Goal: Task Accomplishment & Management: Manage account settings

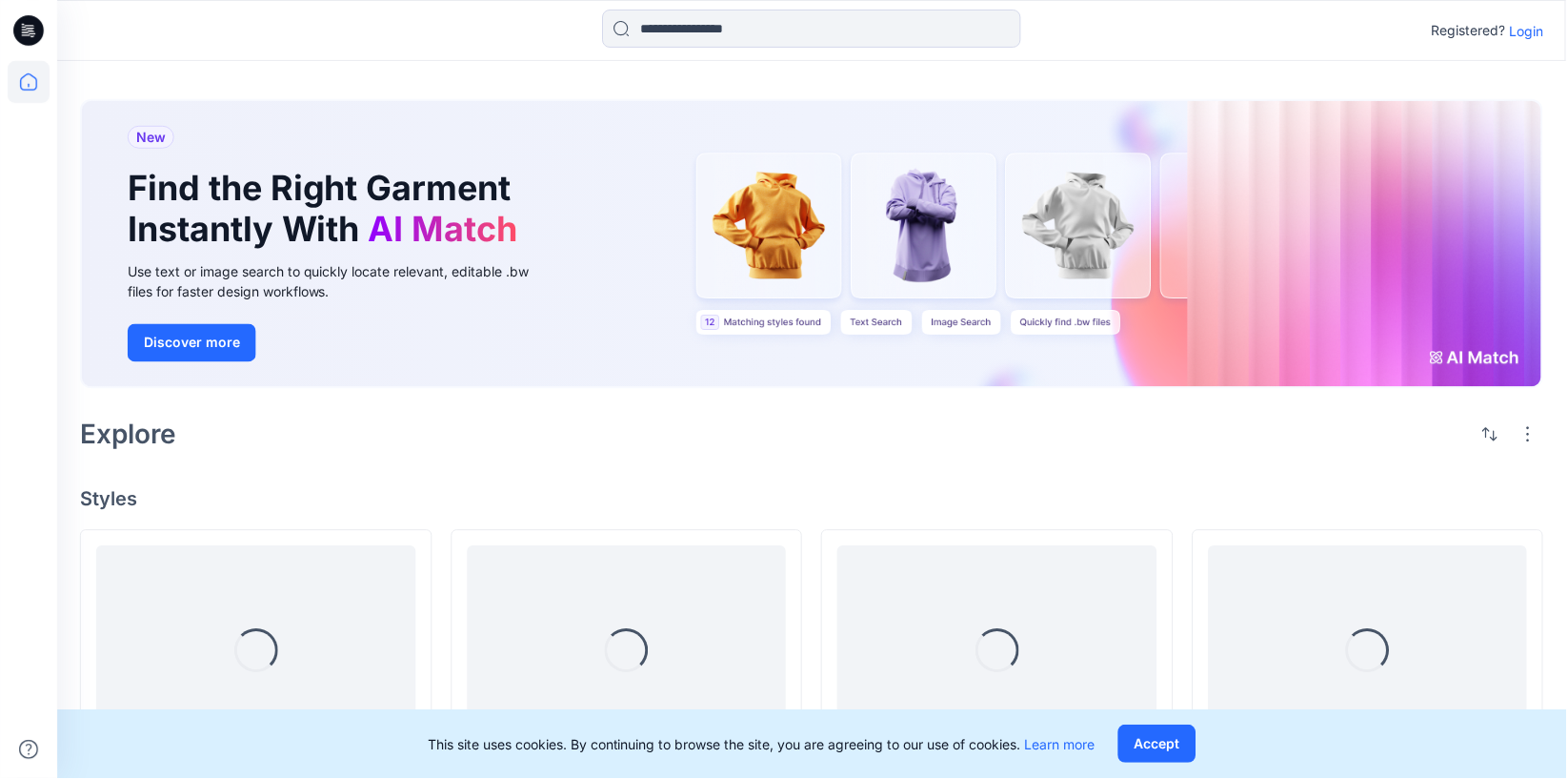
click at [1531, 38] on p "Login" at bounding box center [1528, 31] width 35 height 20
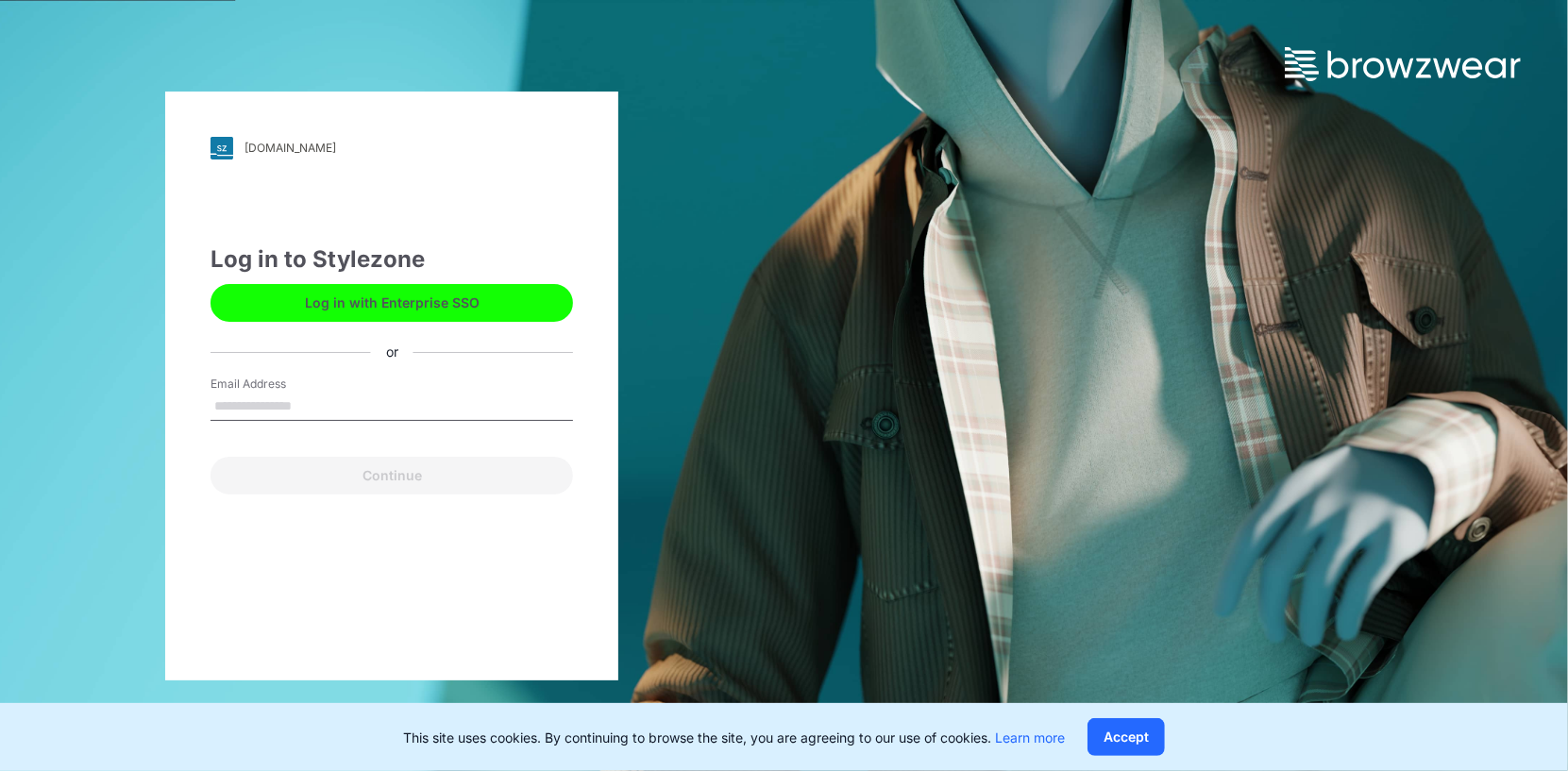
click at [399, 394] on input "Email Address" at bounding box center [392, 406] width 362 height 28
type input "**********"
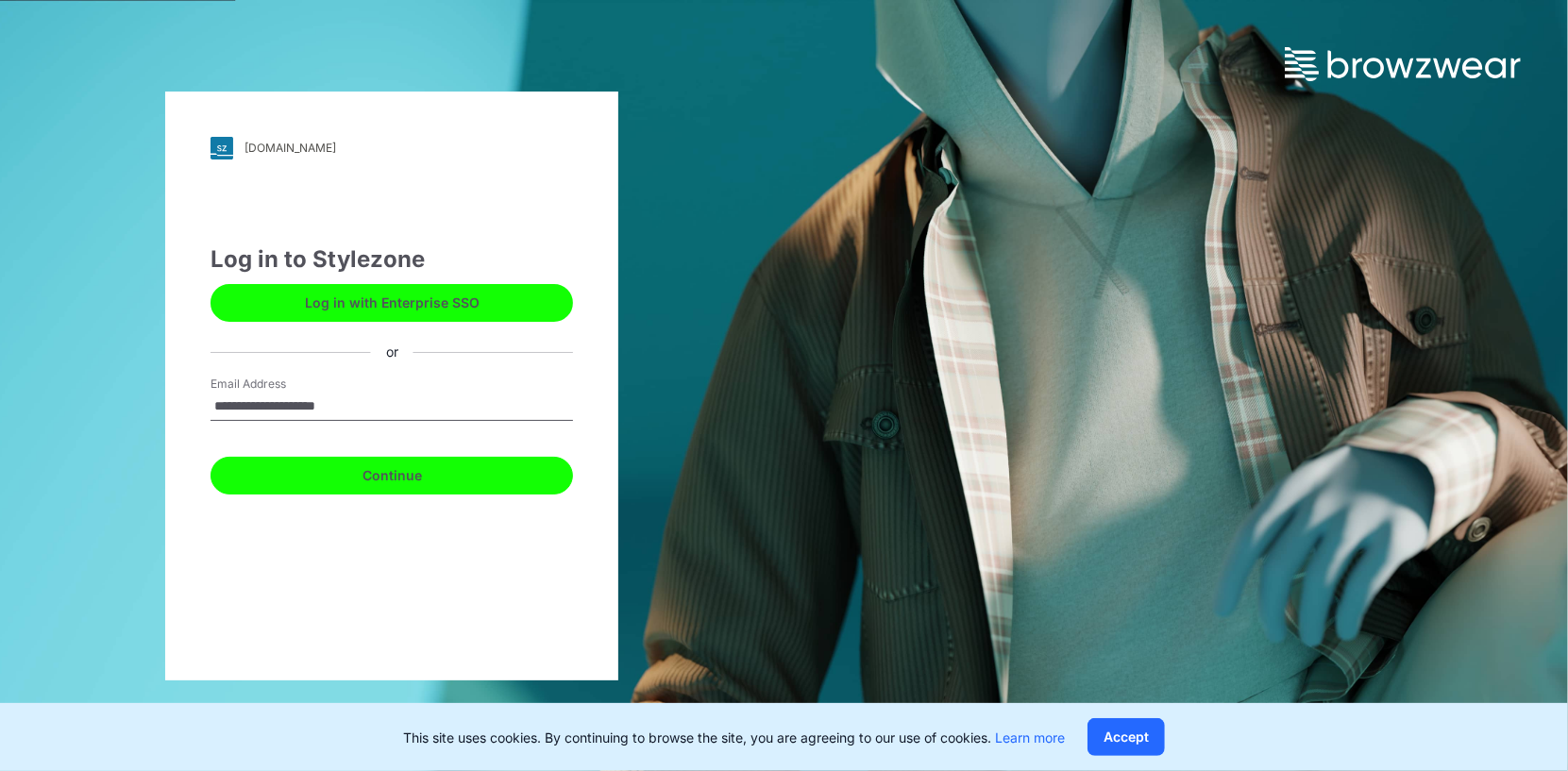
click at [447, 470] on button "Continue" at bounding box center [392, 476] width 362 height 38
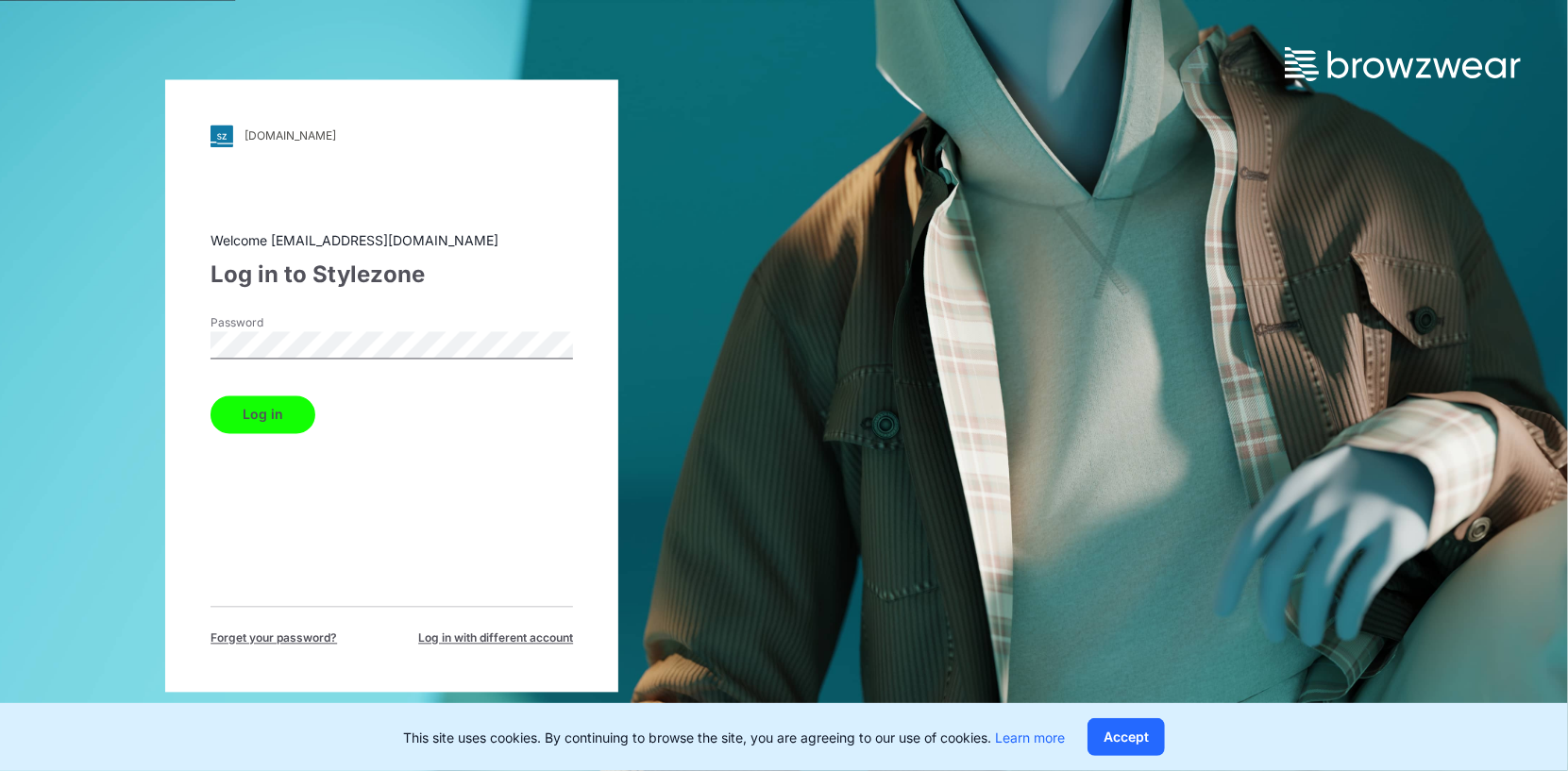
click at [210, 395] on button "Log in" at bounding box center [262, 414] width 105 height 38
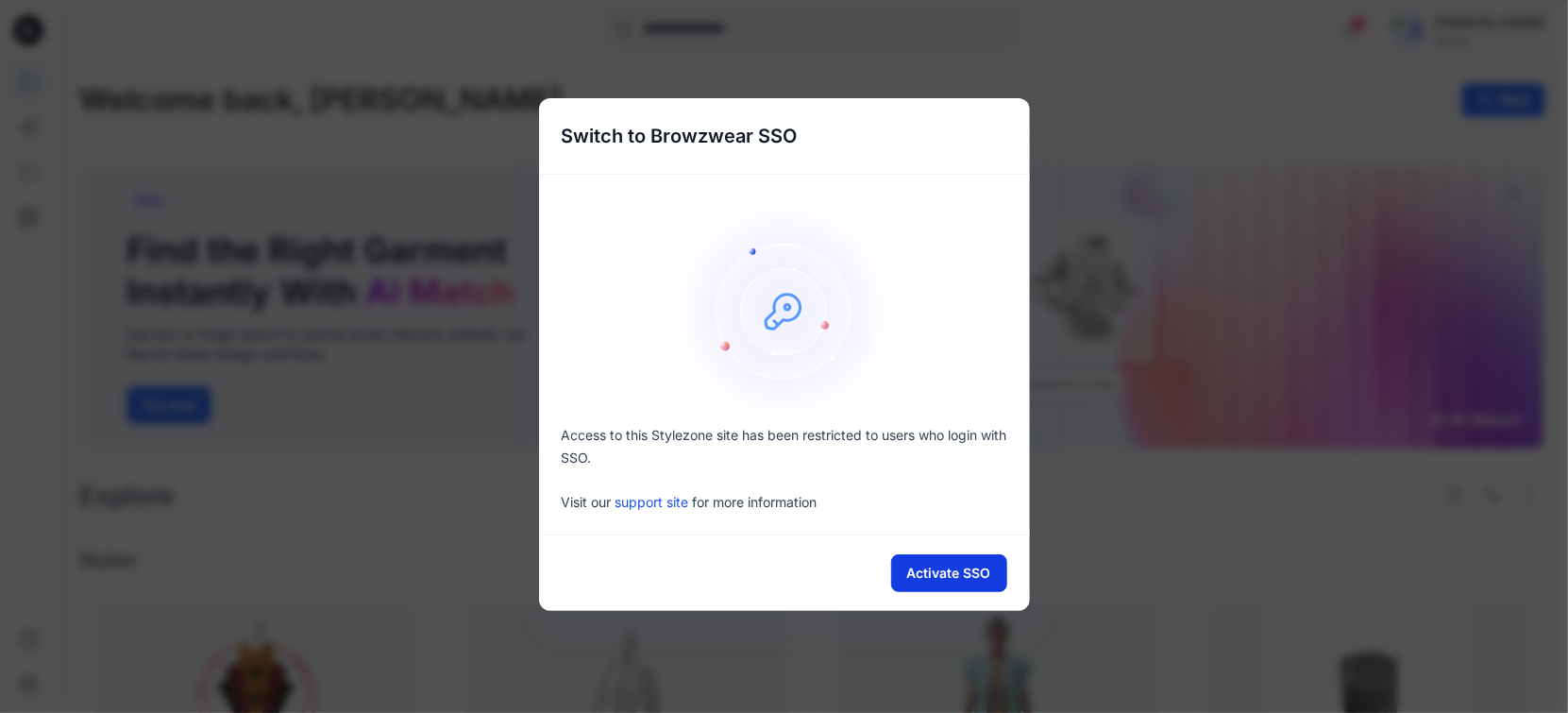
click at [946, 576] on button "Activate SSO" at bounding box center [948, 573] width 116 height 38
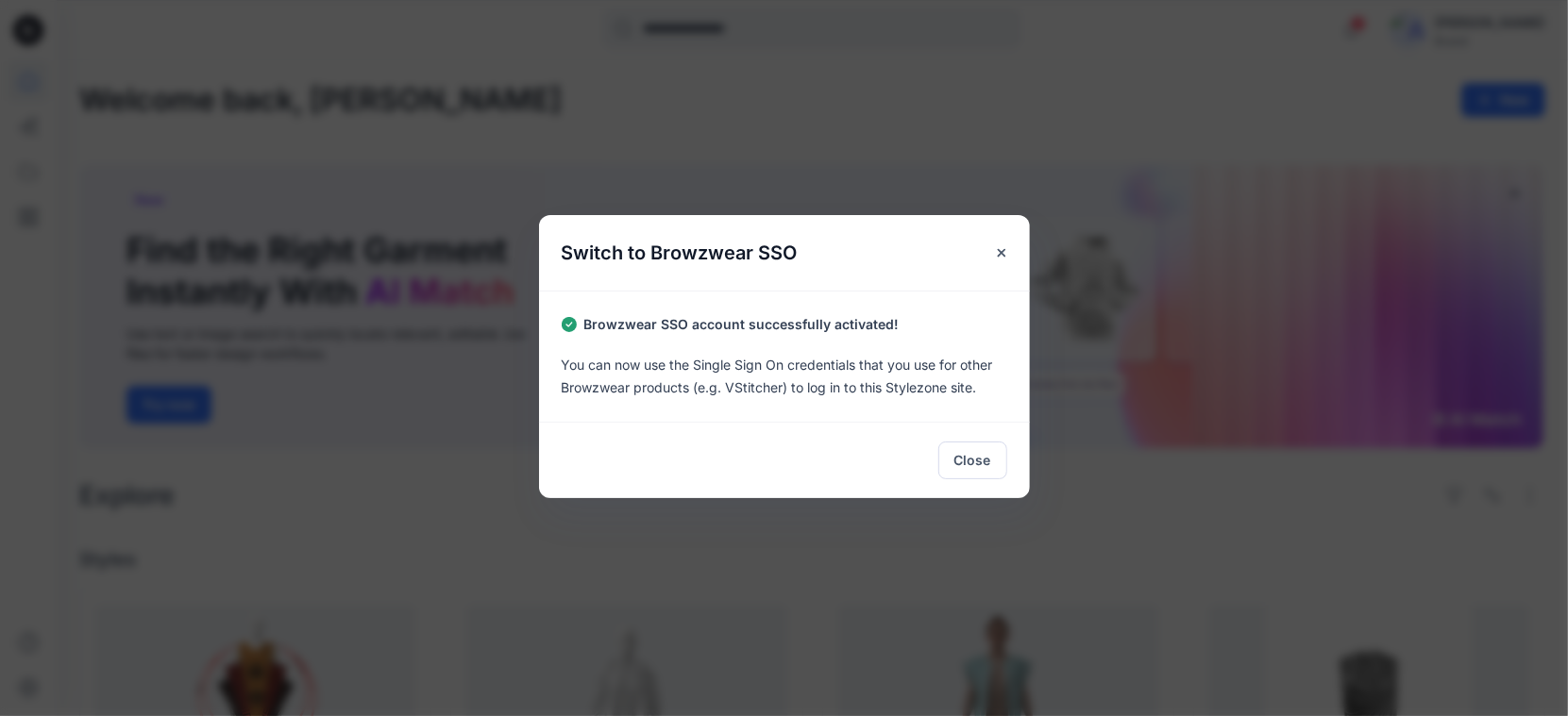
drag, startPoint x: 980, startPoint y: 463, endPoint x: 980, endPoint y: 495, distance: 32.0
click at [980, 479] on button "Close" at bounding box center [973, 460] width 69 height 38
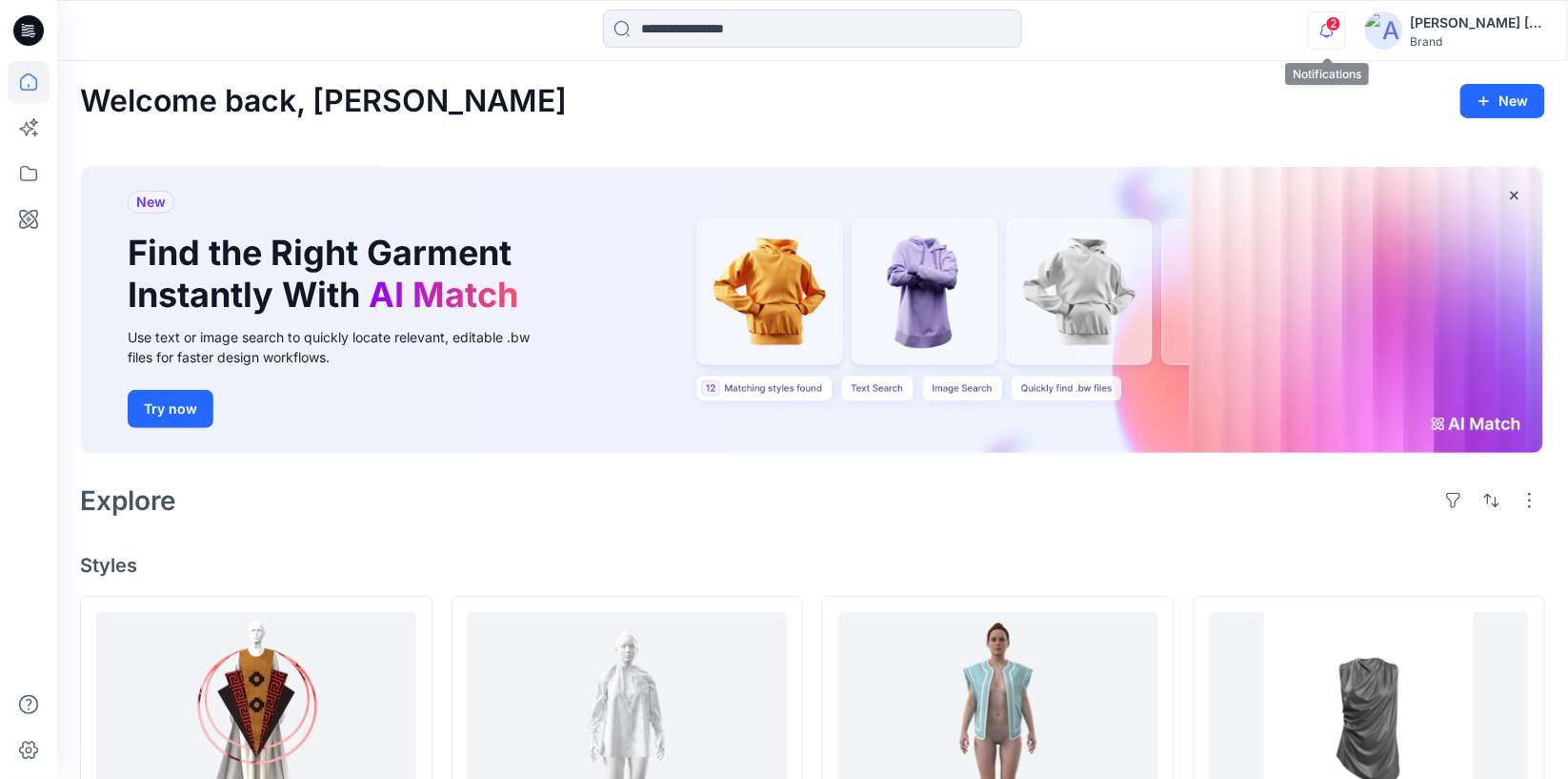
click at [1345, 30] on icon "button" at bounding box center [1327, 31] width 37 height 39
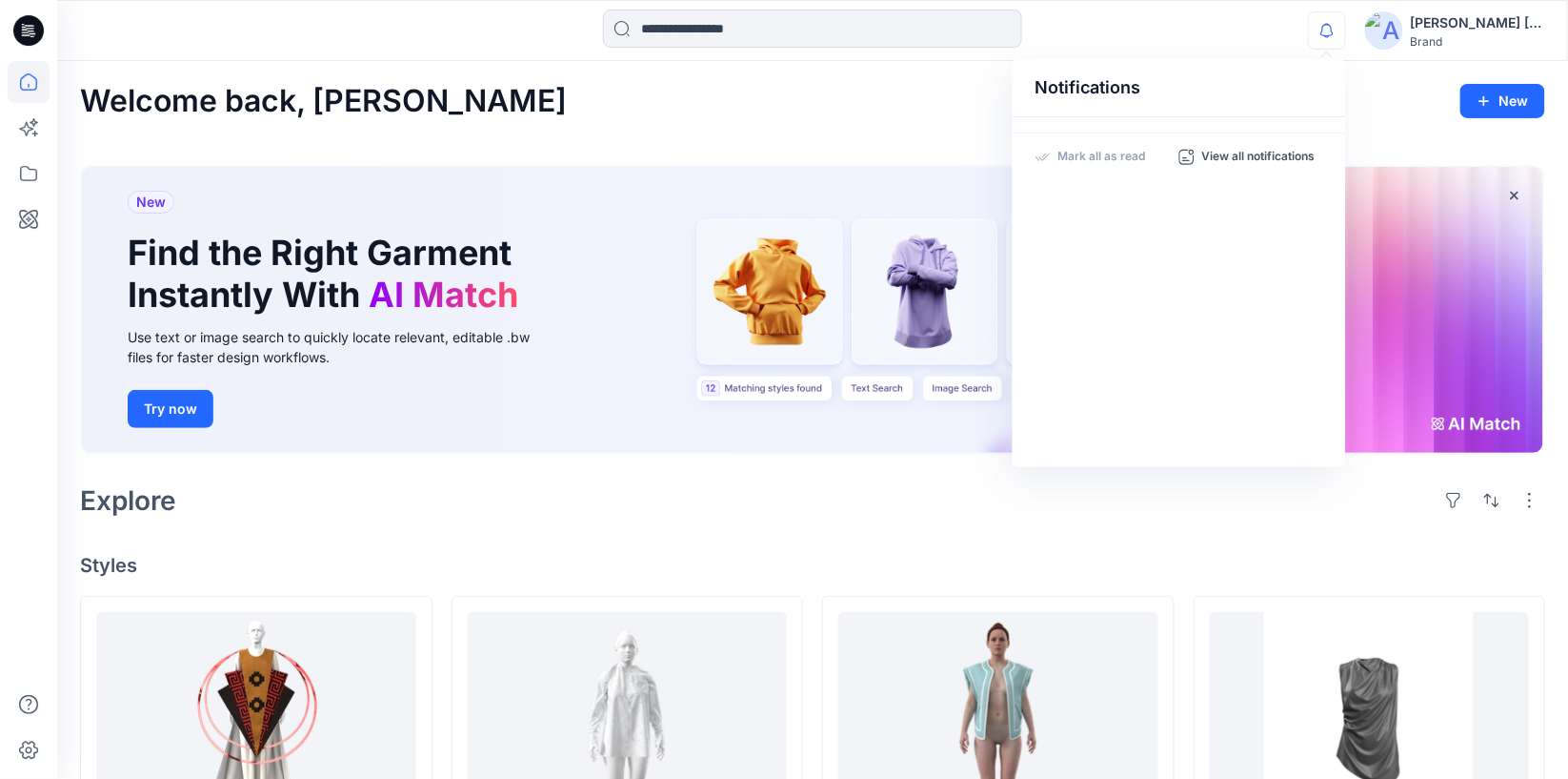
click at [844, 111] on div "Welcome back, Miguel New" at bounding box center [812, 102] width 1465 height 36
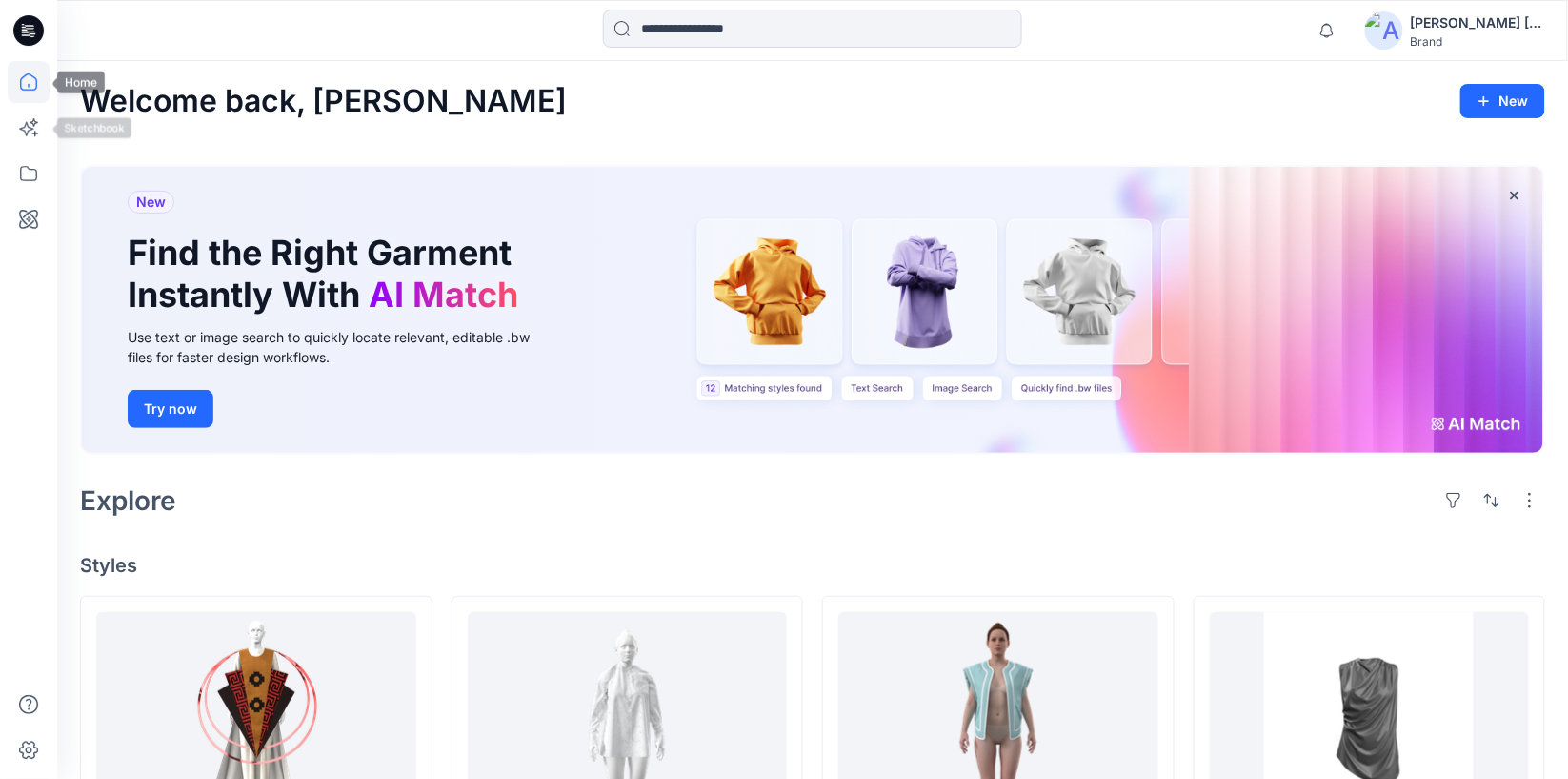
click at [41, 84] on icon at bounding box center [29, 82] width 41 height 42
click at [32, 40] on icon at bounding box center [29, 30] width 31 height 31
click at [37, 172] on icon at bounding box center [28, 173] width 17 height 15
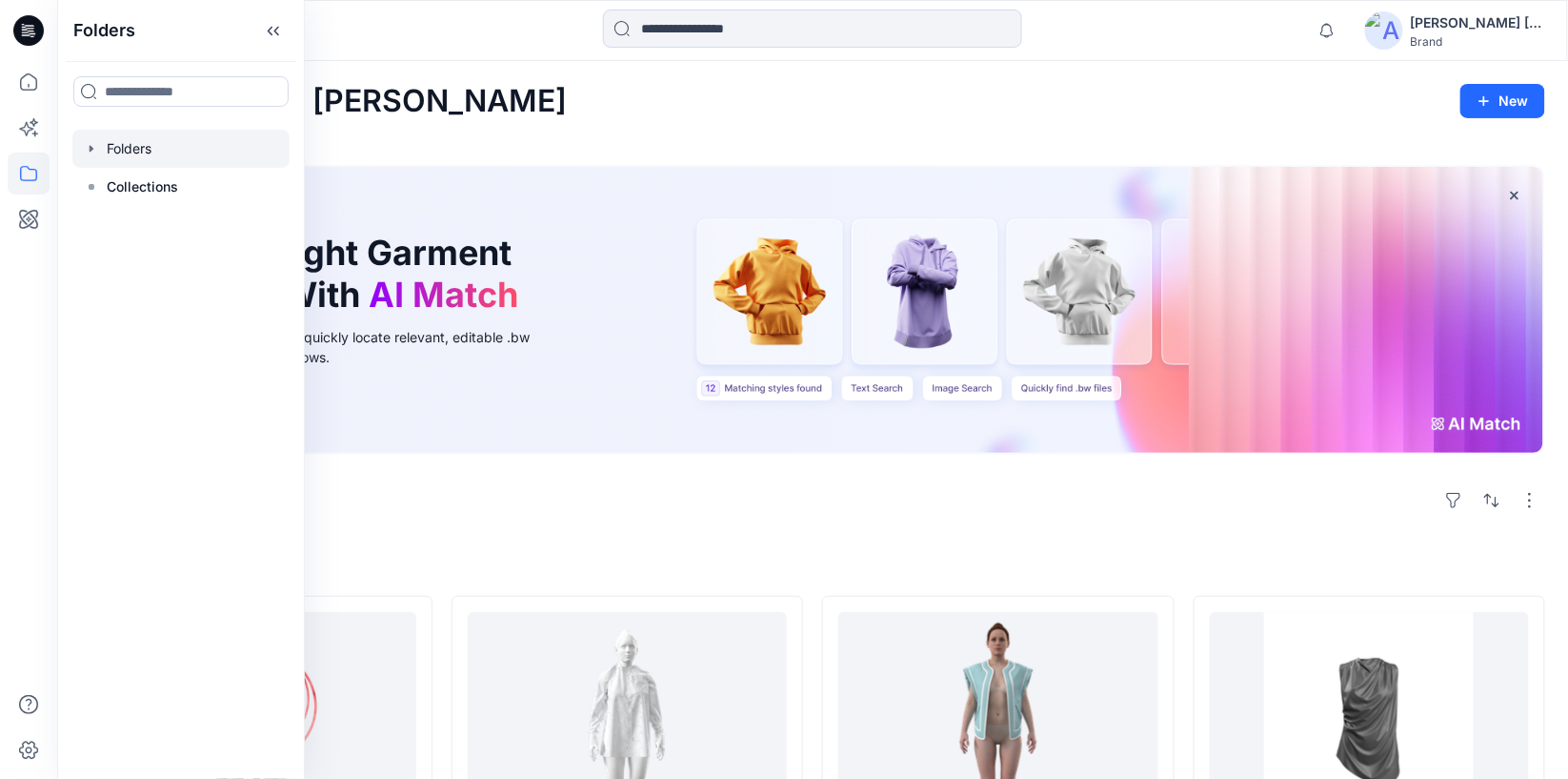
click at [143, 141] on div at bounding box center [181, 148] width 217 height 39
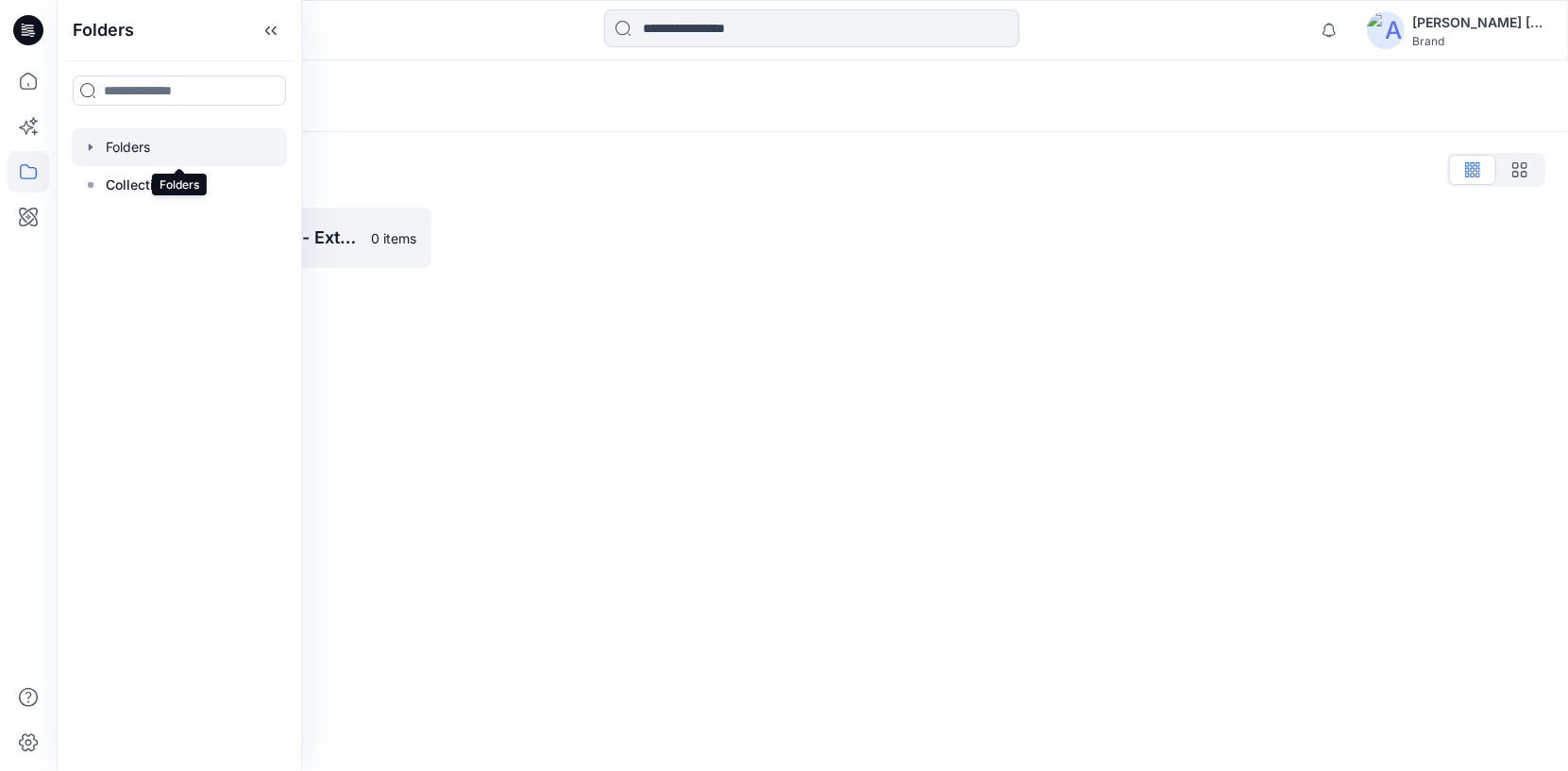
click at [104, 143] on div at bounding box center [179, 147] width 215 height 38
click at [95, 145] on icon "button" at bounding box center [90, 147] width 15 height 15
click at [111, 181] on icon "button" at bounding box center [109, 184] width 15 height 15
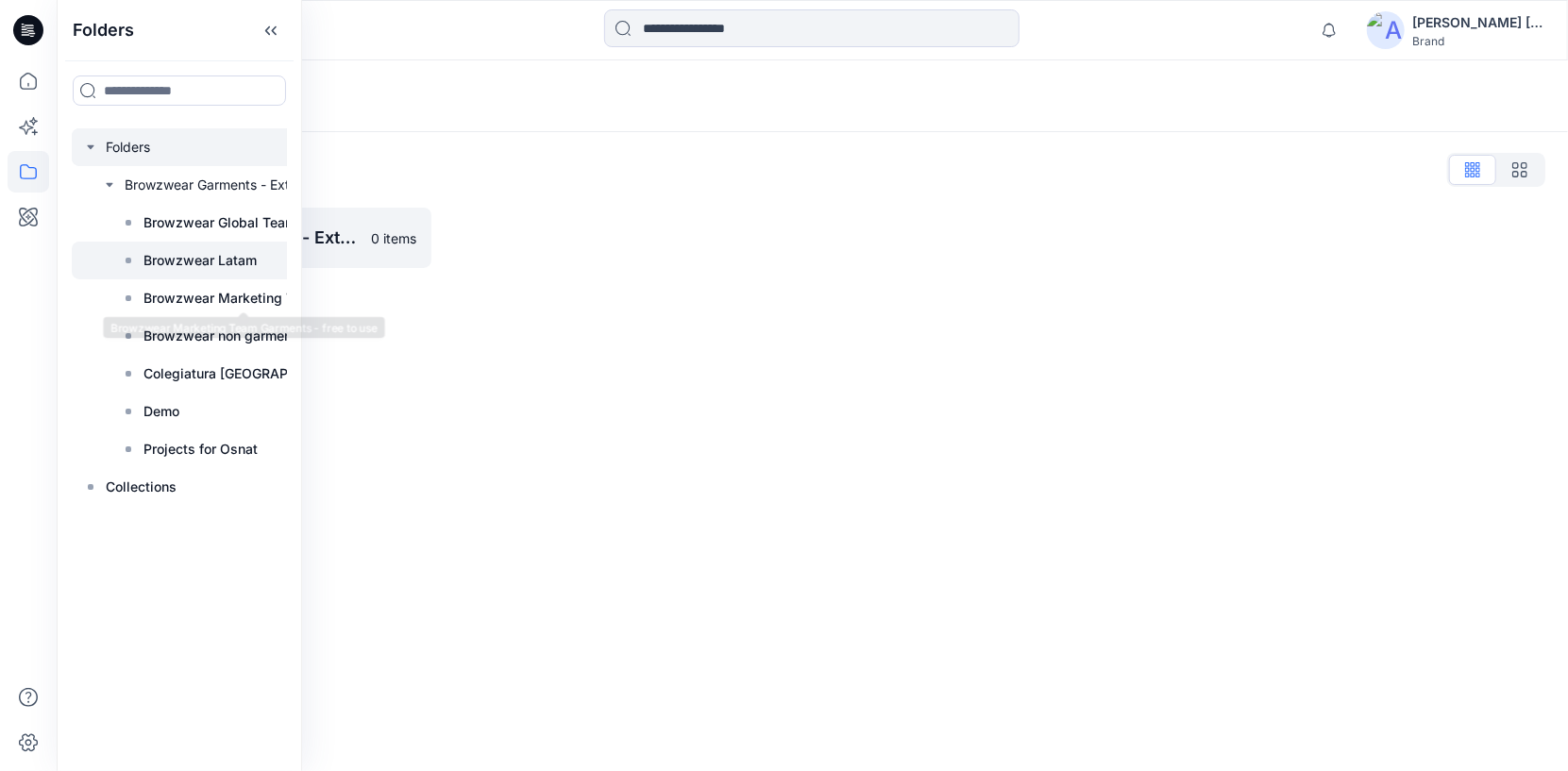
click at [239, 258] on p "Browzwear Latam" at bounding box center [201, 260] width 114 height 23
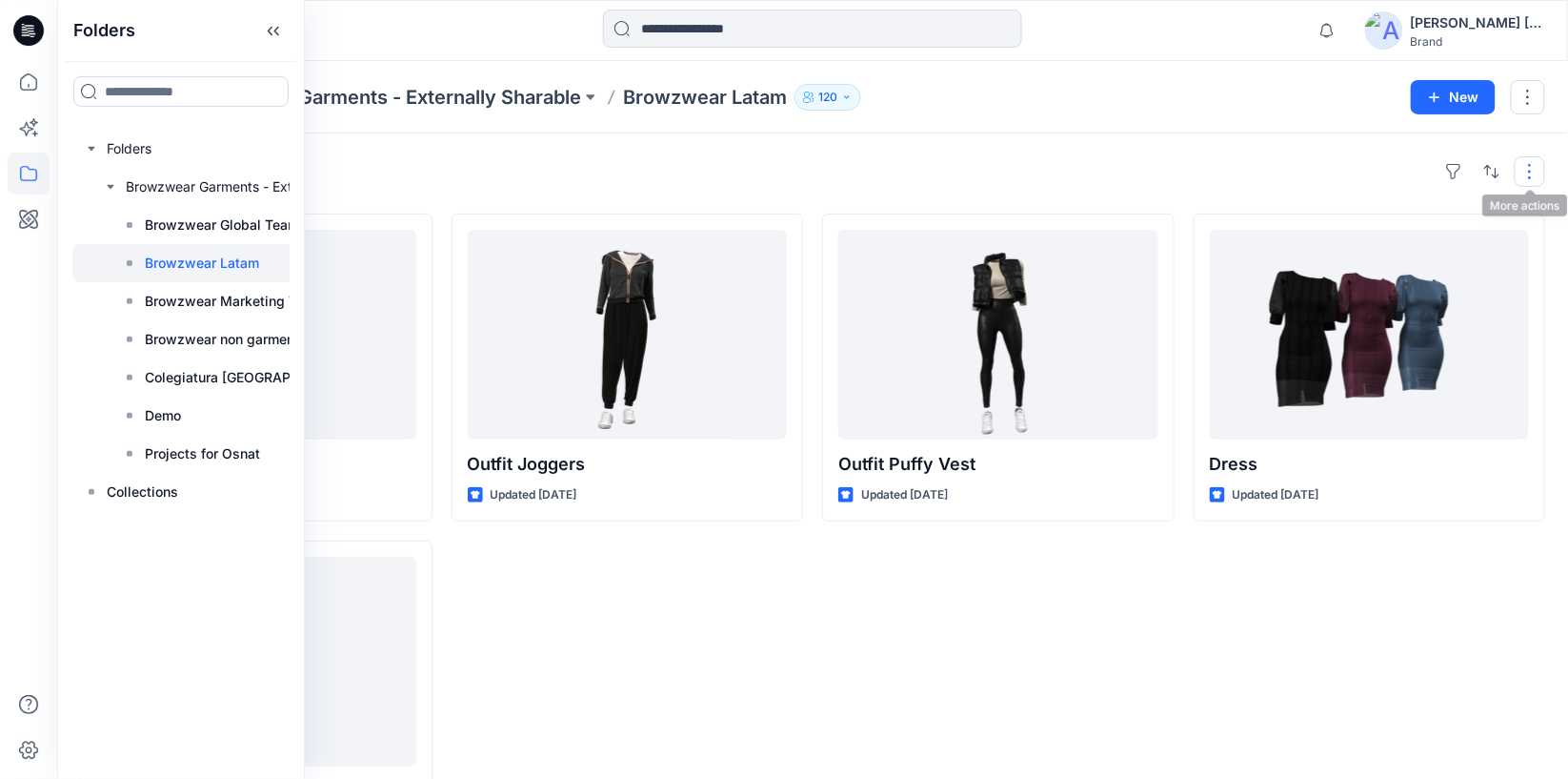
click at [1525, 164] on button "button" at bounding box center [1529, 171] width 31 height 31
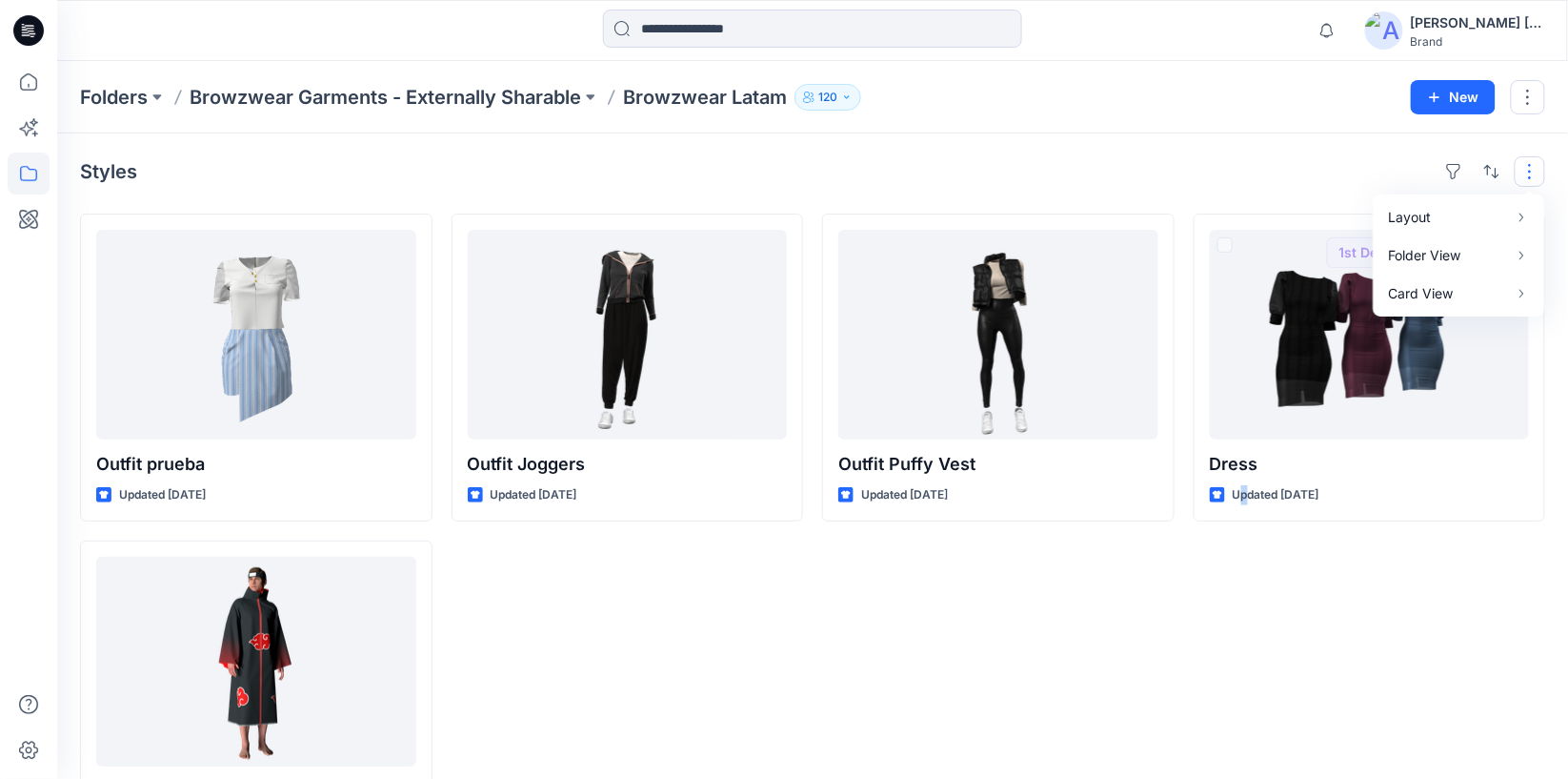
drag, startPoint x: 1242, startPoint y: 598, endPoint x: 1222, endPoint y: 609, distance: 22.8
click at [1240, 601] on div "Dress Updated 4 years ago 1st Design Review" at bounding box center [1369, 530] width 353 height 634
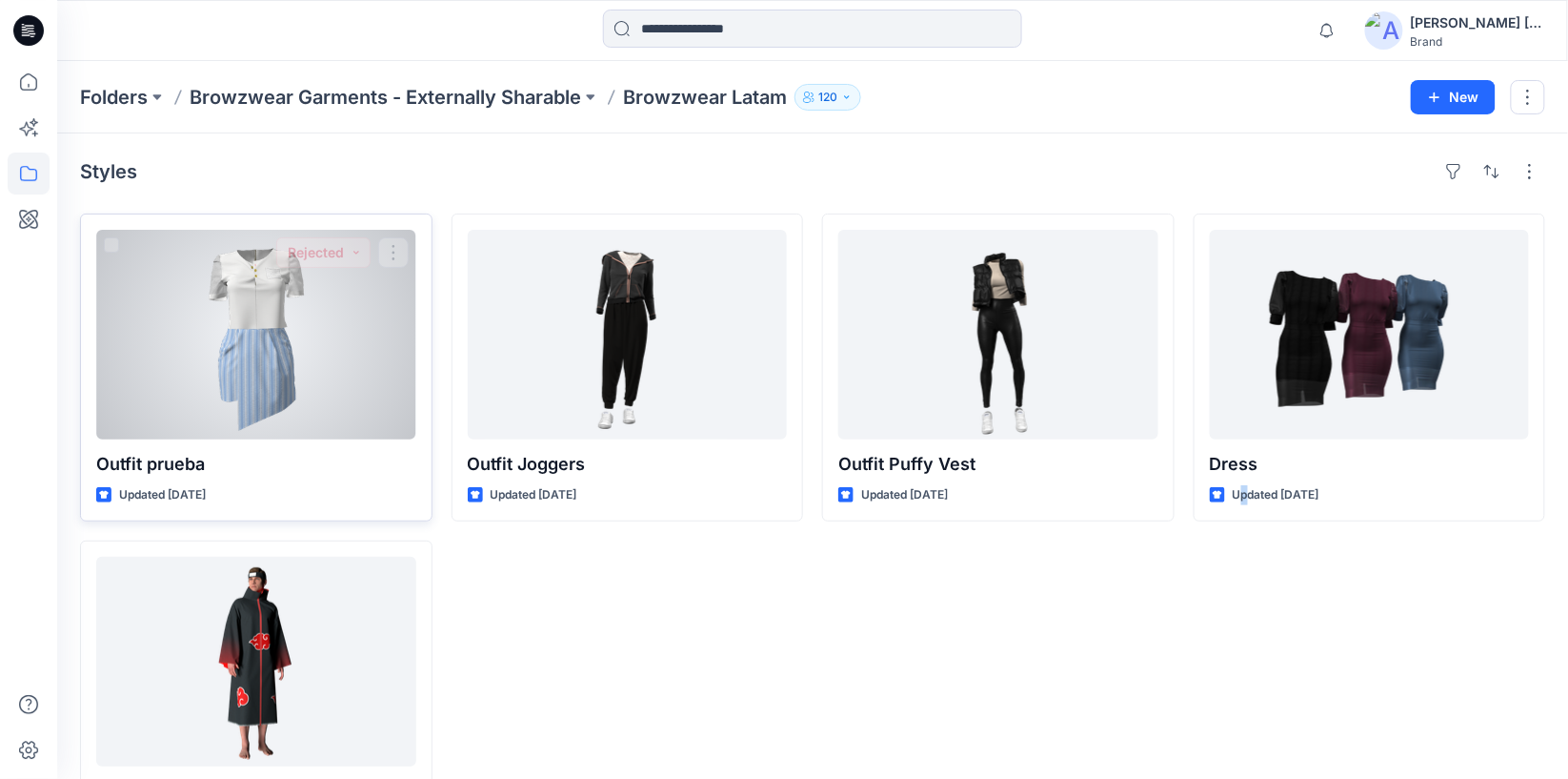
click at [310, 319] on div at bounding box center [256, 334] width 320 height 210
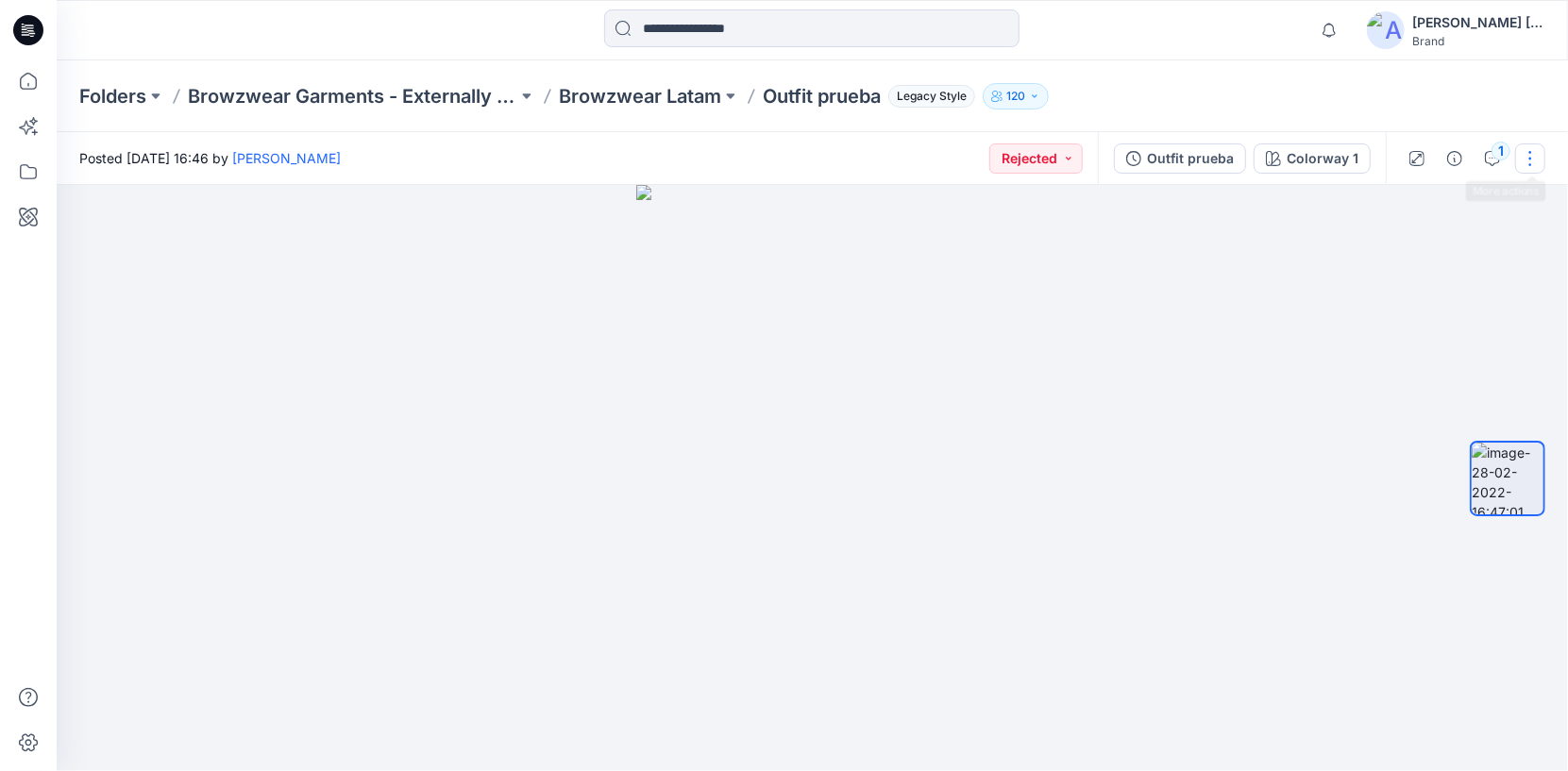
click at [1520, 162] on button "button" at bounding box center [1530, 159] width 30 height 30
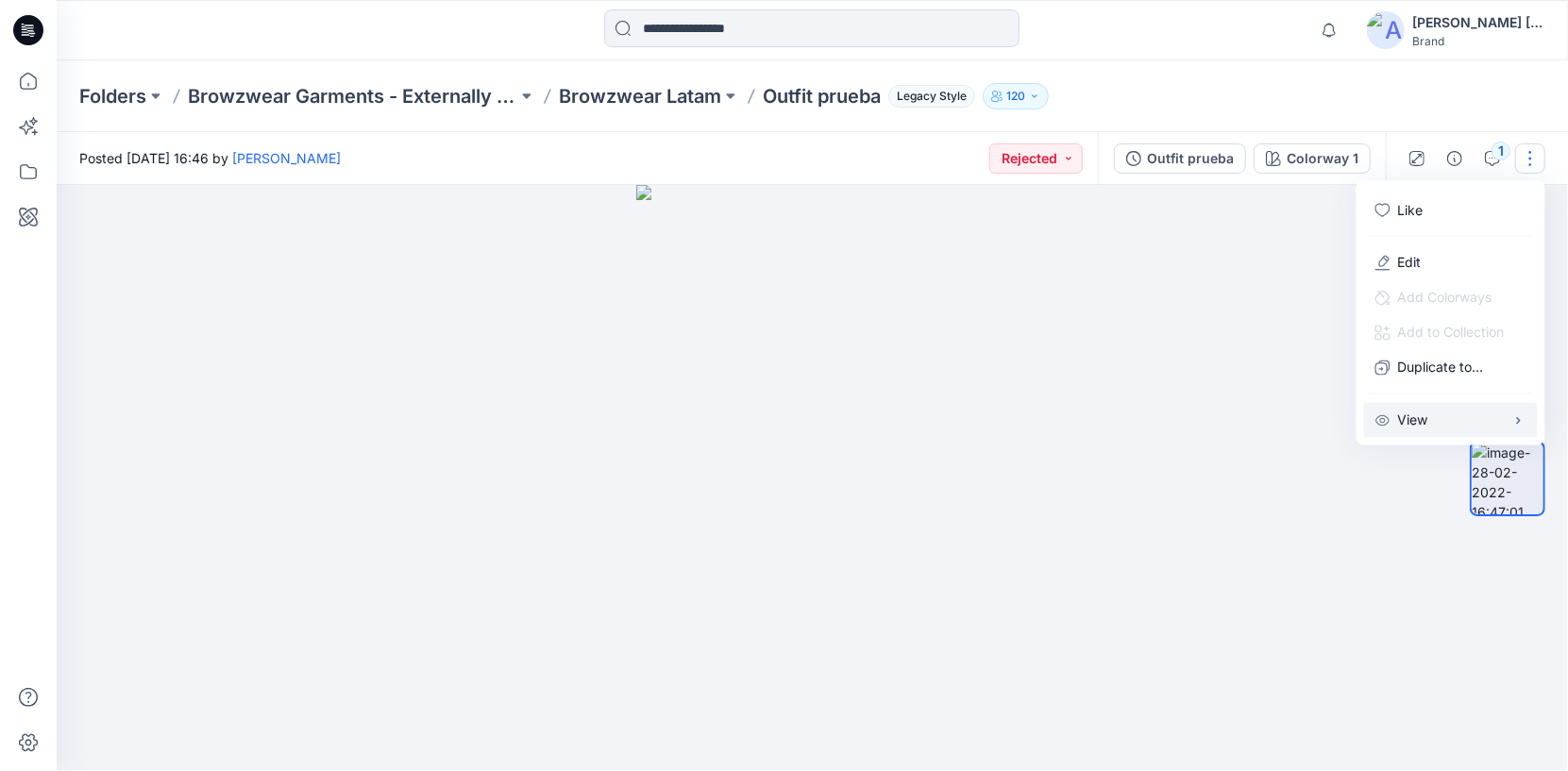
click at [1448, 417] on button "View" at bounding box center [1451, 421] width 173 height 35
click at [1449, 165] on button "button" at bounding box center [1454, 159] width 30 height 30
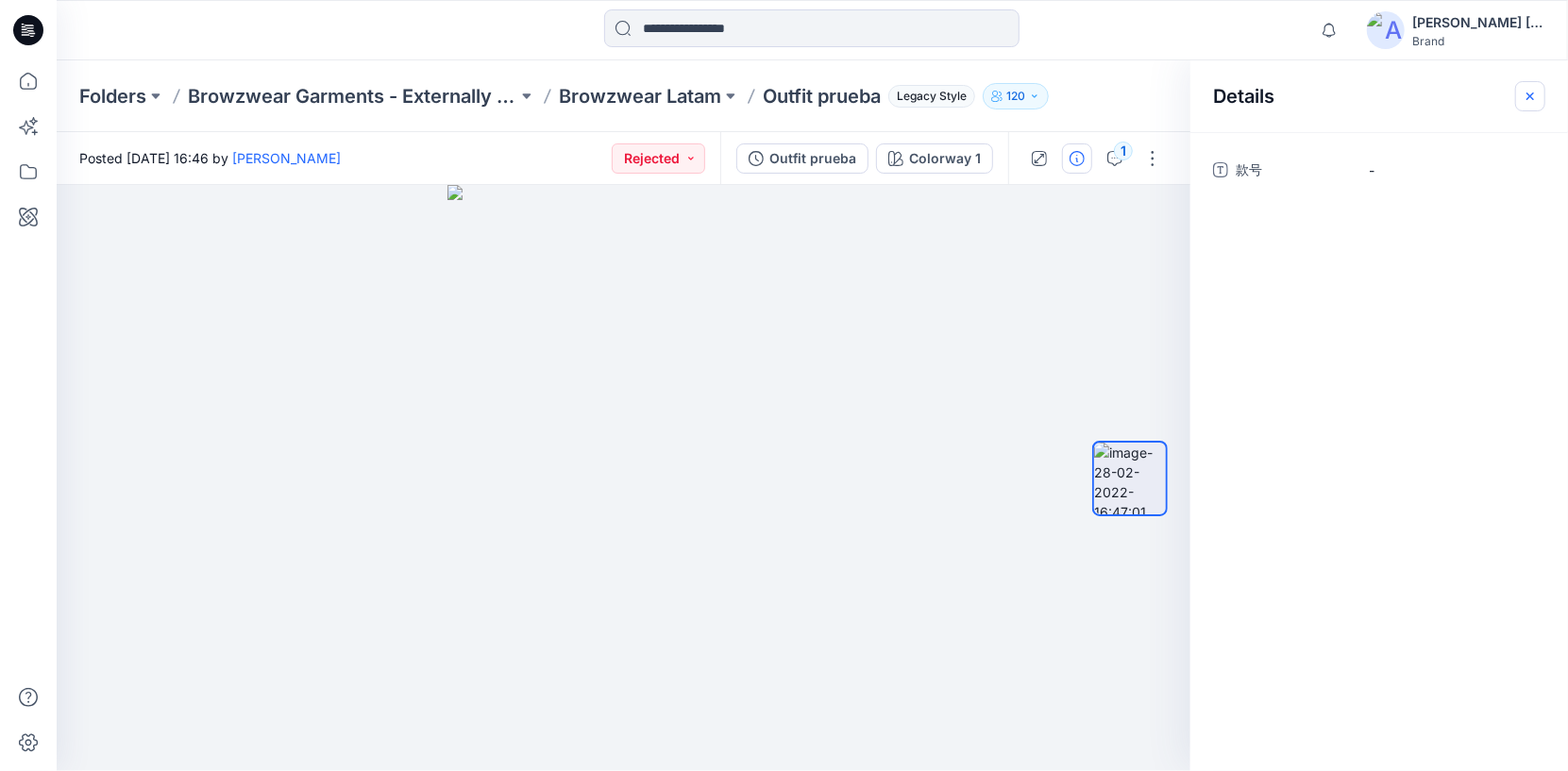
click at [1524, 97] on icon "button" at bounding box center [1530, 96] width 15 height 15
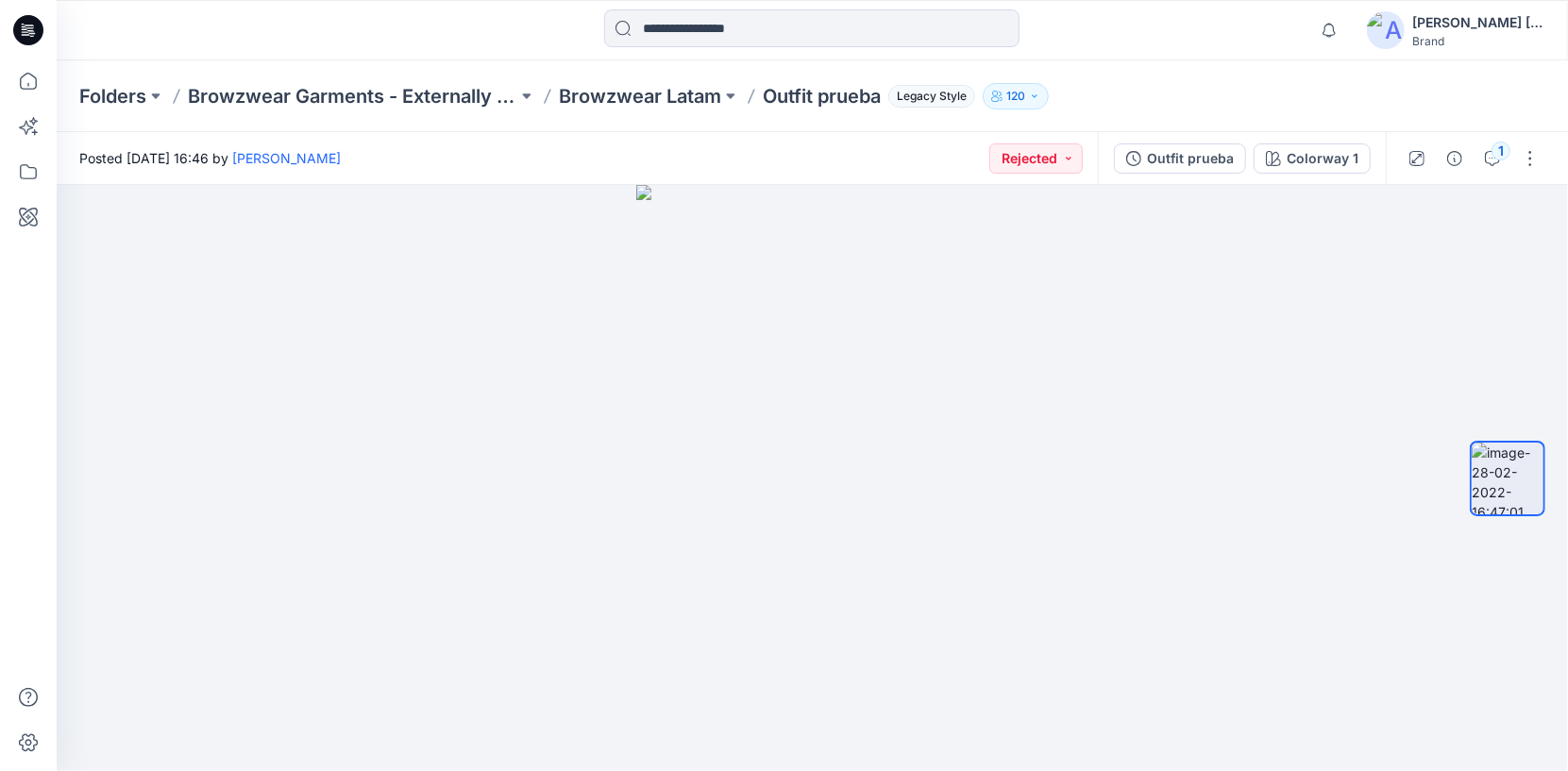
click at [807, 89] on p "Outfit prueba" at bounding box center [821, 96] width 118 height 26
click at [712, 97] on p "Browzwear Latam" at bounding box center [640, 96] width 162 height 26
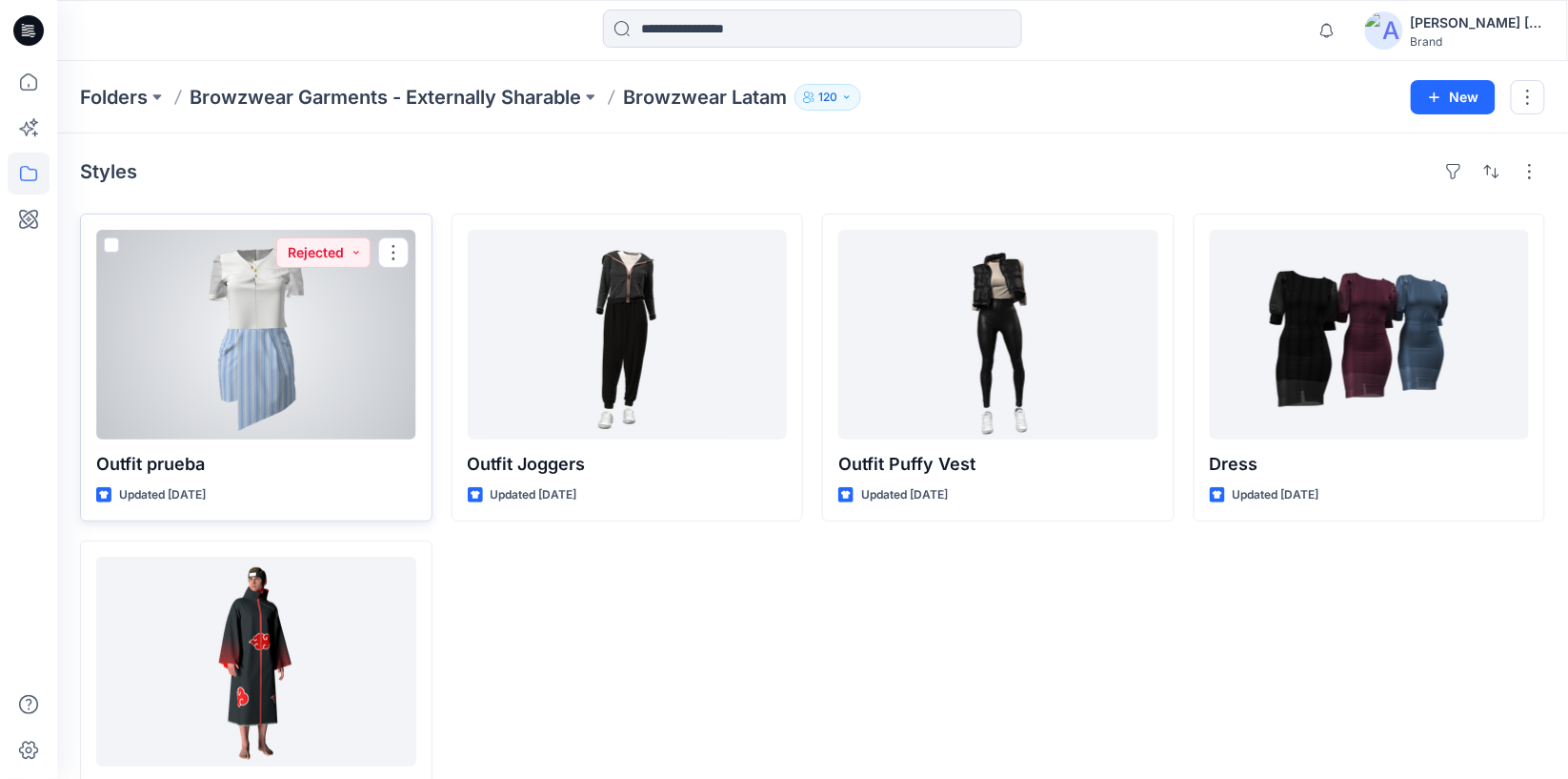
click at [113, 252] on span at bounding box center [111, 244] width 15 height 15
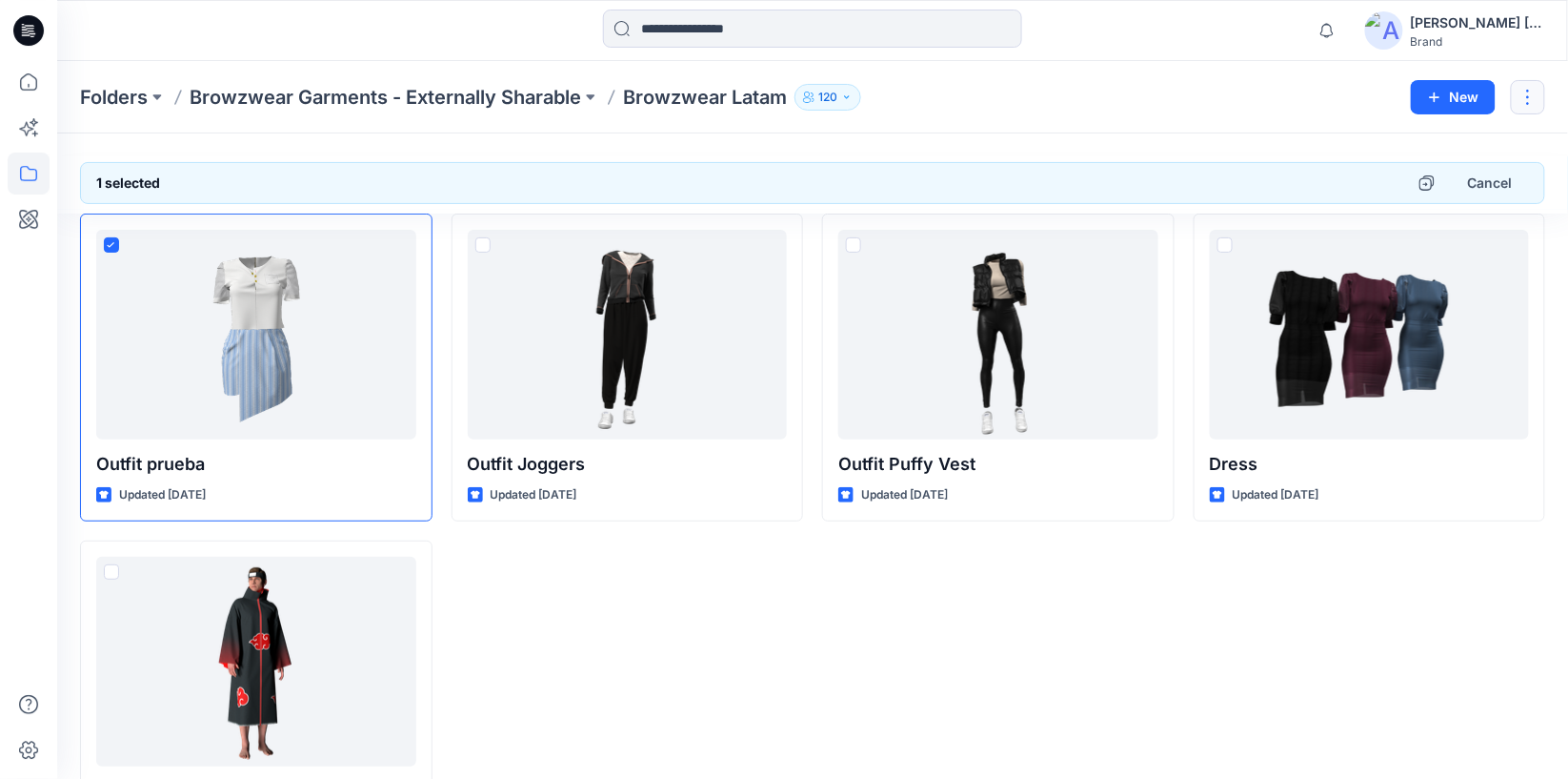
click at [1530, 91] on button "button" at bounding box center [1528, 97] width 35 height 35
click at [784, 635] on div "Outfit Joggers Updated 4 years ago" at bounding box center [627, 530] width 353 height 634
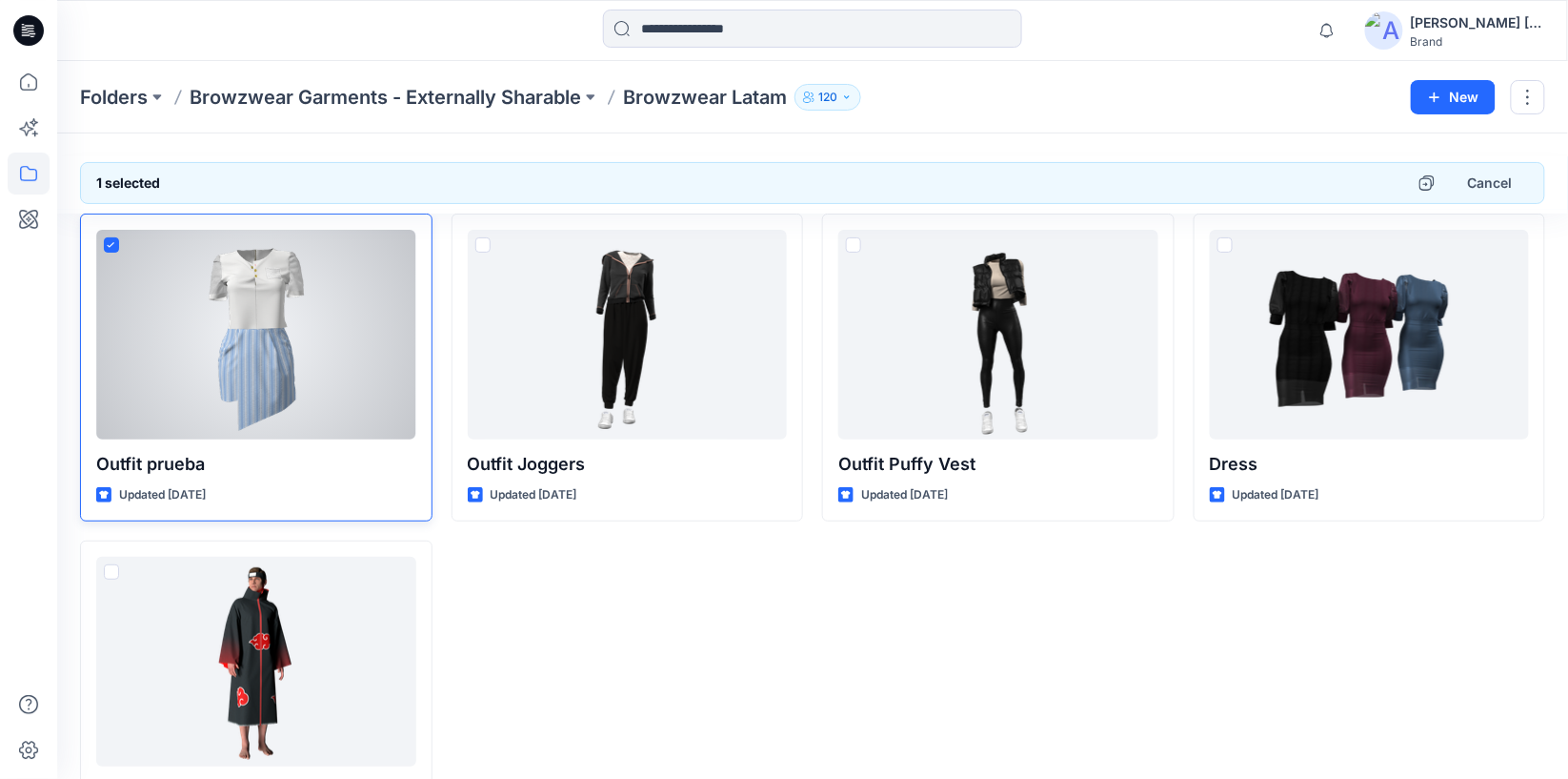
click at [119, 250] on span at bounding box center [111, 244] width 15 height 15
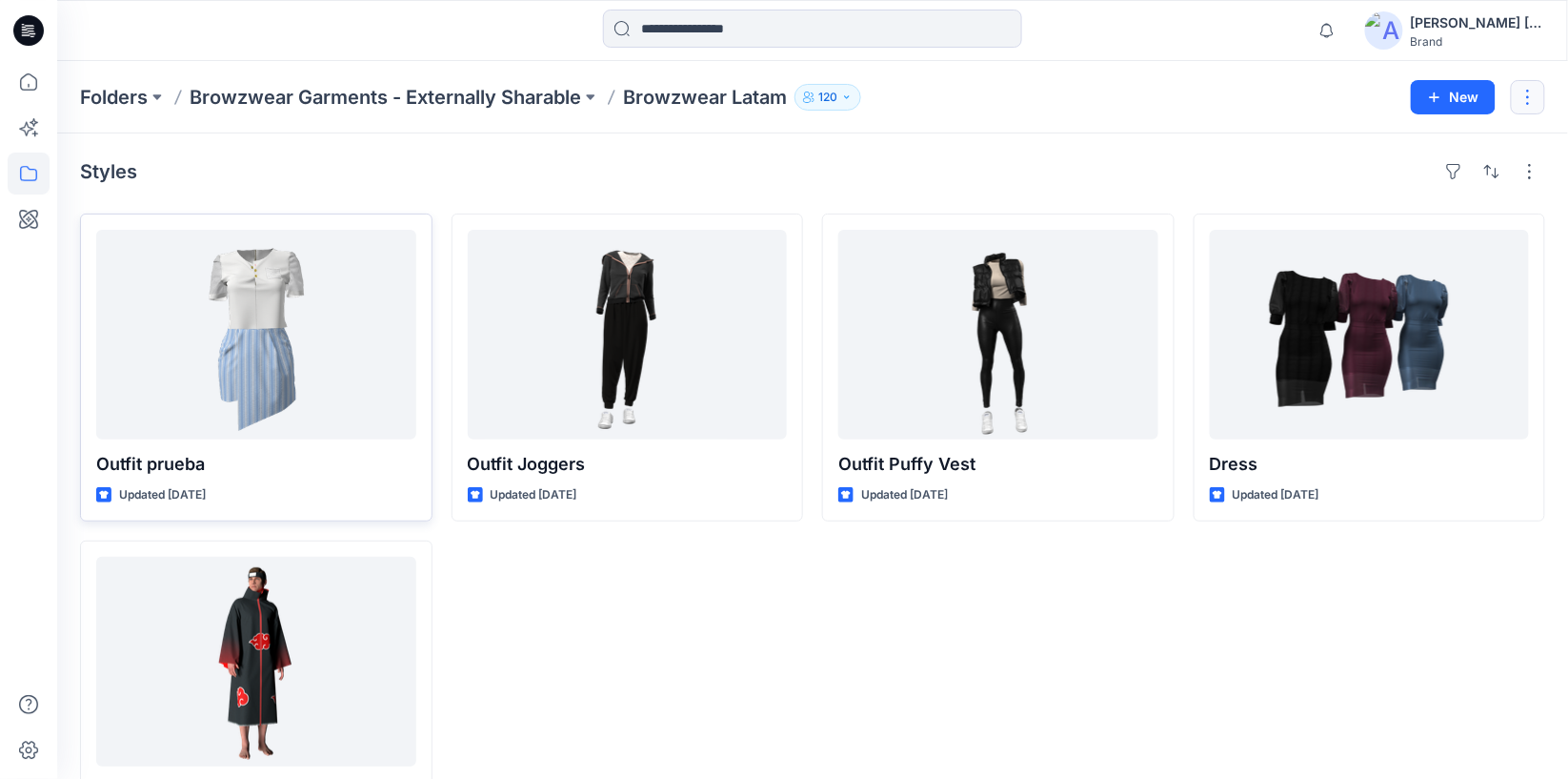
drag, startPoint x: 1551, startPoint y: 100, endPoint x: 1537, endPoint y: 96, distance: 14.6
click at [1550, 100] on div "Folders Browzwear Garments - Externally Sharable Browzwear Latam 120 New" at bounding box center [813, 97] width 1512 height 72
click at [1537, 96] on button "button" at bounding box center [1528, 97] width 35 height 35
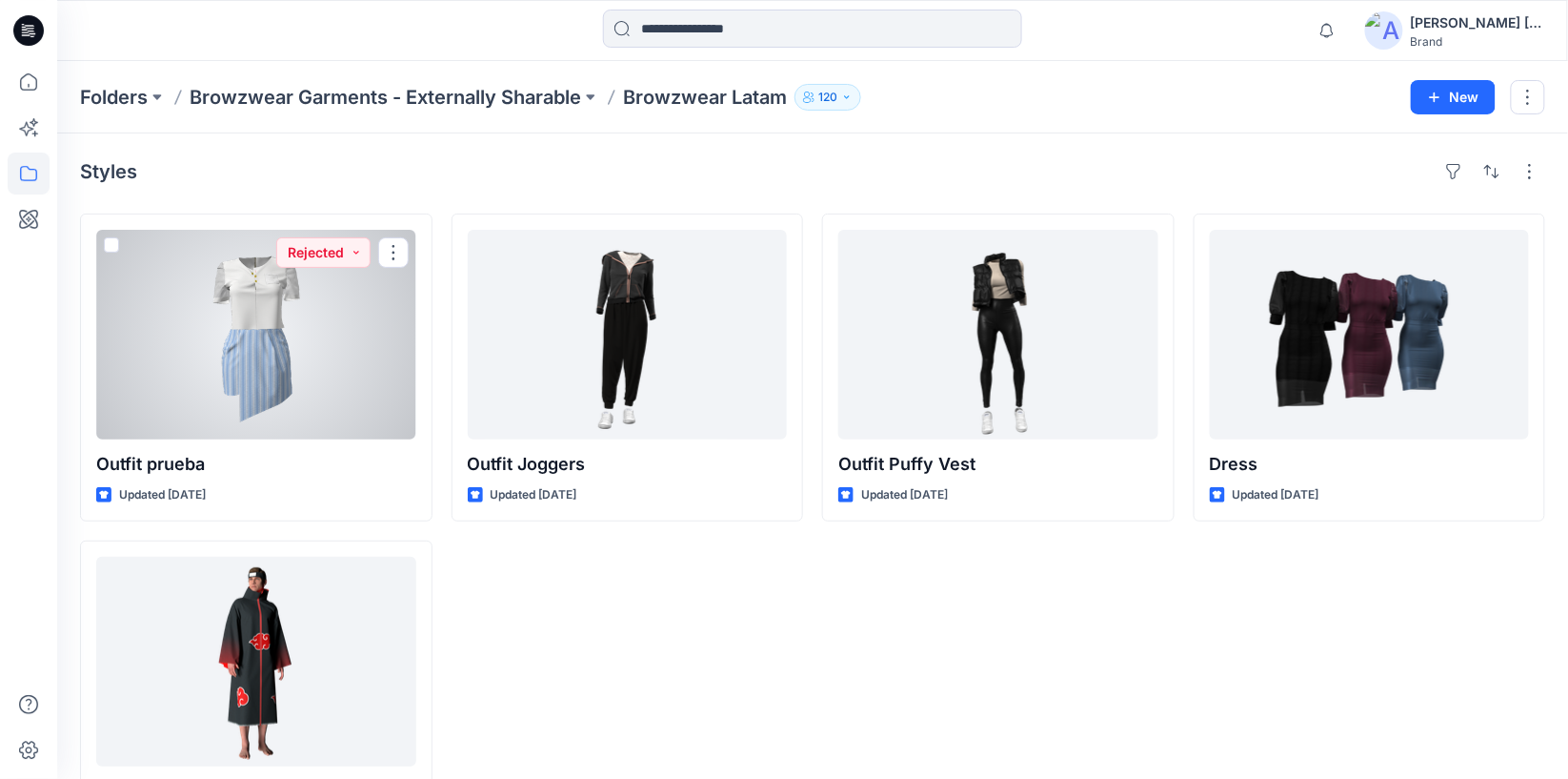
drag, startPoint x: 247, startPoint y: 395, endPoint x: 983, endPoint y: 658, distance: 781.6
click at [983, 658] on div "Outfit Puffy Vest Updated 4 years ago" at bounding box center [998, 530] width 353 height 634
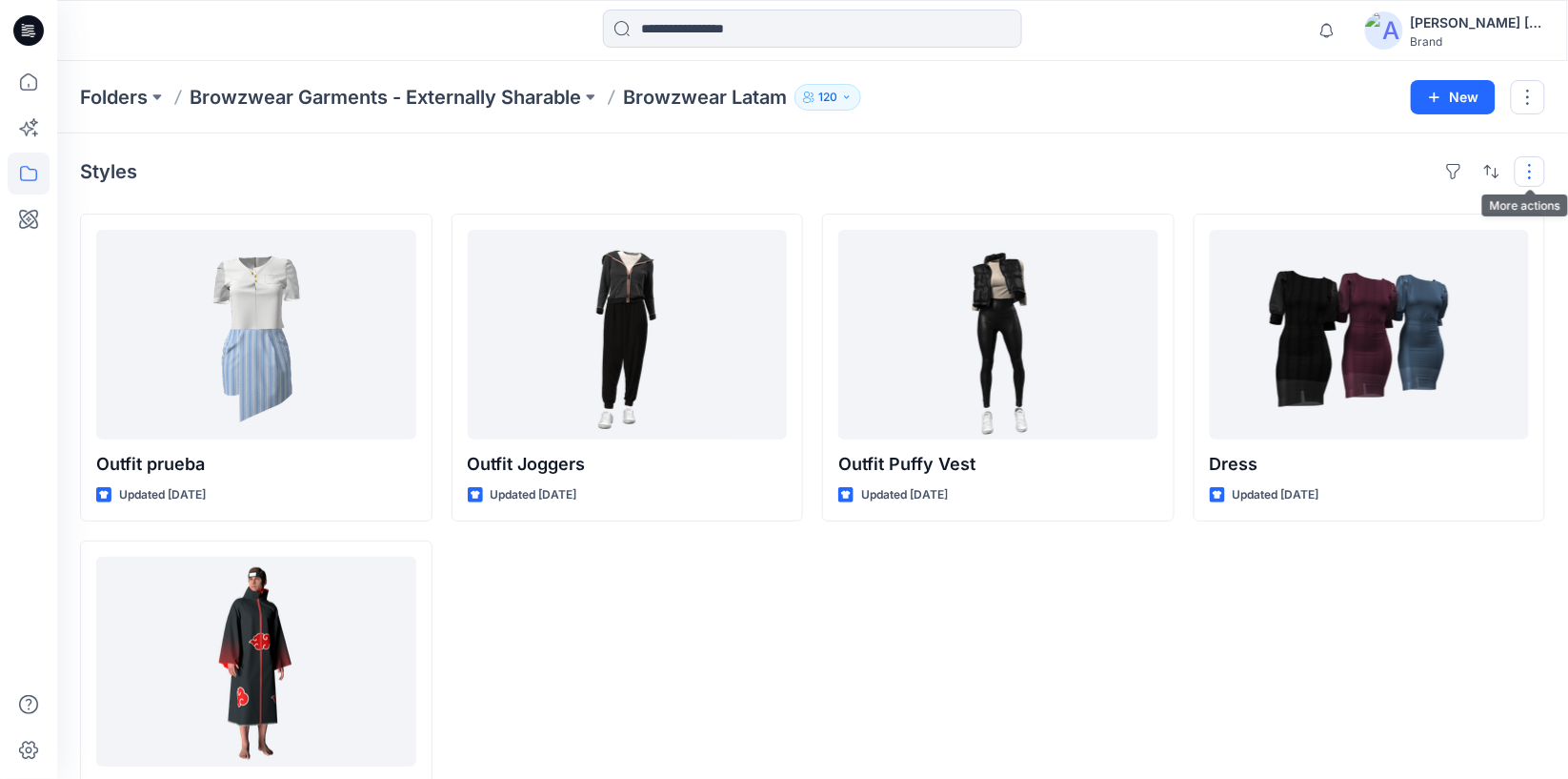
click at [1527, 173] on button "button" at bounding box center [1529, 171] width 31 height 31
click at [1058, 665] on div "Outfit Puffy Vest Updated 4 years ago" at bounding box center [998, 530] width 353 height 634
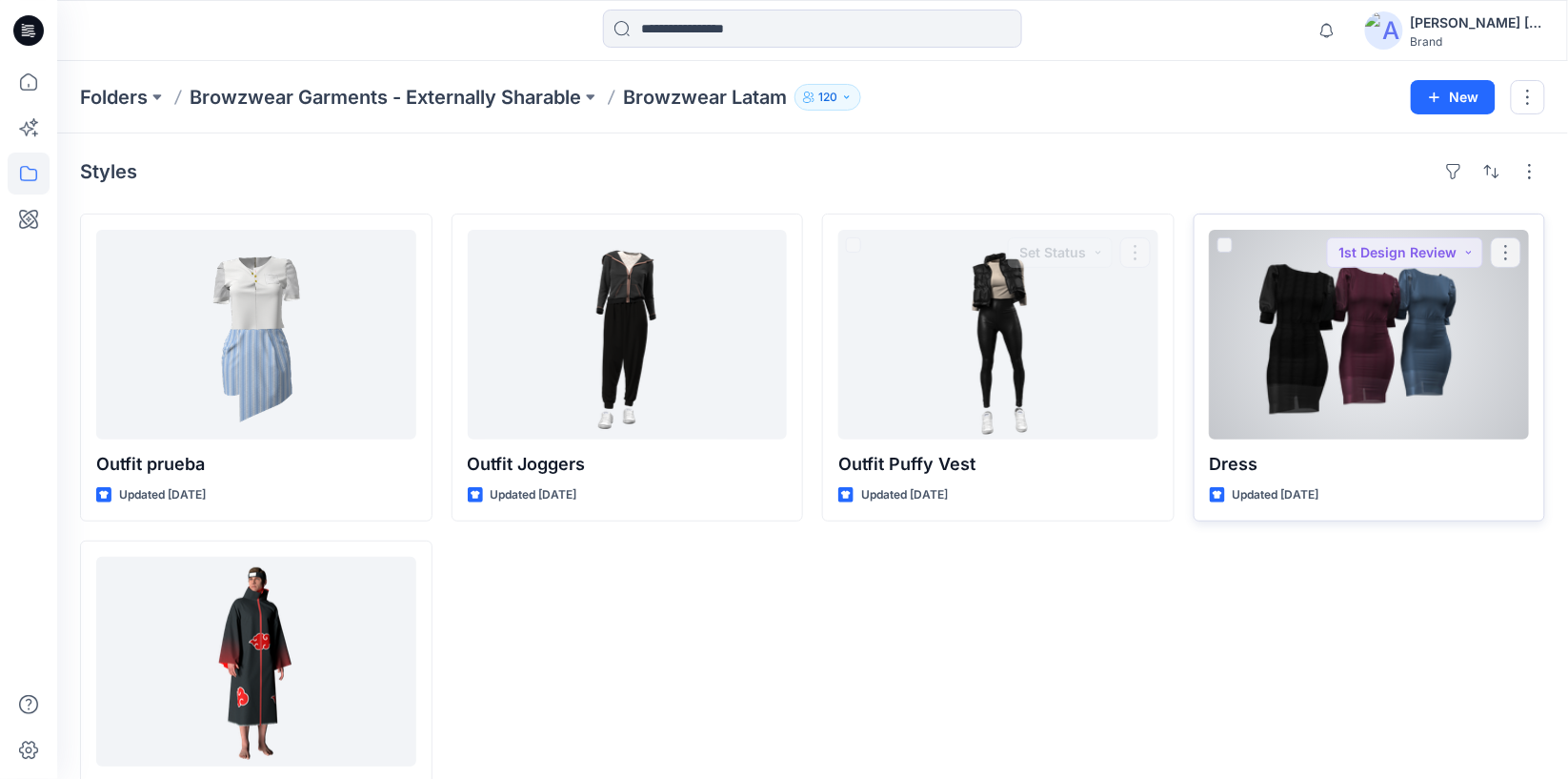
click at [1336, 274] on div at bounding box center [1370, 334] width 320 height 210
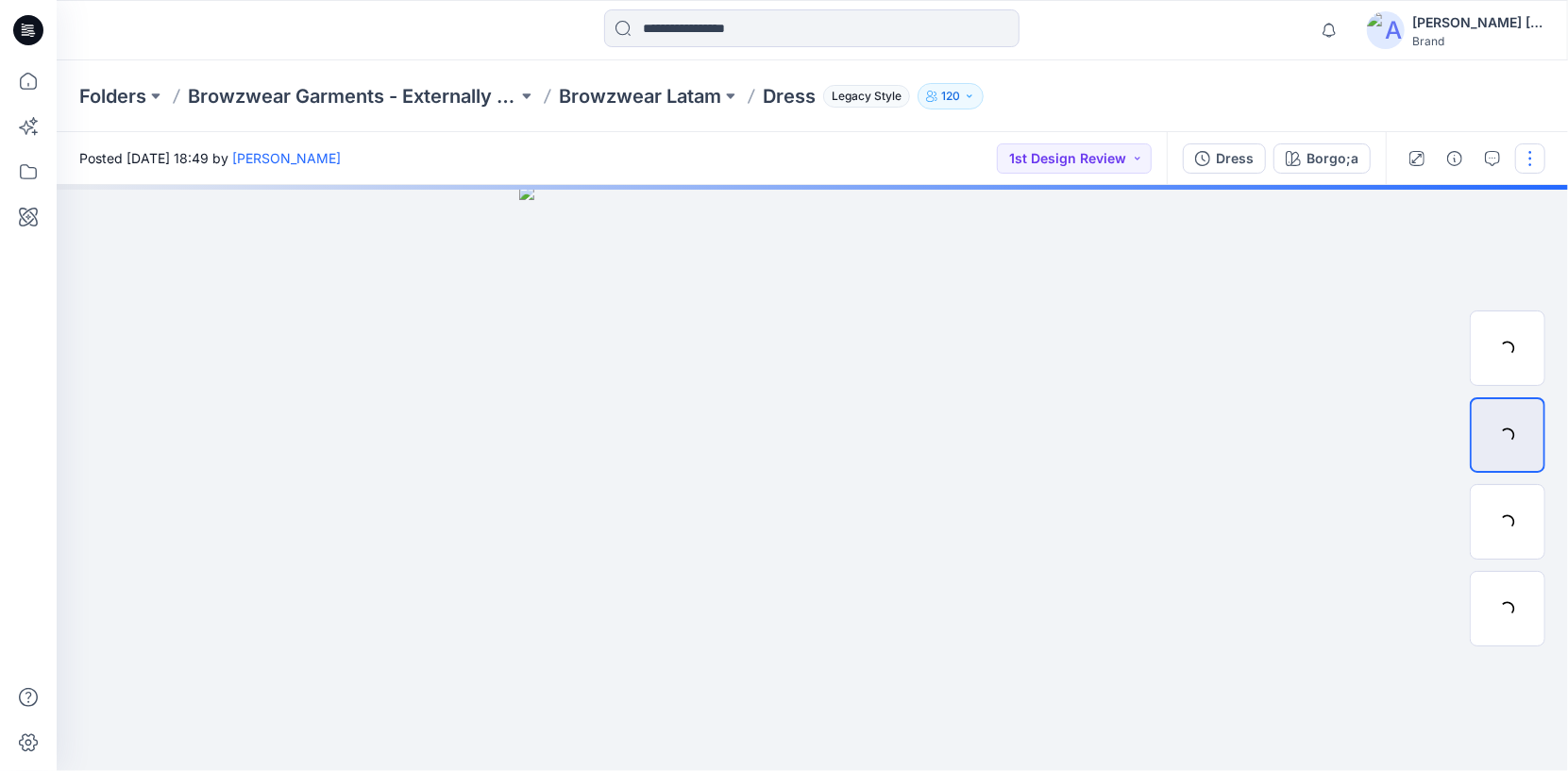
click at [1533, 155] on button "button" at bounding box center [1530, 159] width 30 height 30
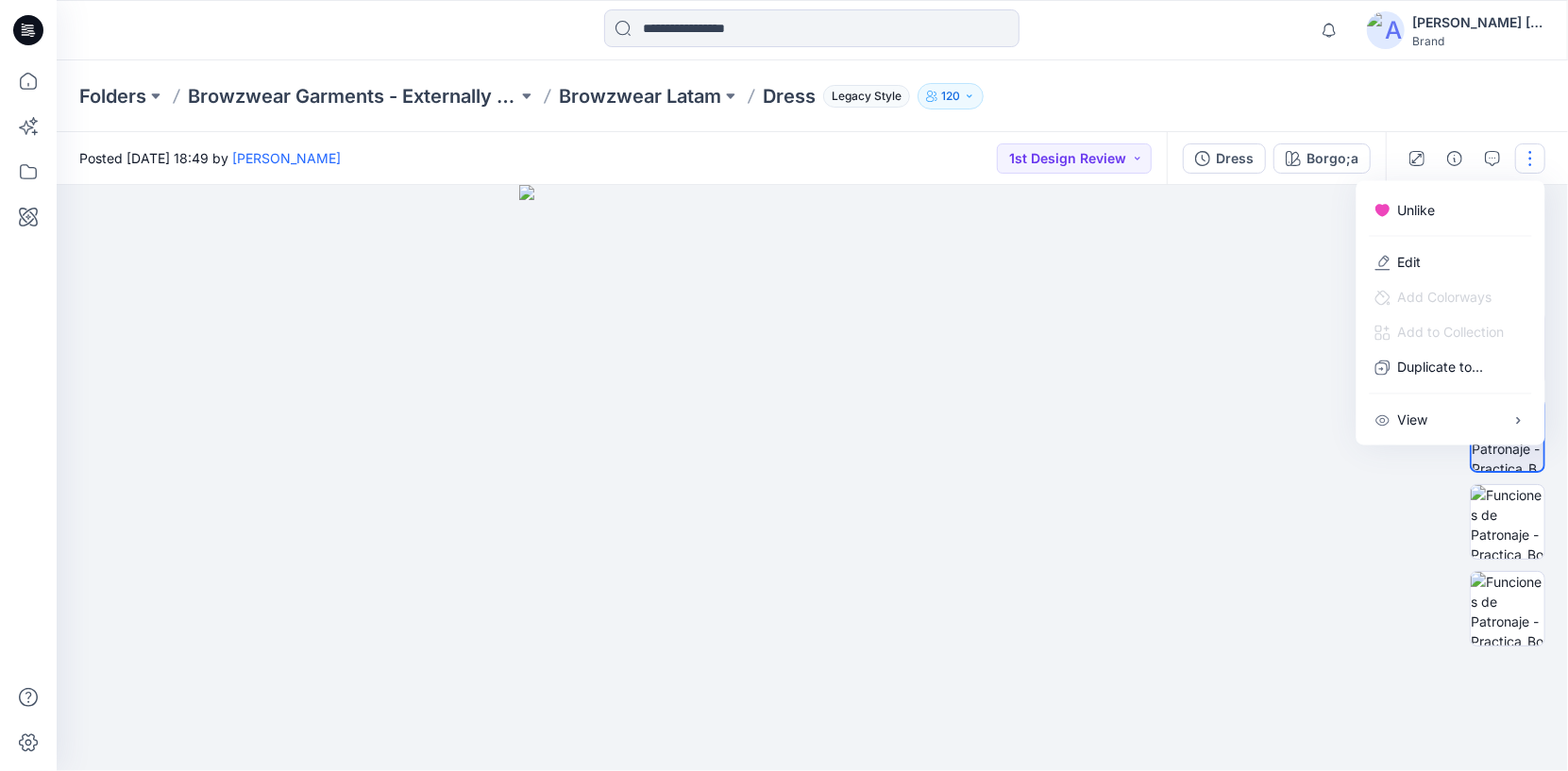
click at [674, 161] on div "Posted Friday, October 29, 2021 18:49 by Pamela Ramirez Zamudio 1st Design Revi…" at bounding box center [612, 158] width 1110 height 52
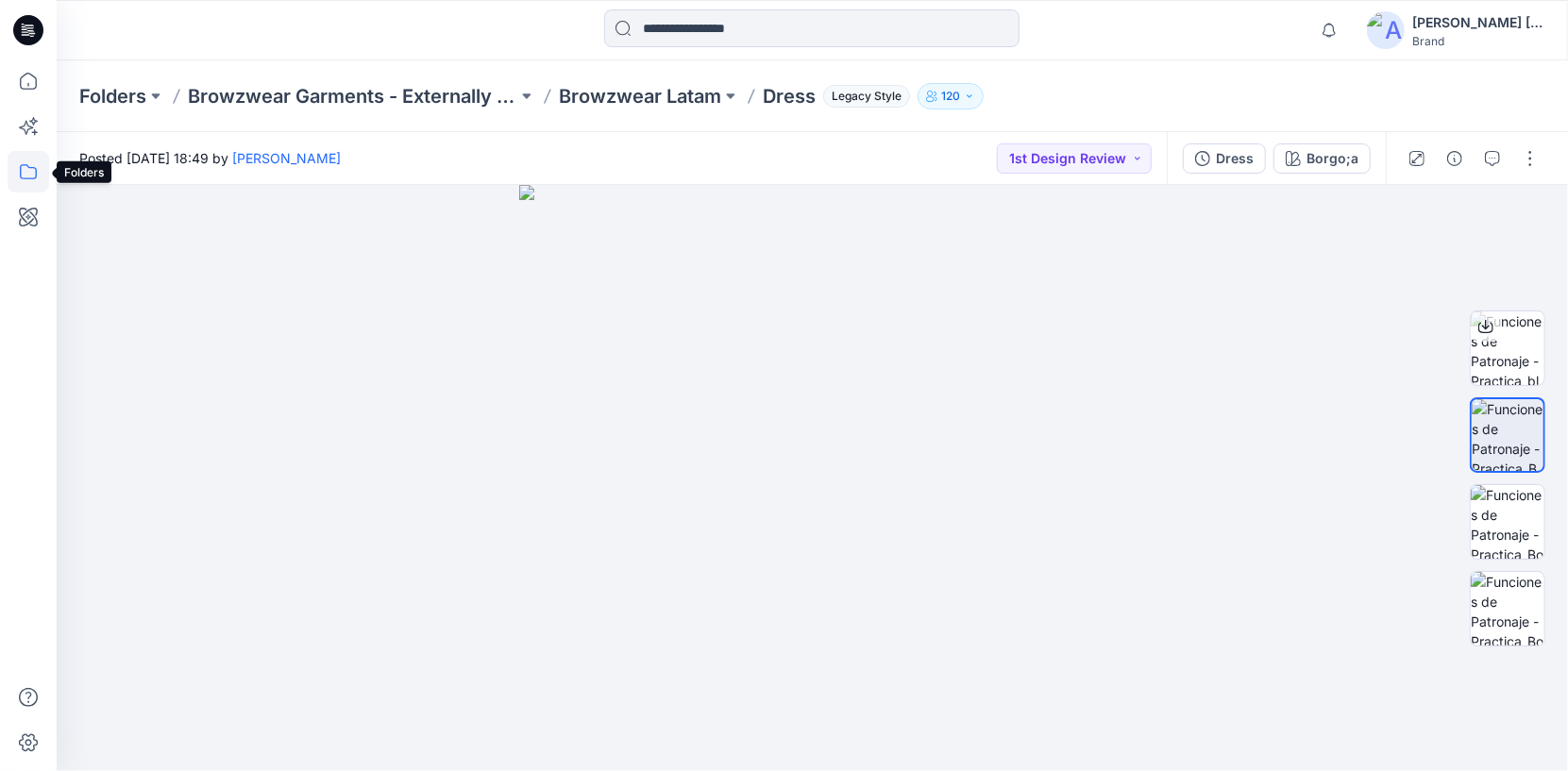
click at [33, 157] on icon at bounding box center [28, 171] width 41 height 41
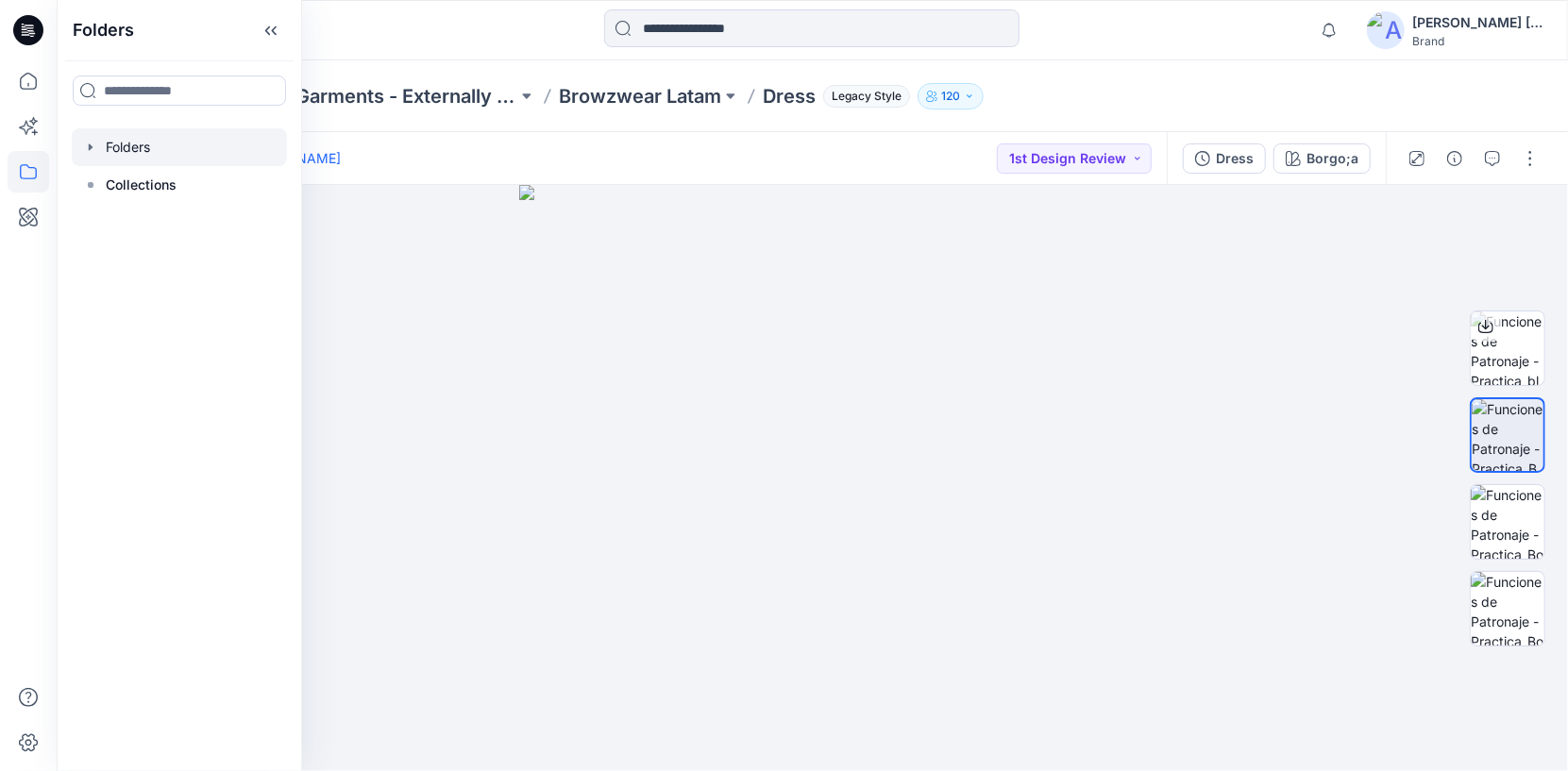
click at [148, 146] on div at bounding box center [179, 147] width 215 height 38
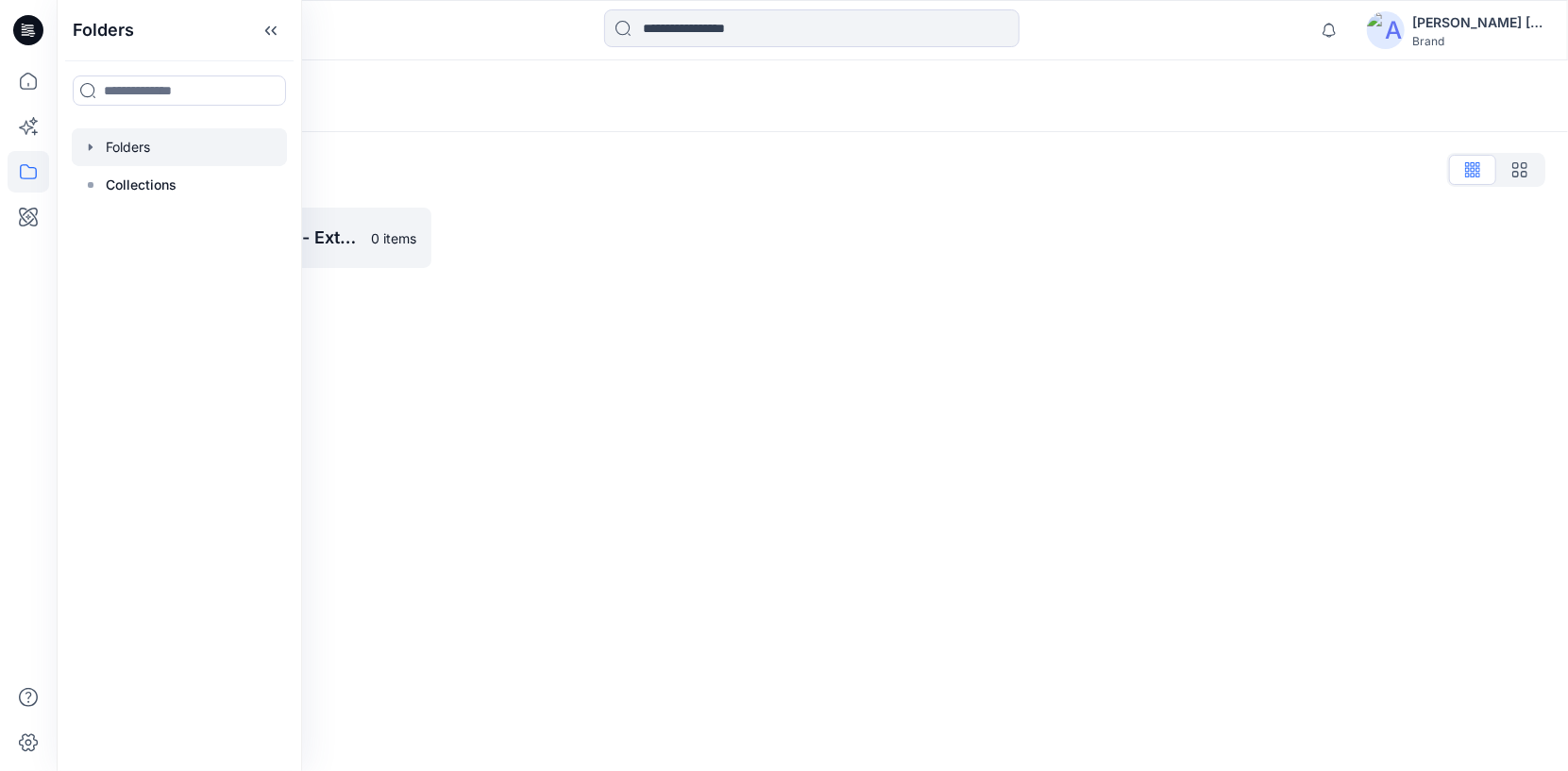
click at [104, 144] on div at bounding box center [179, 147] width 215 height 38
click at [87, 145] on icon "button" at bounding box center [90, 147] width 15 height 15
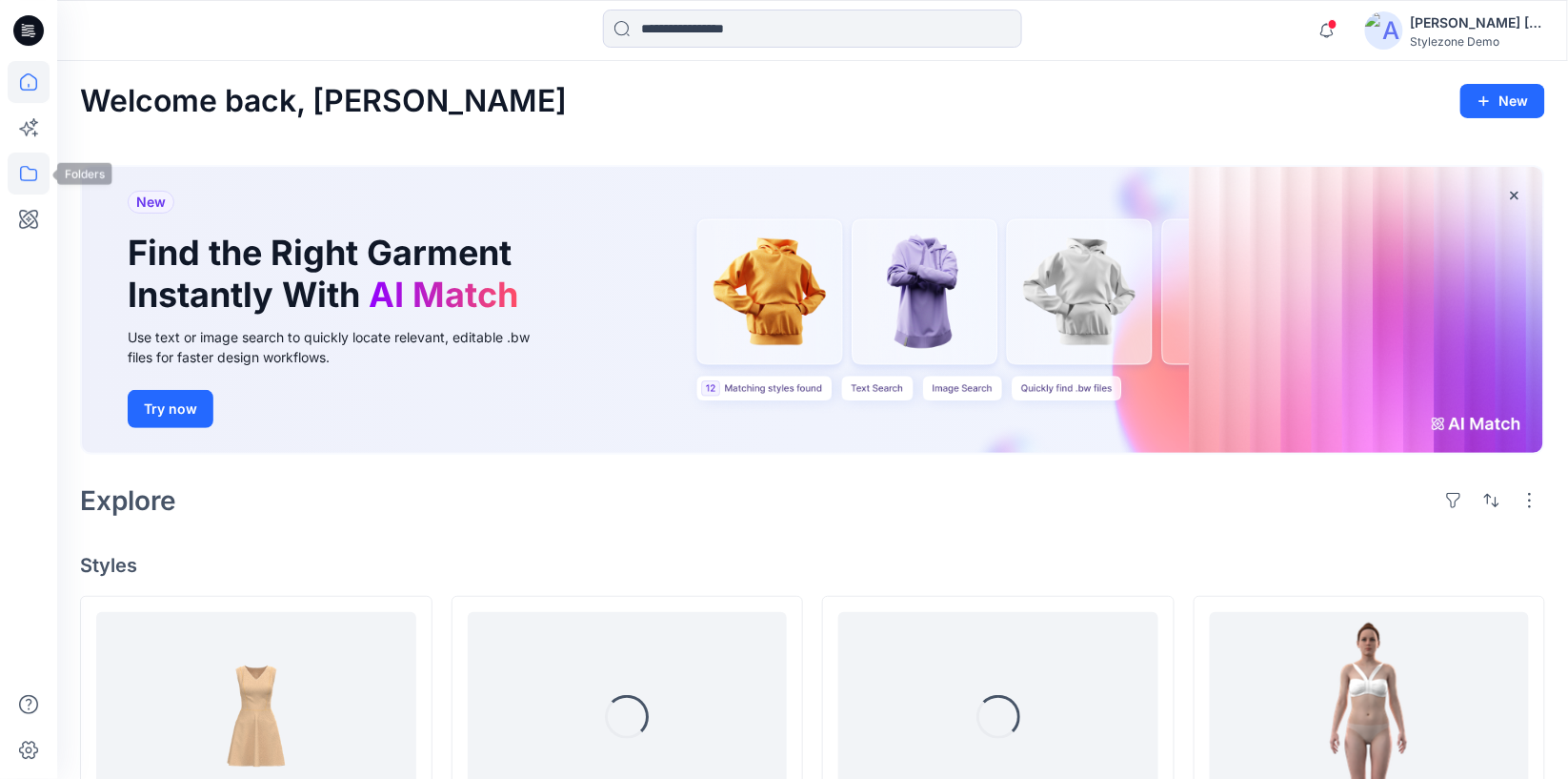
click at [39, 173] on icon at bounding box center [29, 173] width 41 height 42
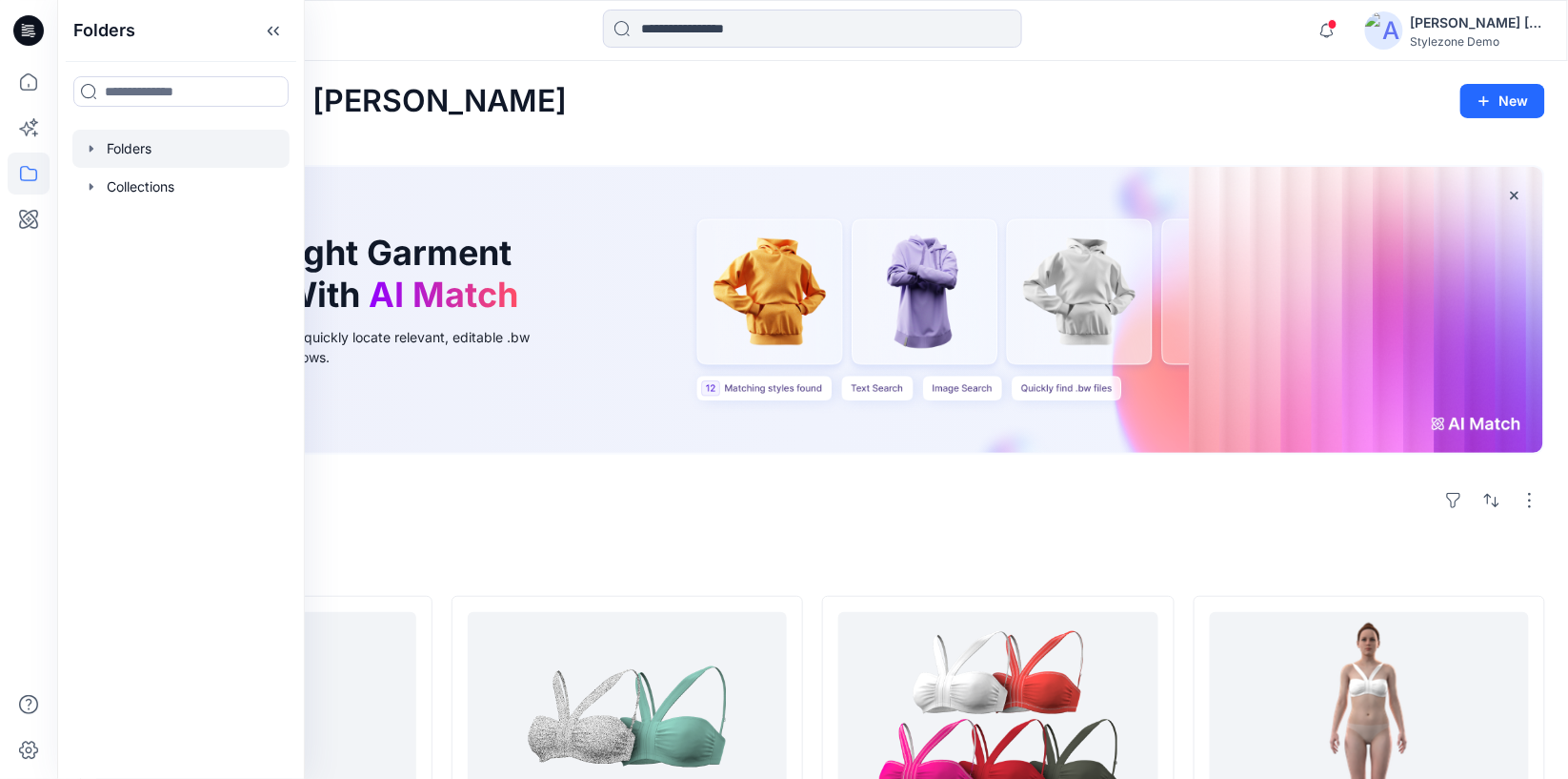
click at [138, 153] on div at bounding box center [181, 148] width 217 height 39
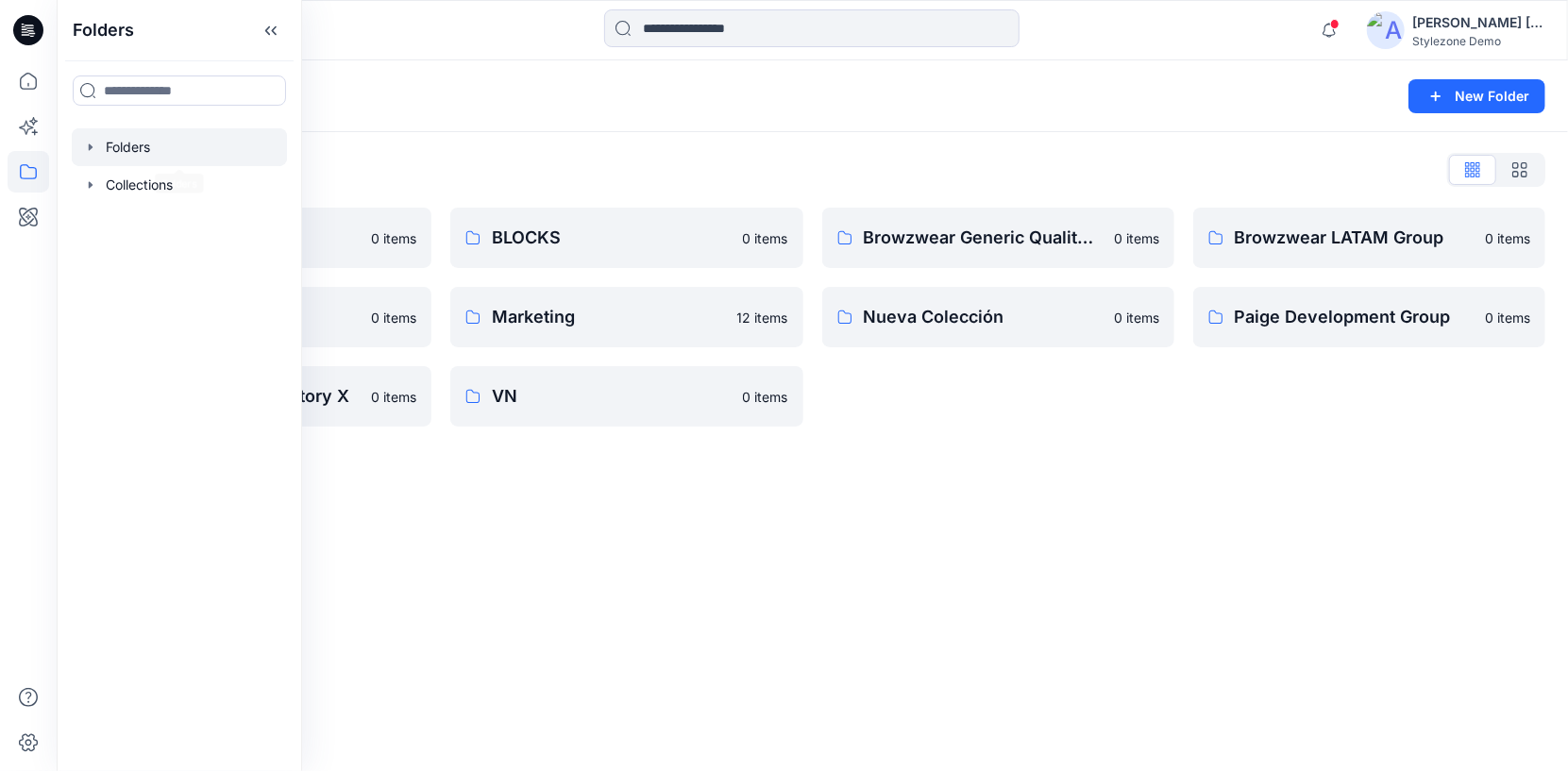
click at [93, 146] on icon "button" at bounding box center [90, 147] width 15 height 15
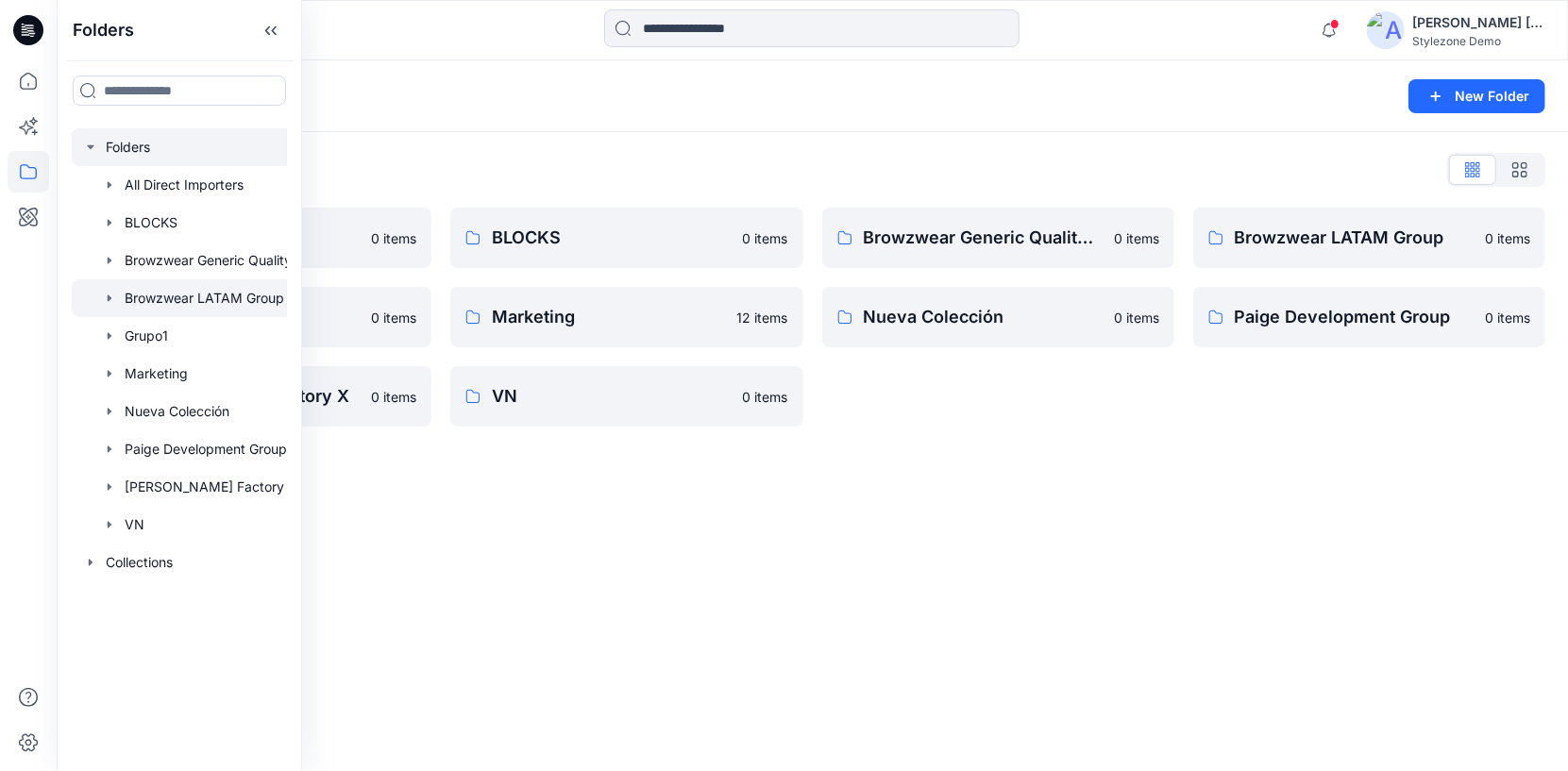
click at [240, 294] on div at bounding box center [204, 297] width 264 height 38
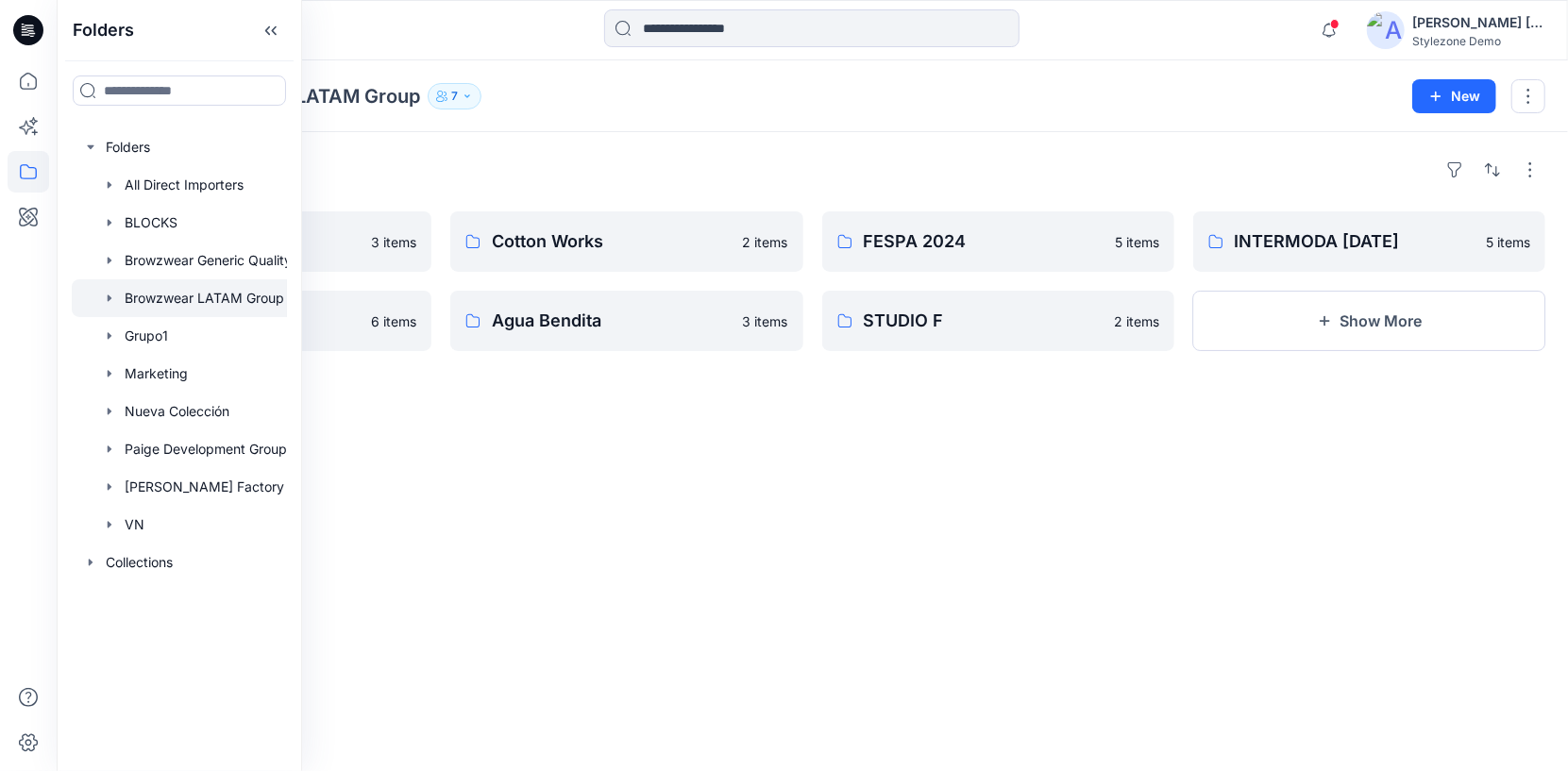
click at [492, 470] on div "Folders Salon de la Moda 3 items Grupo VDP 6 items Cotton Works 2 items Agua Be…" at bounding box center [812, 451] width 1511 height 639
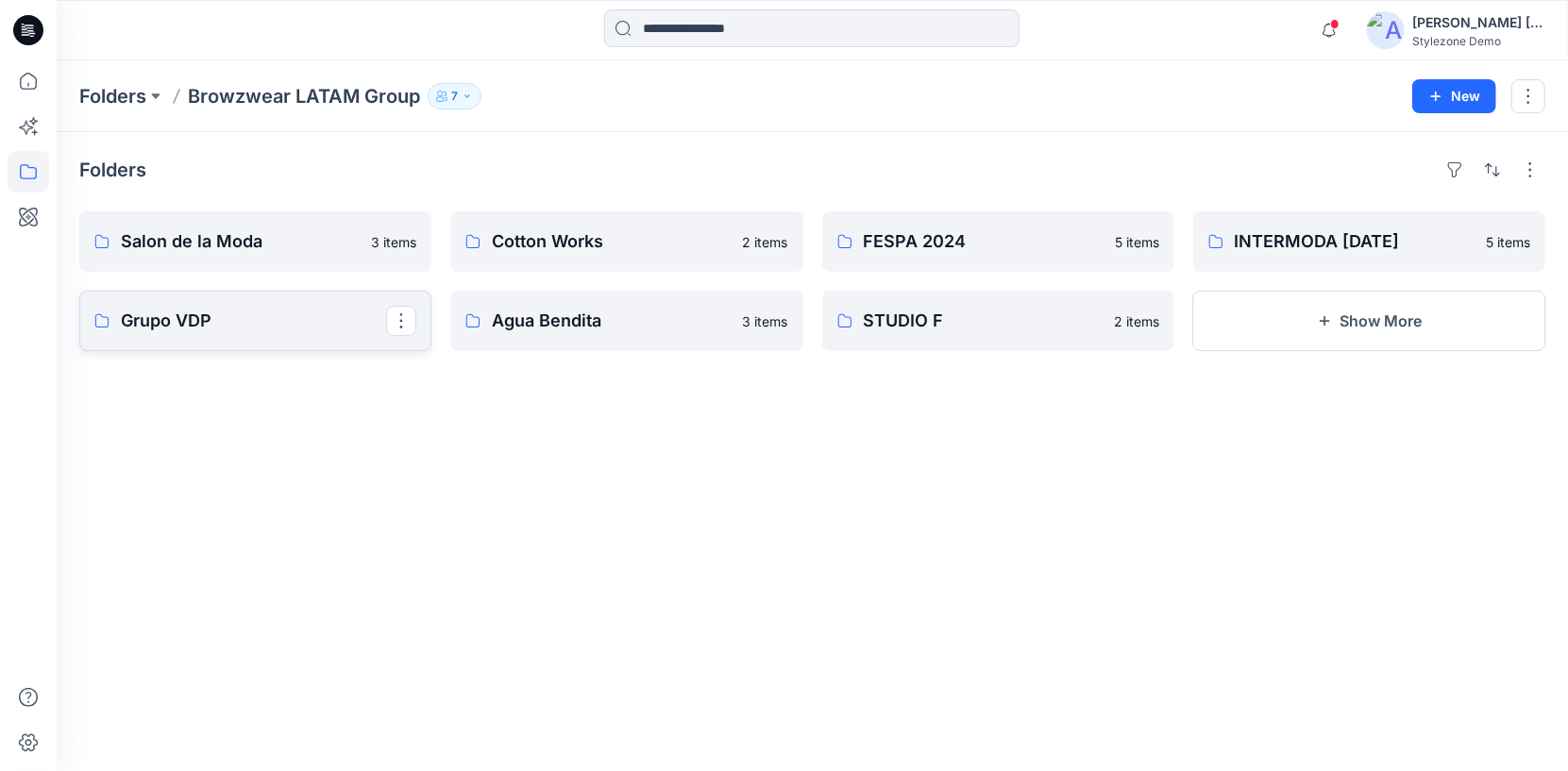
click at [254, 339] on link "Grupo VDP" at bounding box center [255, 321] width 352 height 61
click at [281, 307] on p "Grupo VDP" at bounding box center [253, 320] width 265 height 26
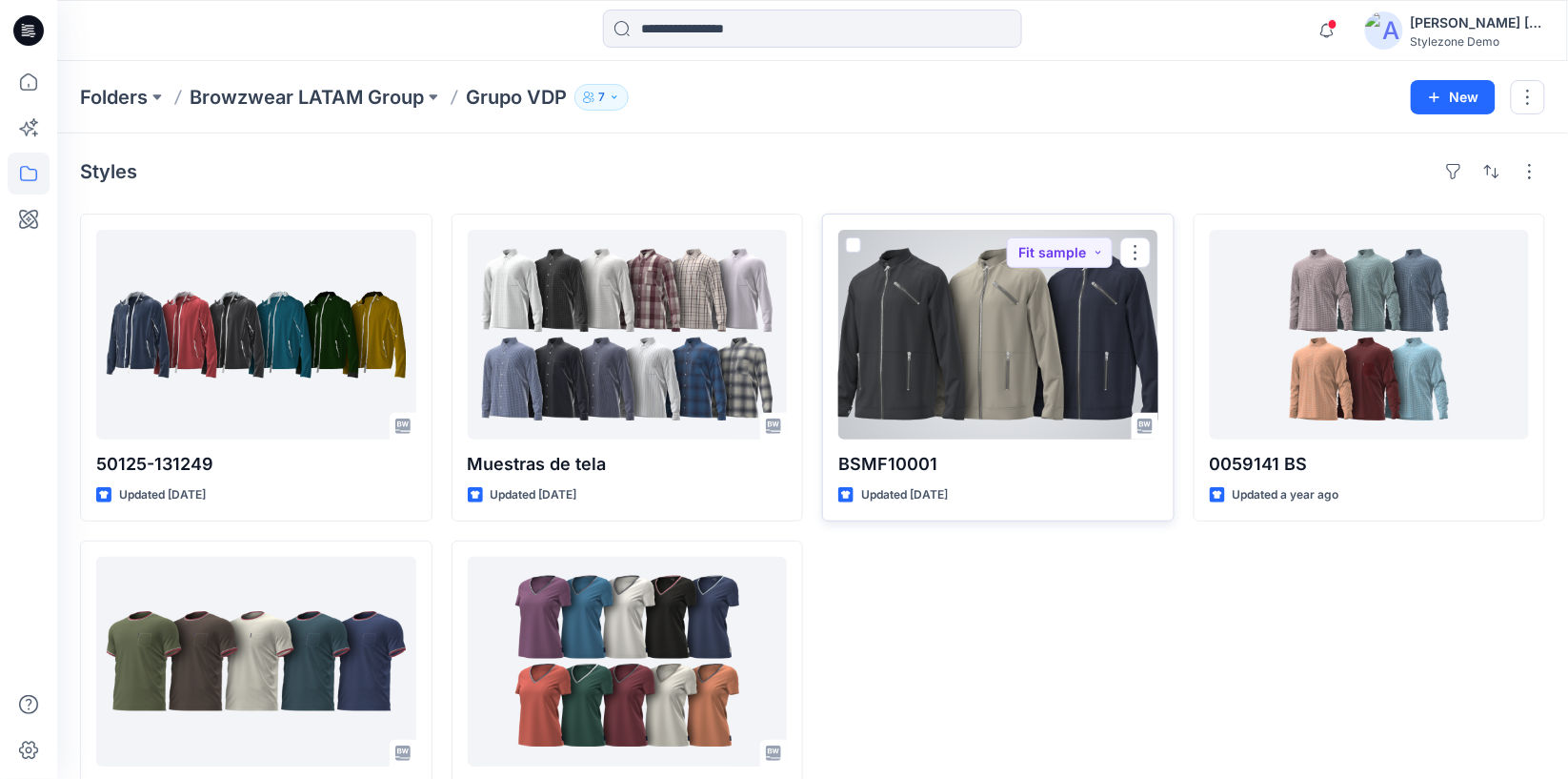
click at [966, 323] on div at bounding box center [999, 334] width 320 height 210
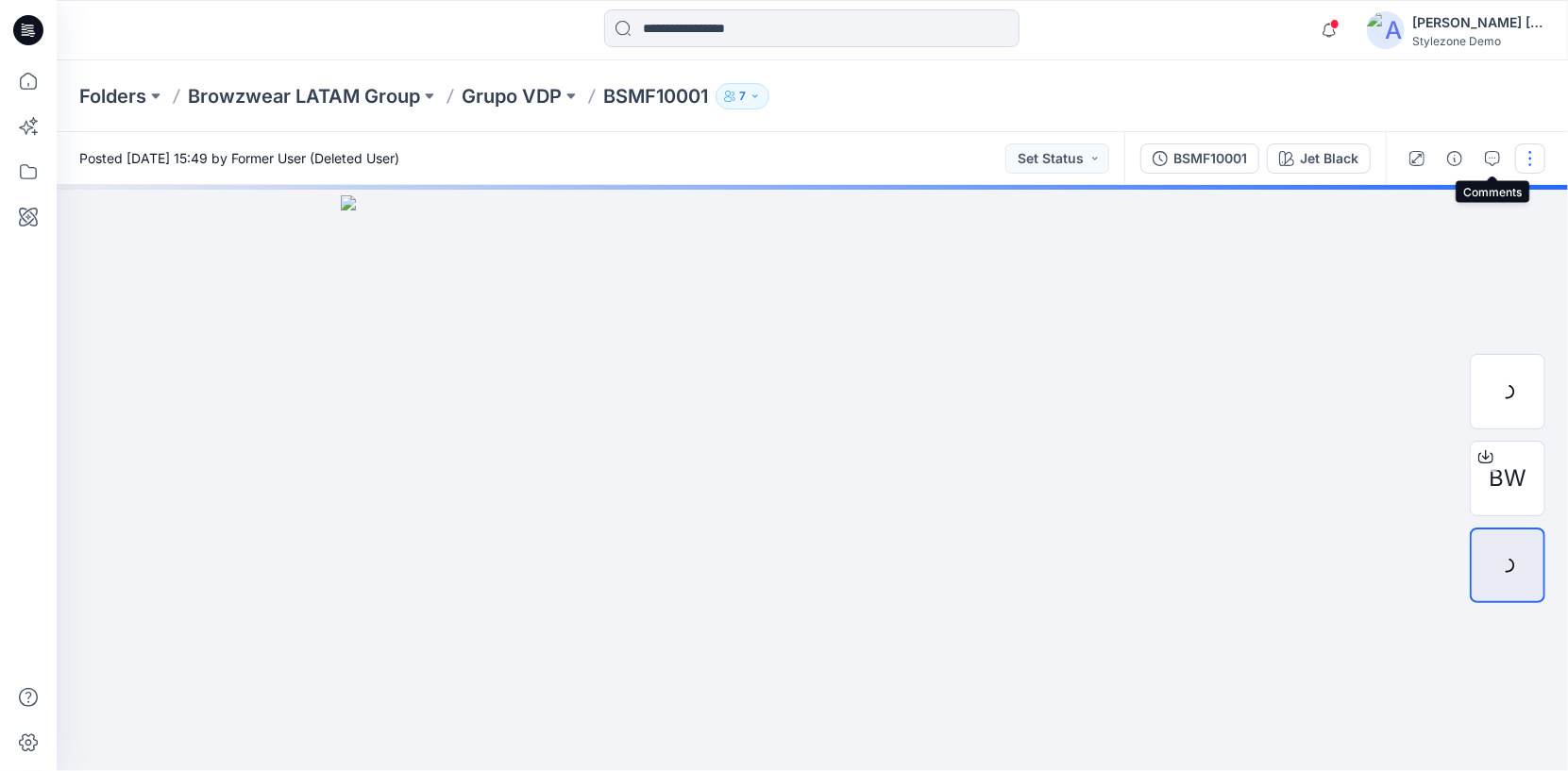
click at [1532, 163] on button "button" at bounding box center [1530, 159] width 30 height 30
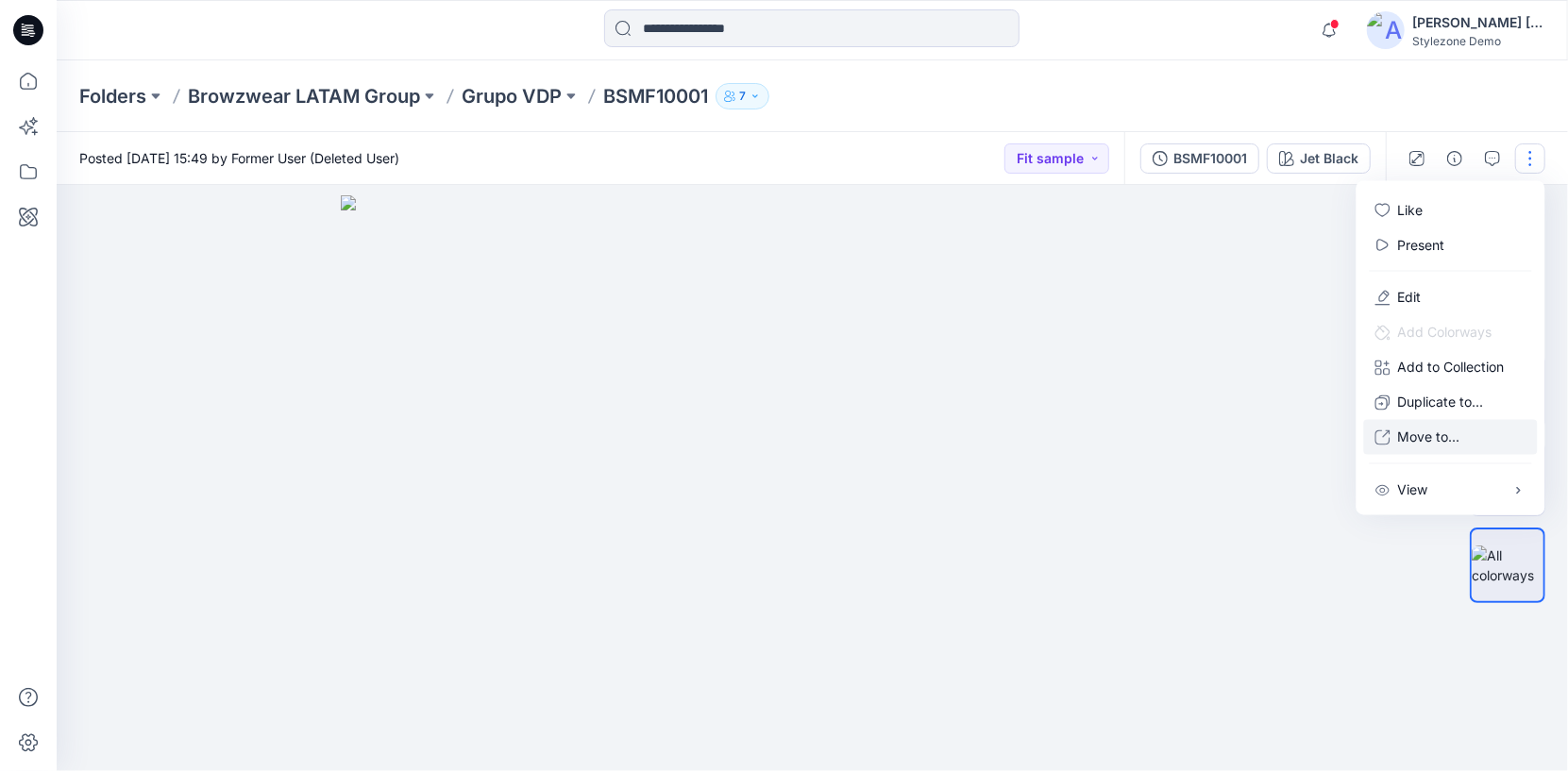
click at [1457, 441] on p "Move to..." at bounding box center [1429, 437] width 63 height 20
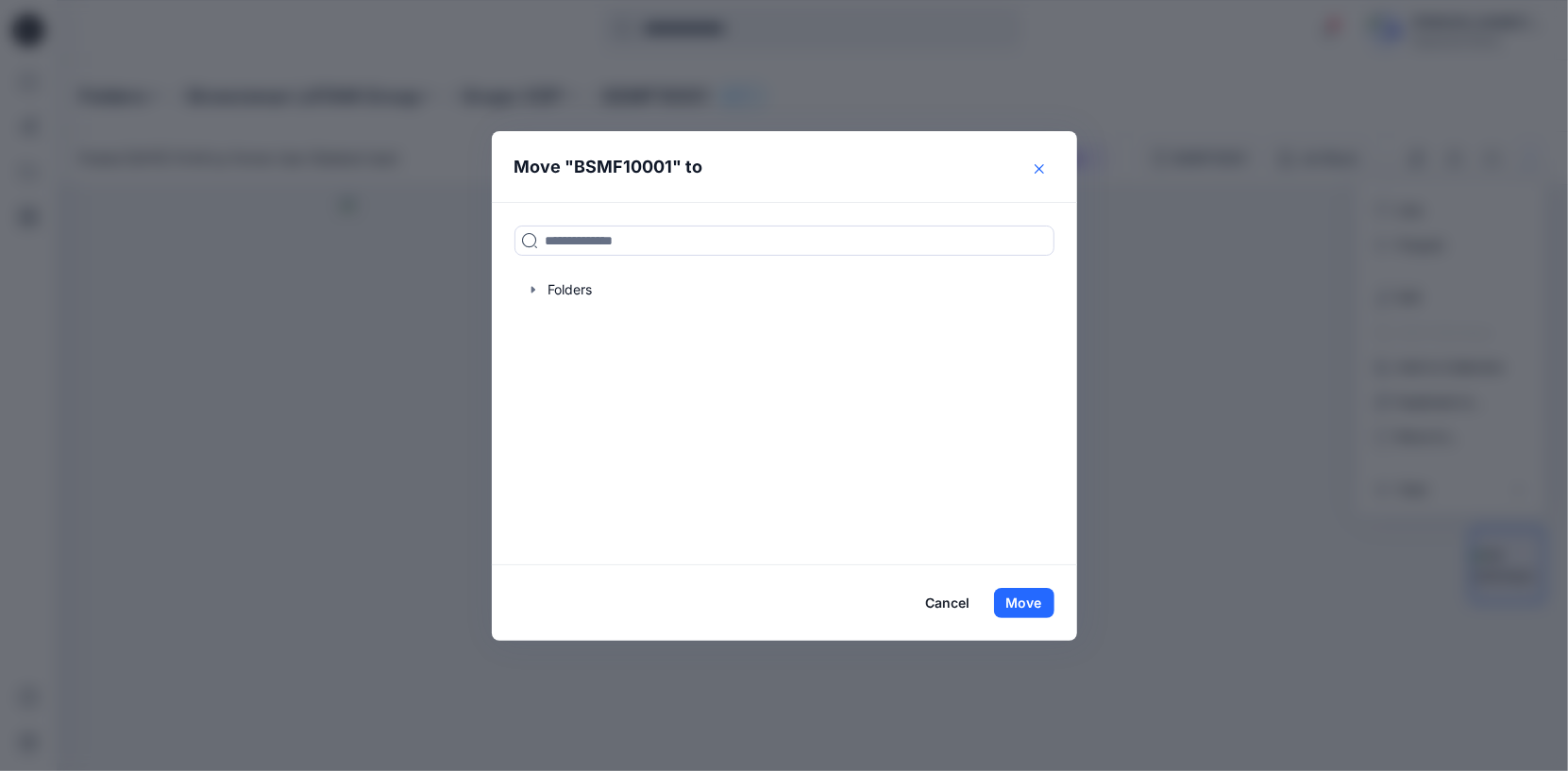
click at [1035, 168] on icon "Close" at bounding box center [1039, 169] width 10 height 10
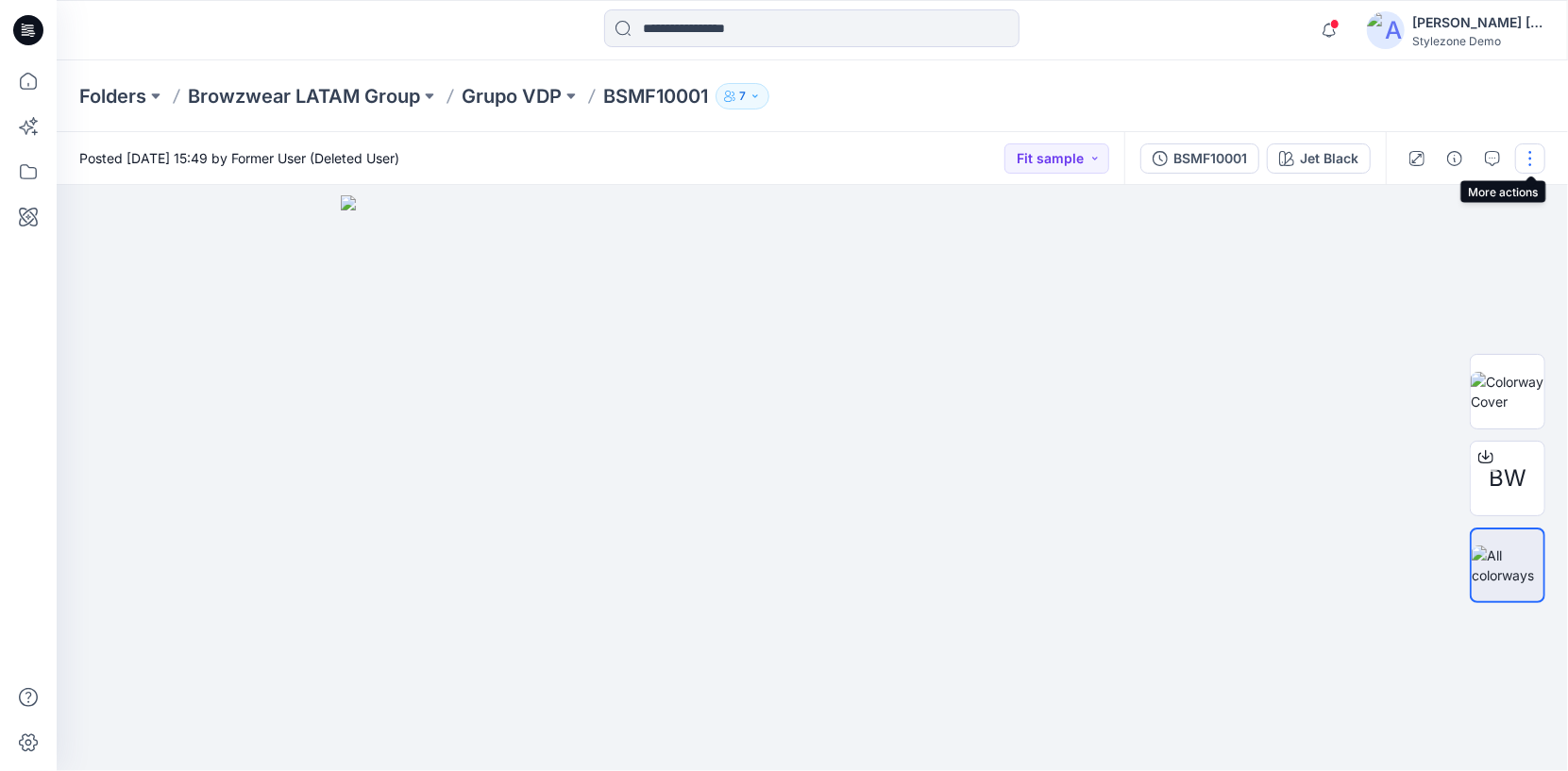
click at [1538, 161] on button "button" at bounding box center [1530, 159] width 30 height 30
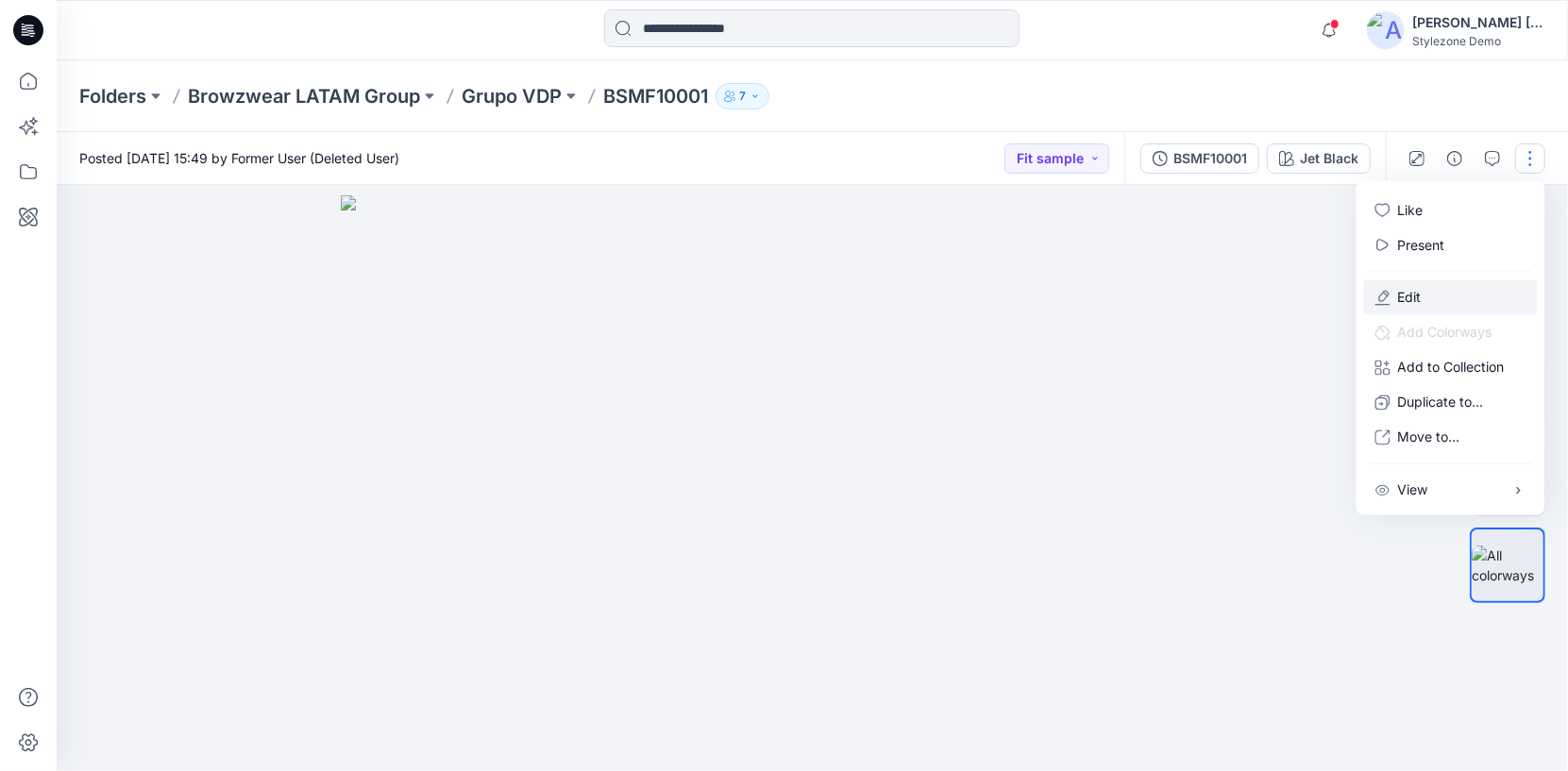
click at [1411, 295] on p "Edit" at bounding box center [1409, 297] width 23 height 20
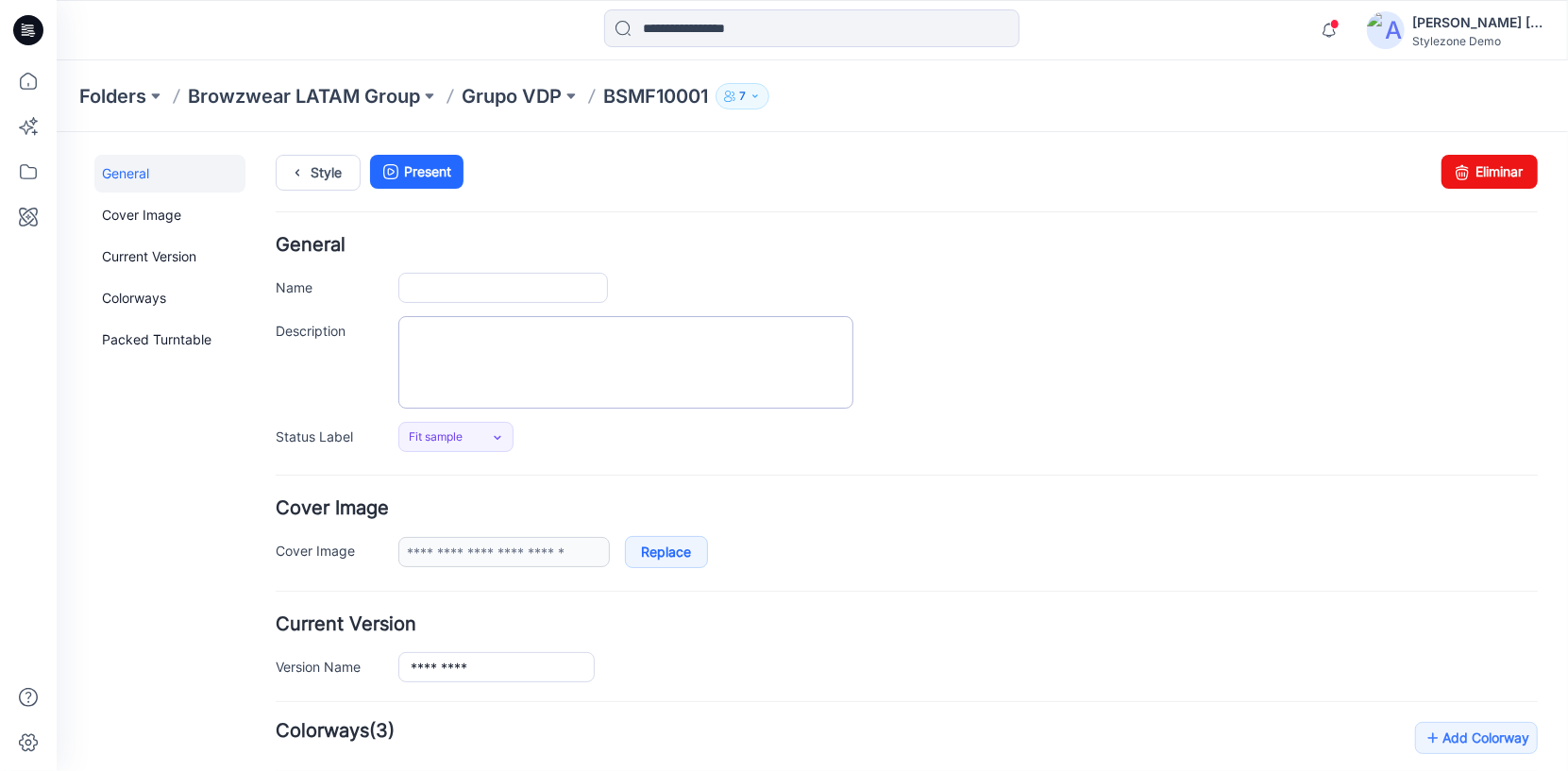
type input "*********"
type input "**********"
click at [306, 170] on icon at bounding box center [296, 171] width 26 height 34
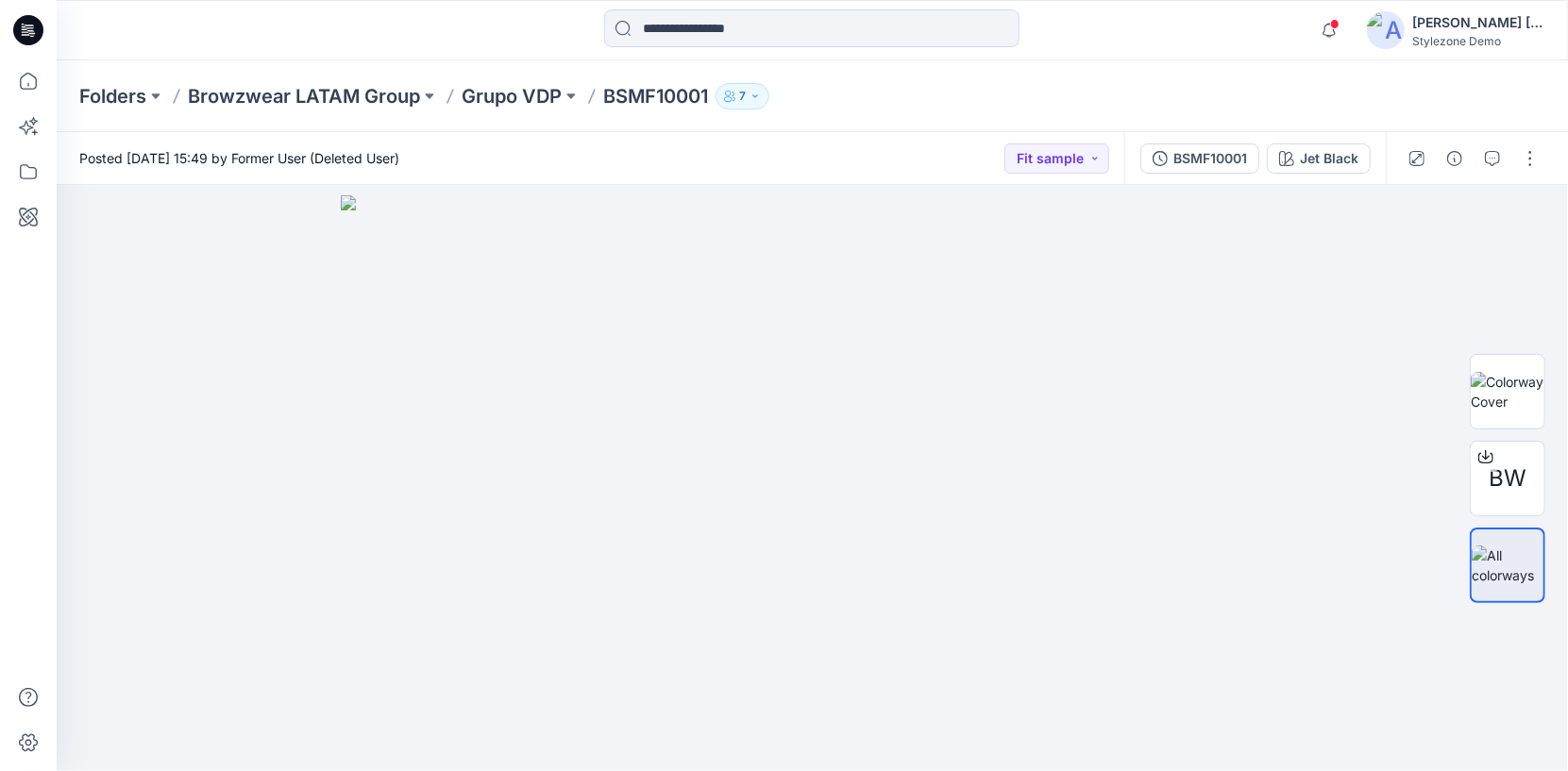
click at [761, 98] on icon "button" at bounding box center [756, 97] width 12 height 12
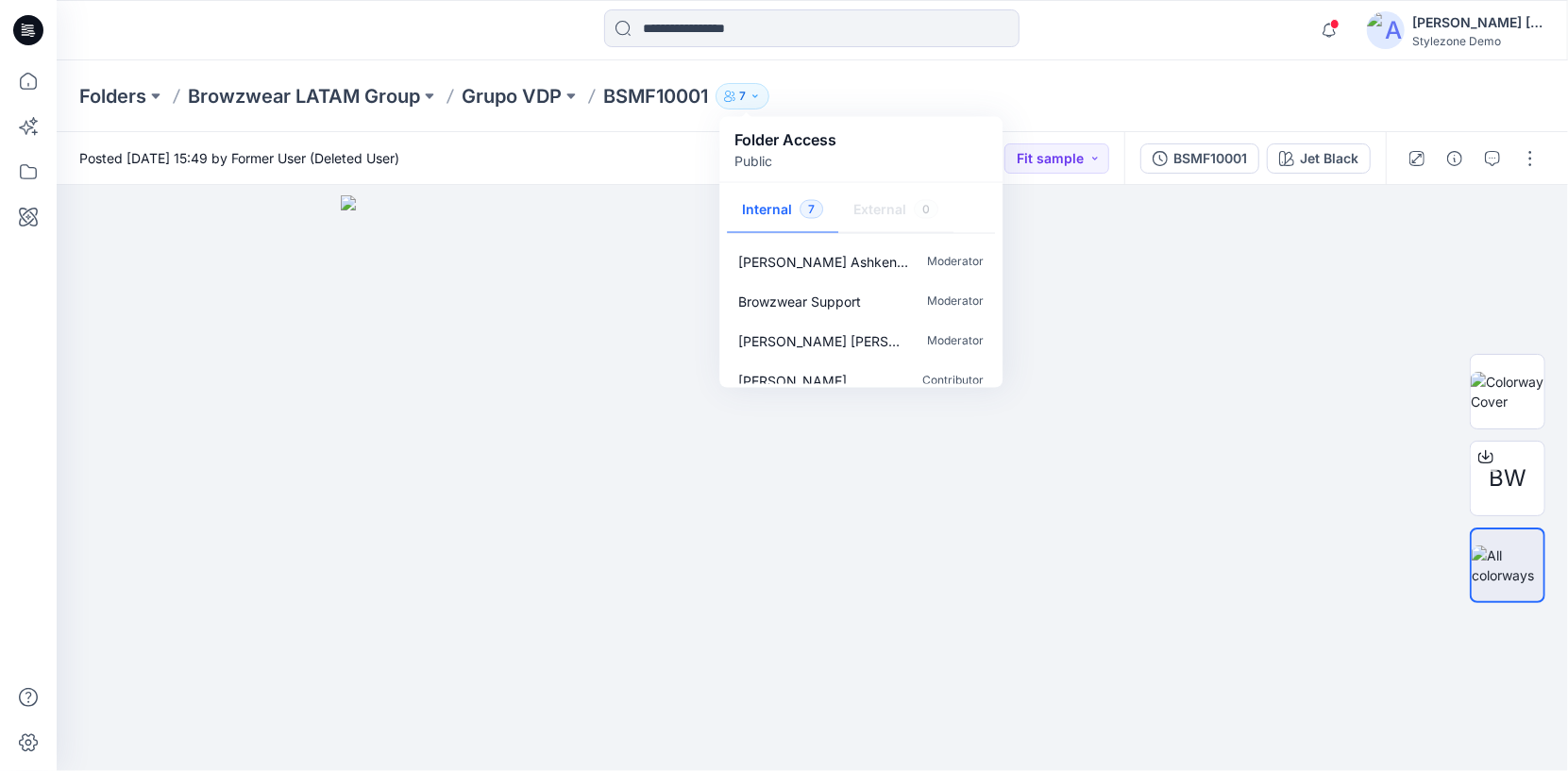
click at [754, 159] on p "Public" at bounding box center [785, 160] width 102 height 20
click at [1155, 68] on div "Folders Browzwear LATAM Group Grupo VDP BSMF10001 7 Folder Access Public Intern…" at bounding box center [812, 96] width 1511 height 71
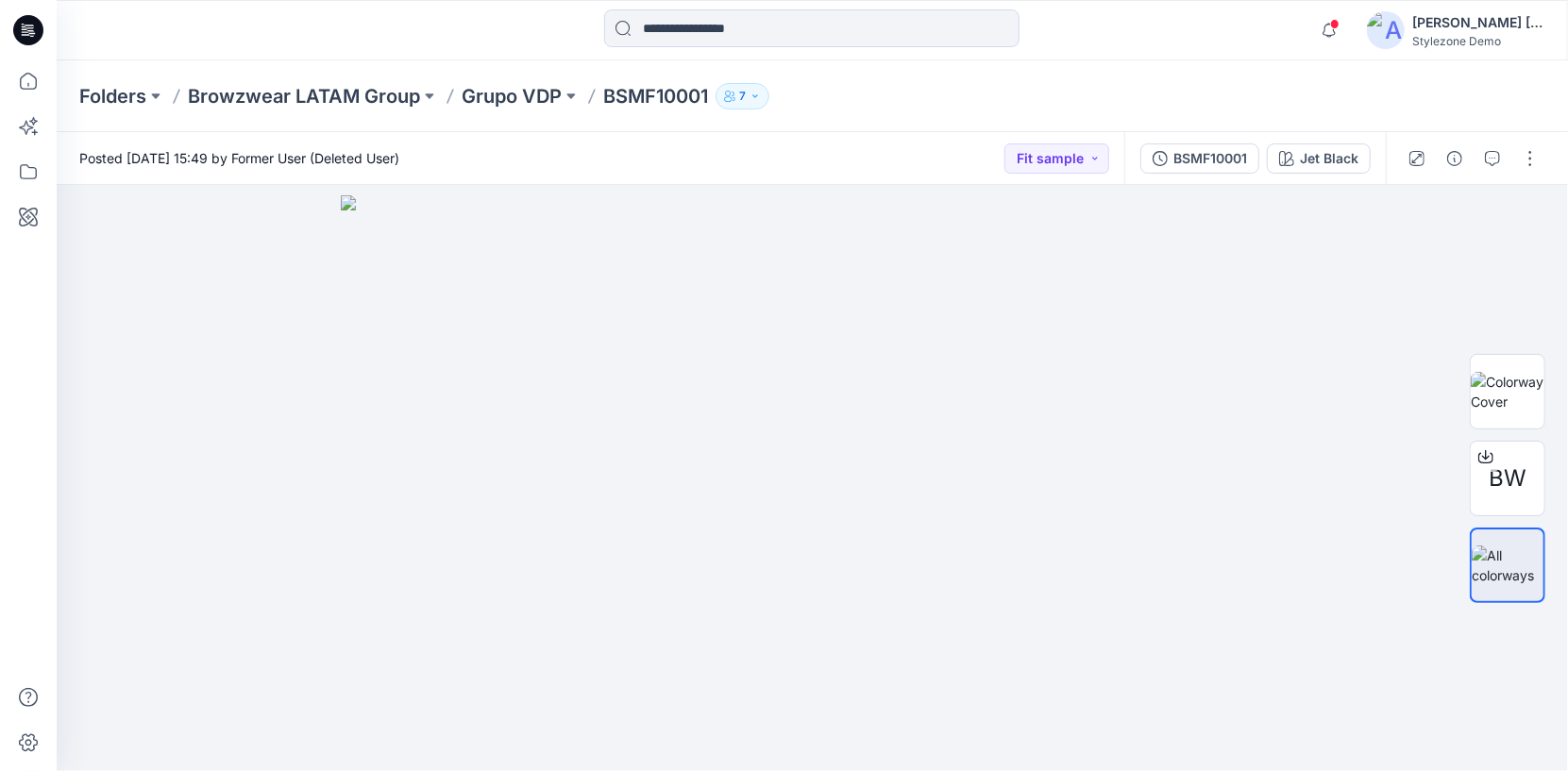
click at [1547, 156] on div at bounding box center [1473, 159] width 174 height 53
click at [1524, 153] on button "button" at bounding box center [1530, 159] width 30 height 30
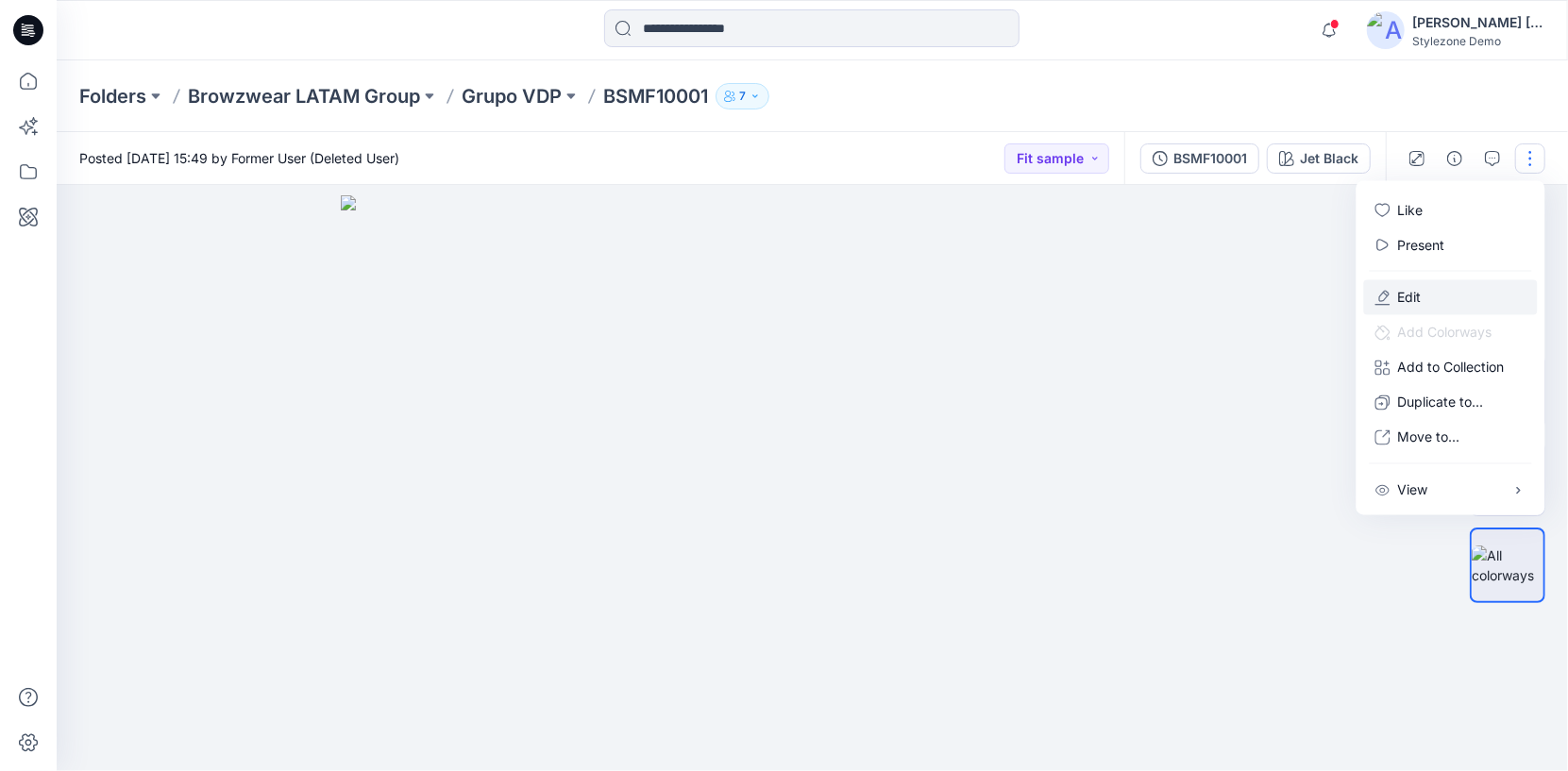
click at [1419, 297] on p "Edit" at bounding box center [1409, 297] width 23 height 20
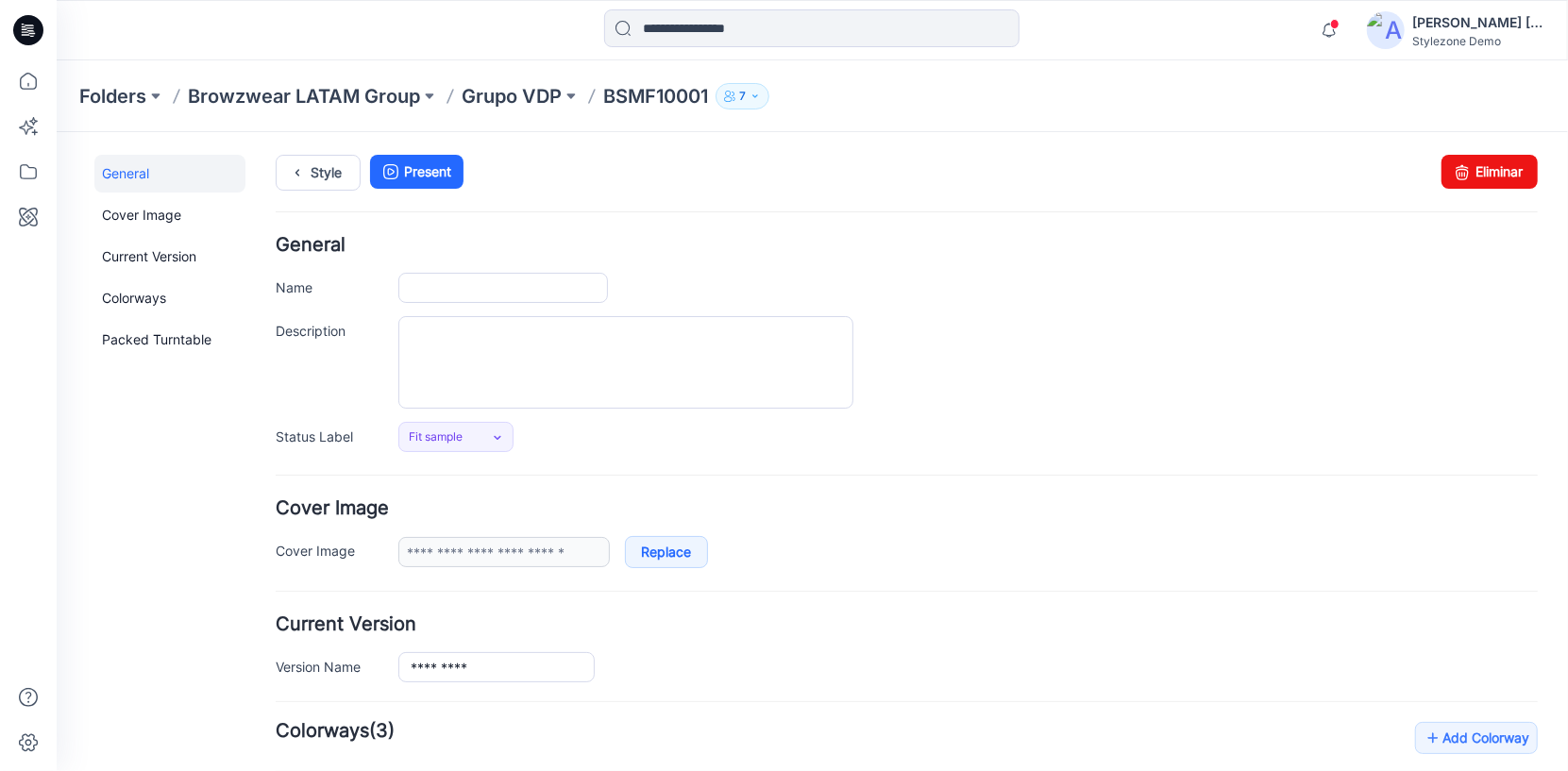
type input "*********"
type input "**********"
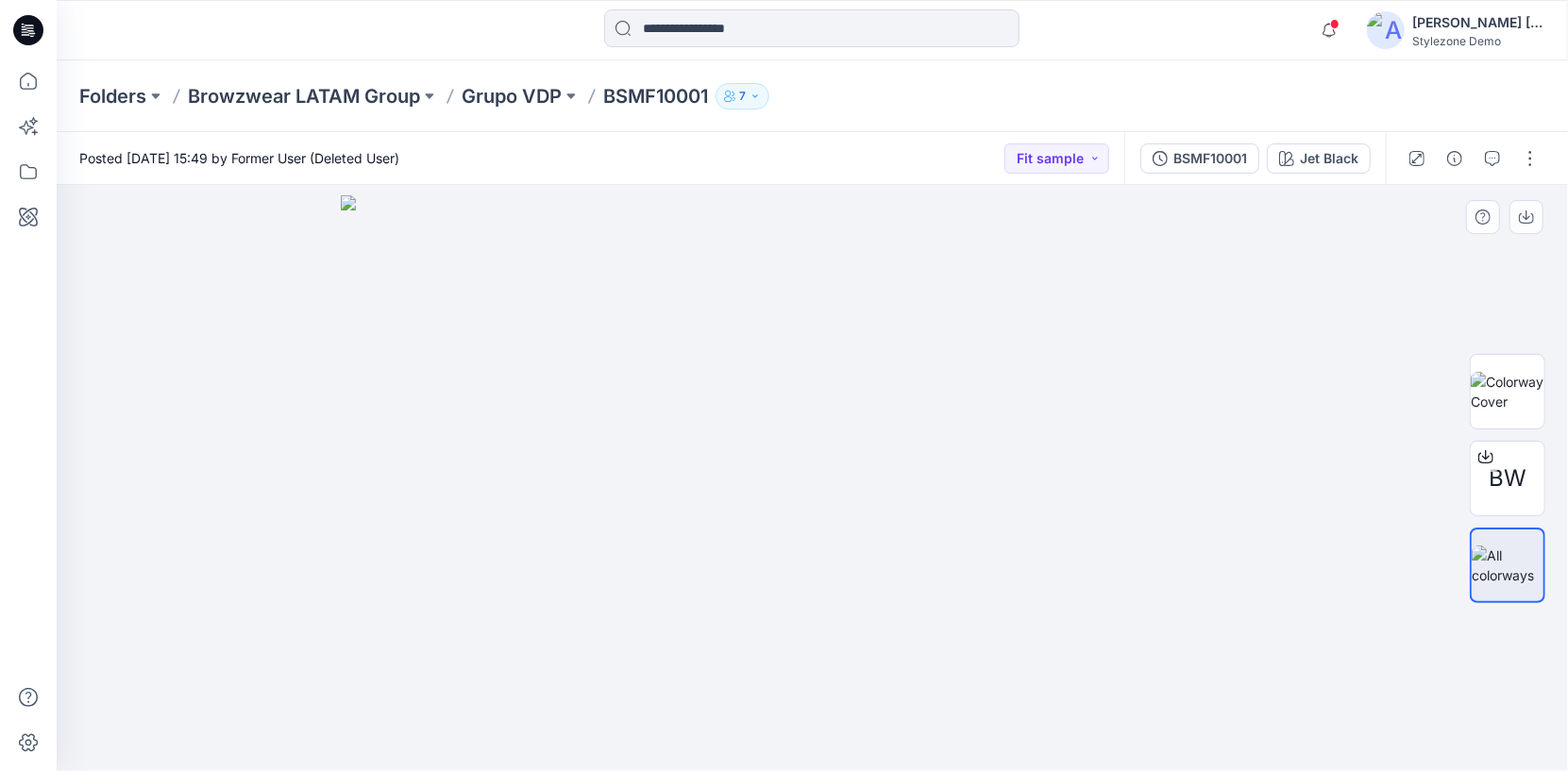
click at [1401, 230] on div at bounding box center [812, 477] width 1511 height 586
click at [1334, 35] on icon "button" at bounding box center [1329, 30] width 36 height 38
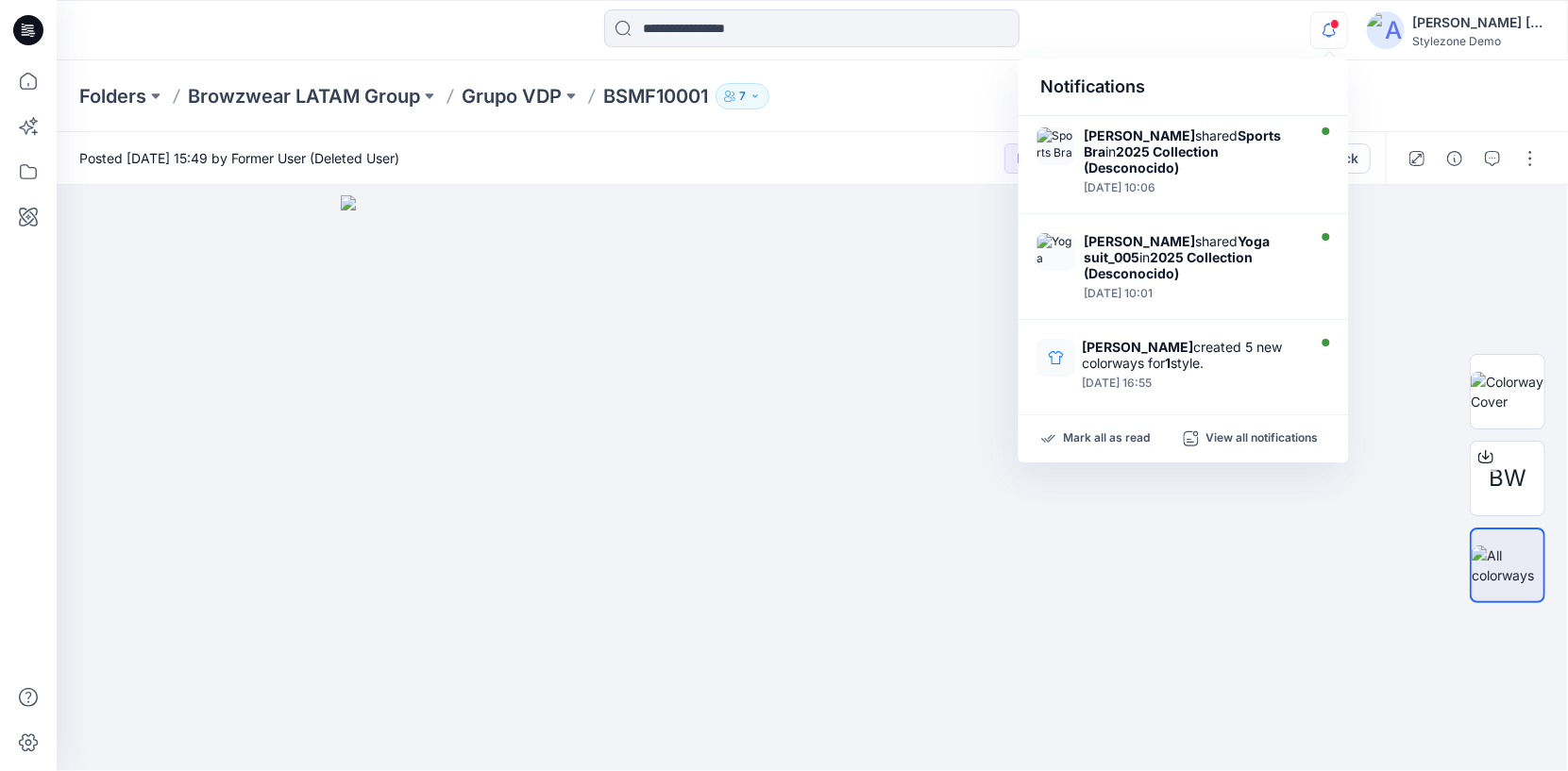
click at [1333, 35] on icon "button" at bounding box center [1329, 30] width 36 height 38
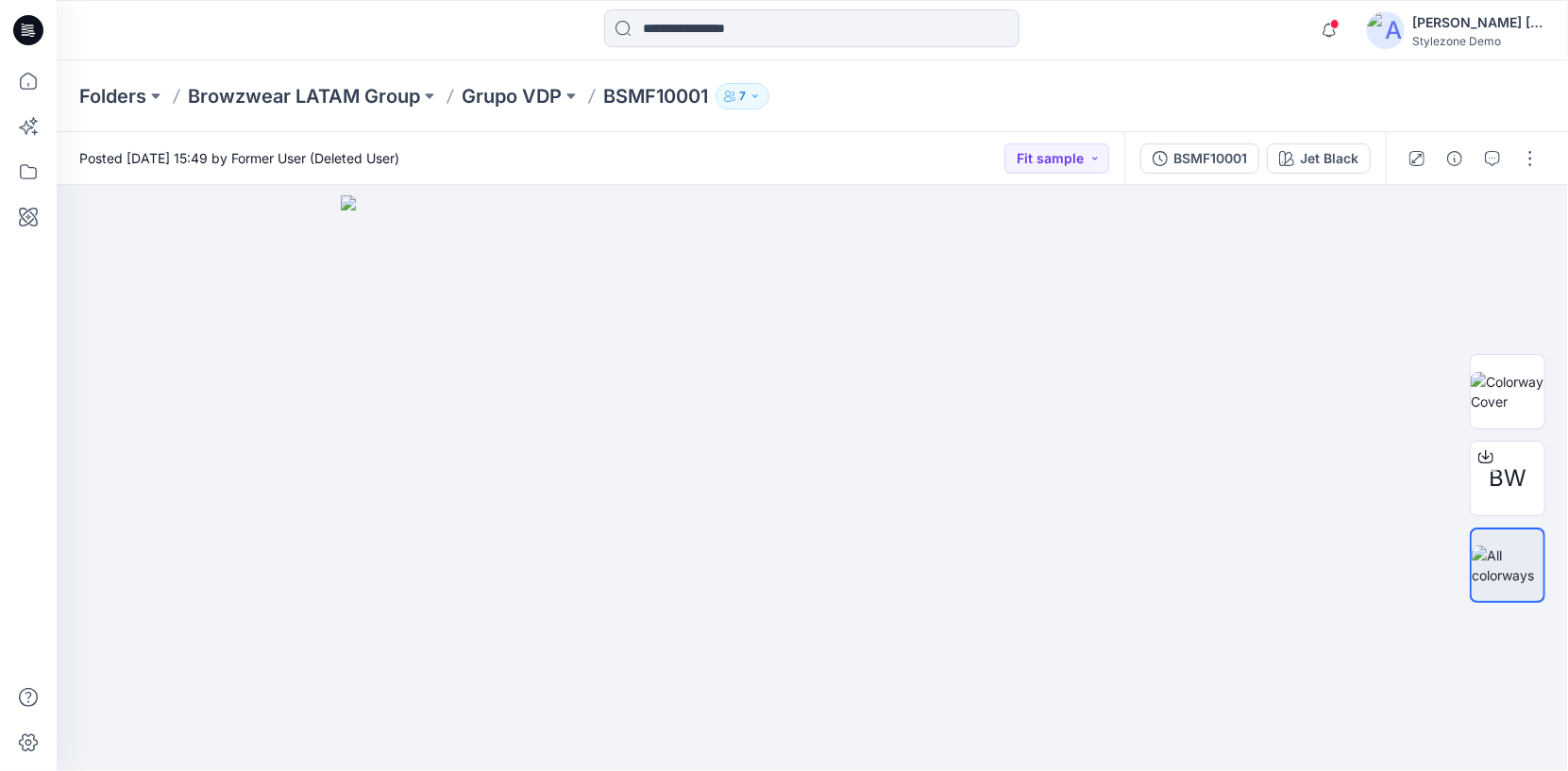
click at [1547, 150] on div at bounding box center [1473, 159] width 174 height 53
click at [1537, 149] on button "button" at bounding box center [1530, 159] width 30 height 30
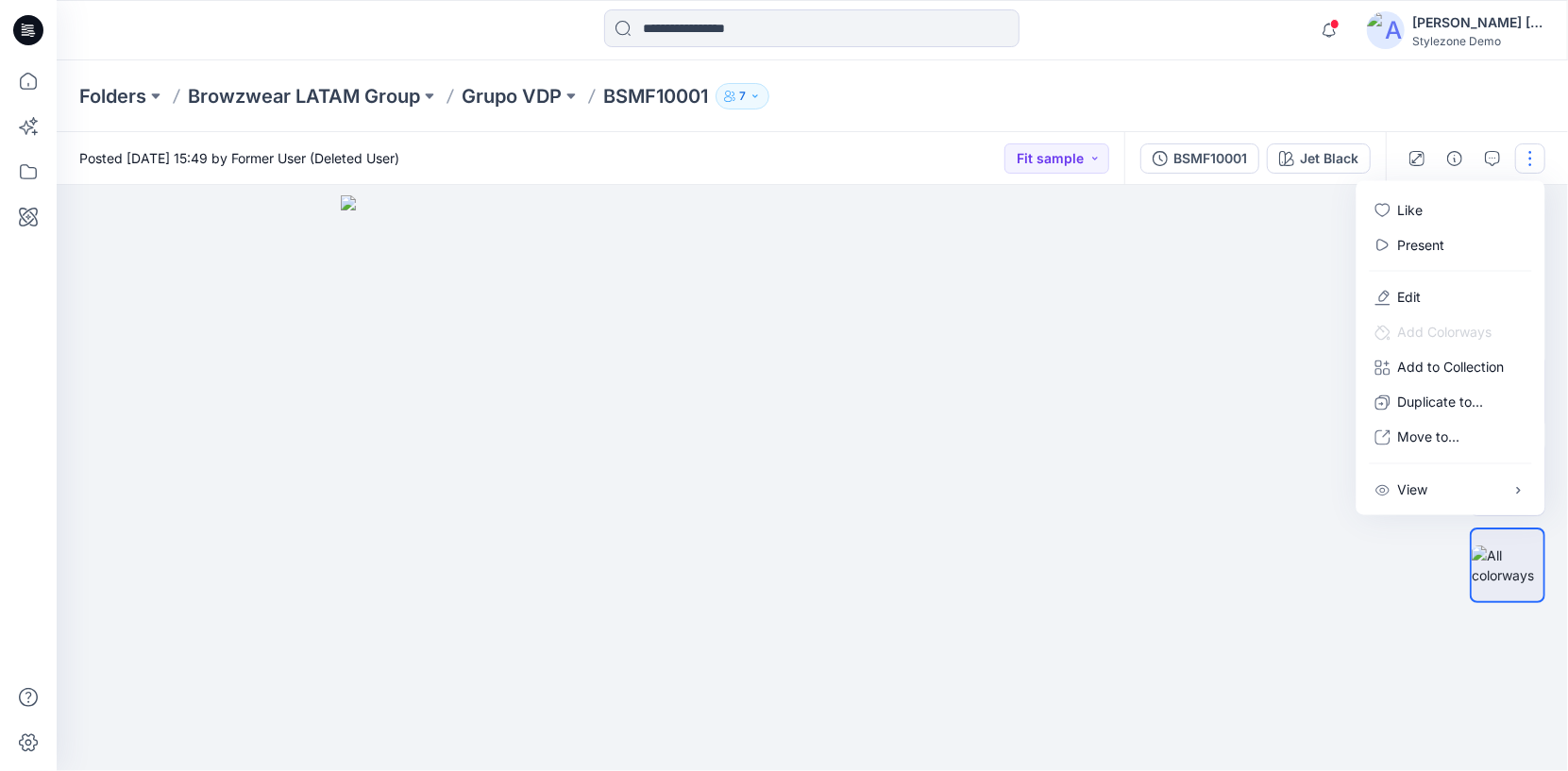
click at [1132, 76] on div "Folders Browzwear LATAM Group Grupo VDP BSMF10001 7" at bounding box center [812, 96] width 1511 height 71
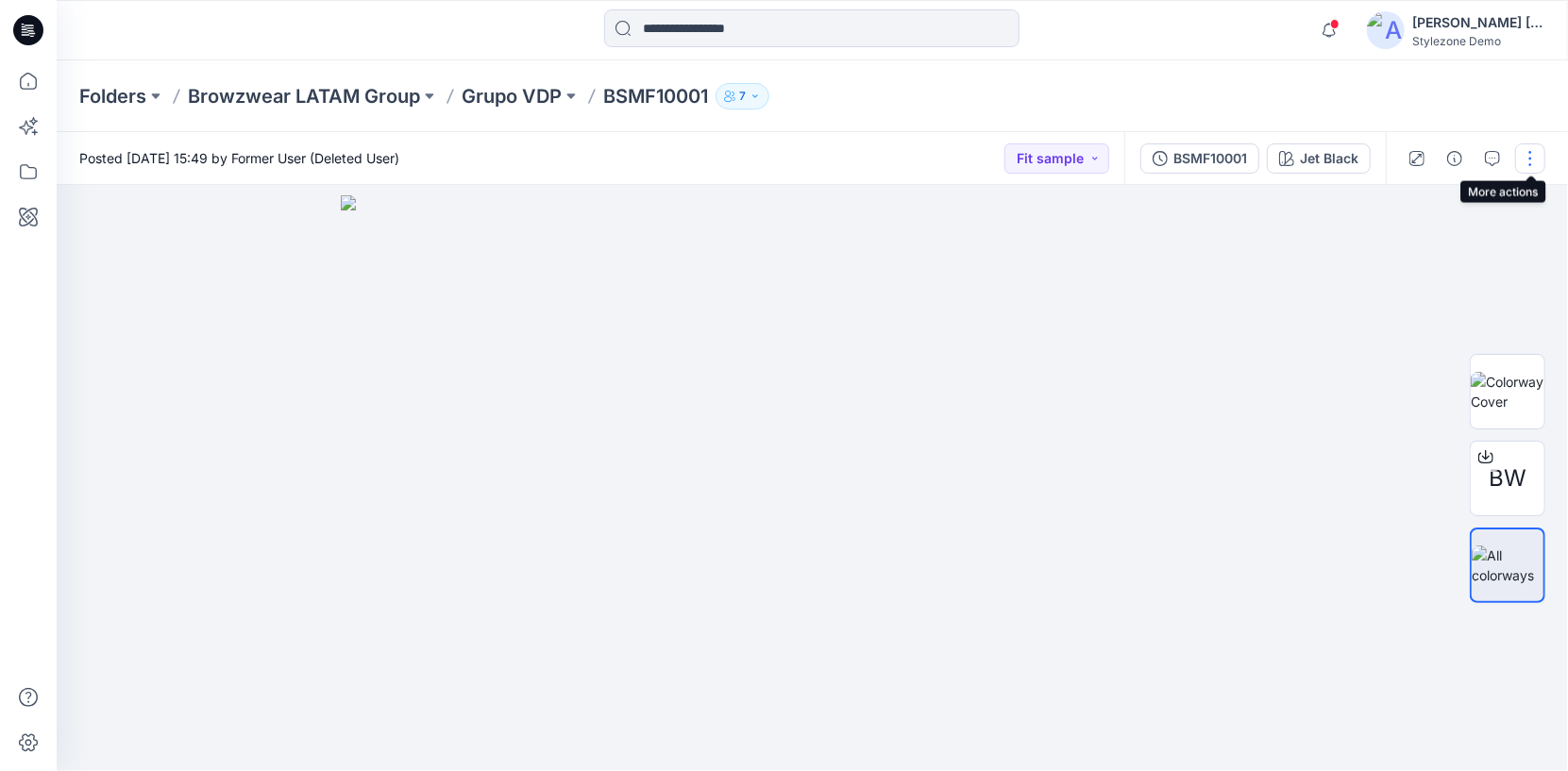
click at [1538, 158] on button "button" at bounding box center [1530, 159] width 30 height 30
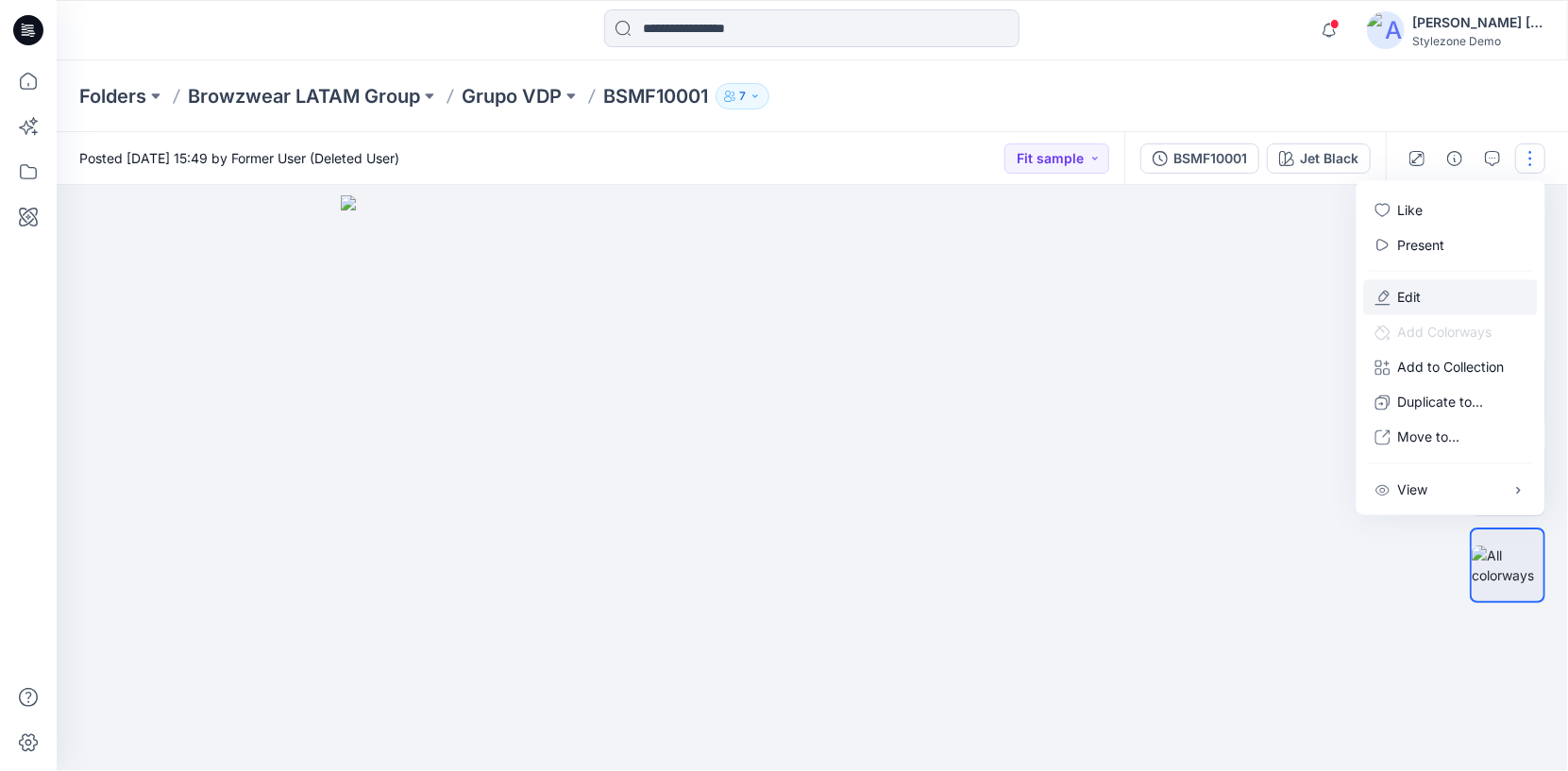
click at [1466, 297] on button "Edit" at bounding box center [1451, 297] width 173 height 35
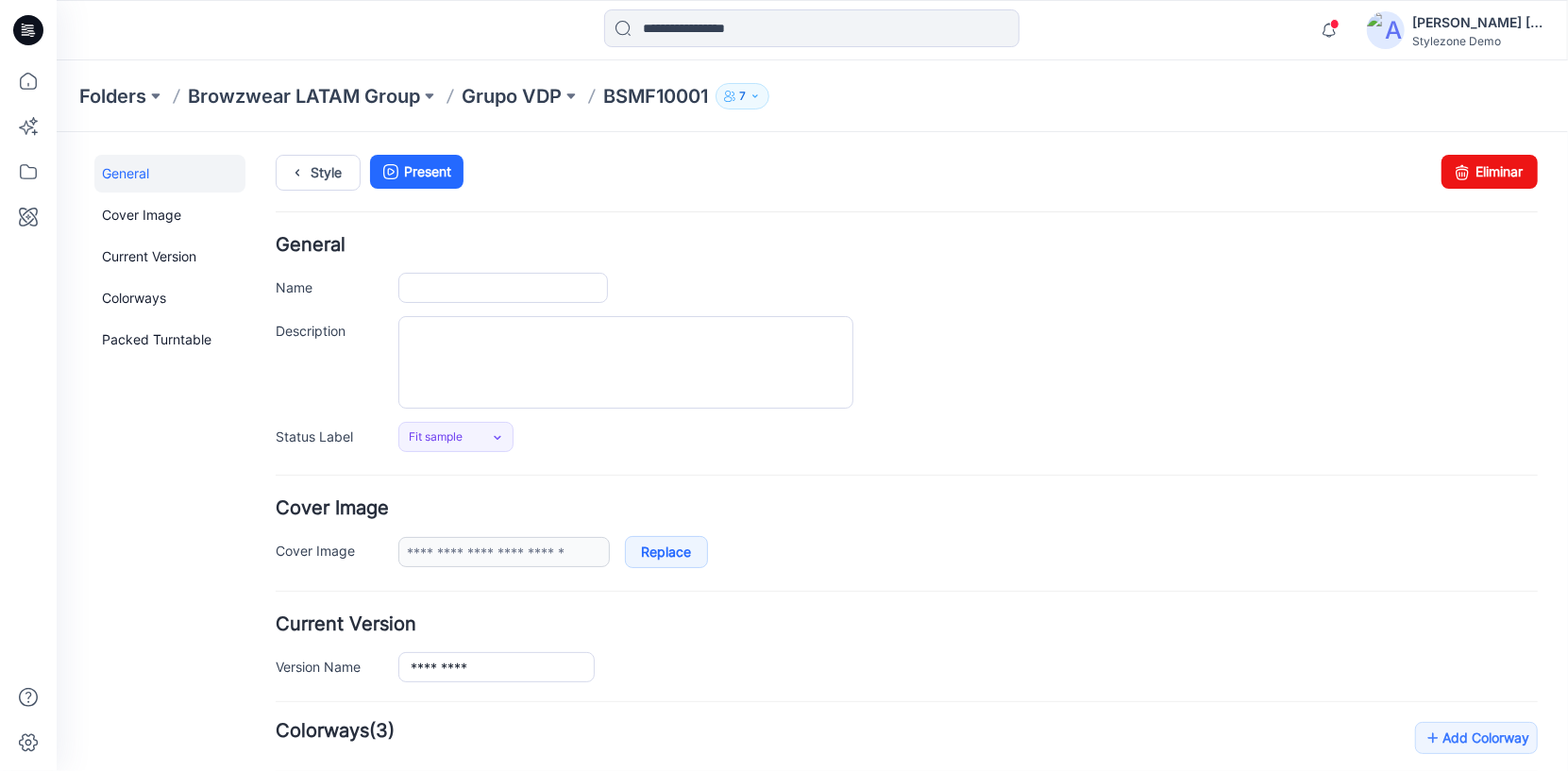
type input "*********"
type input "**********"
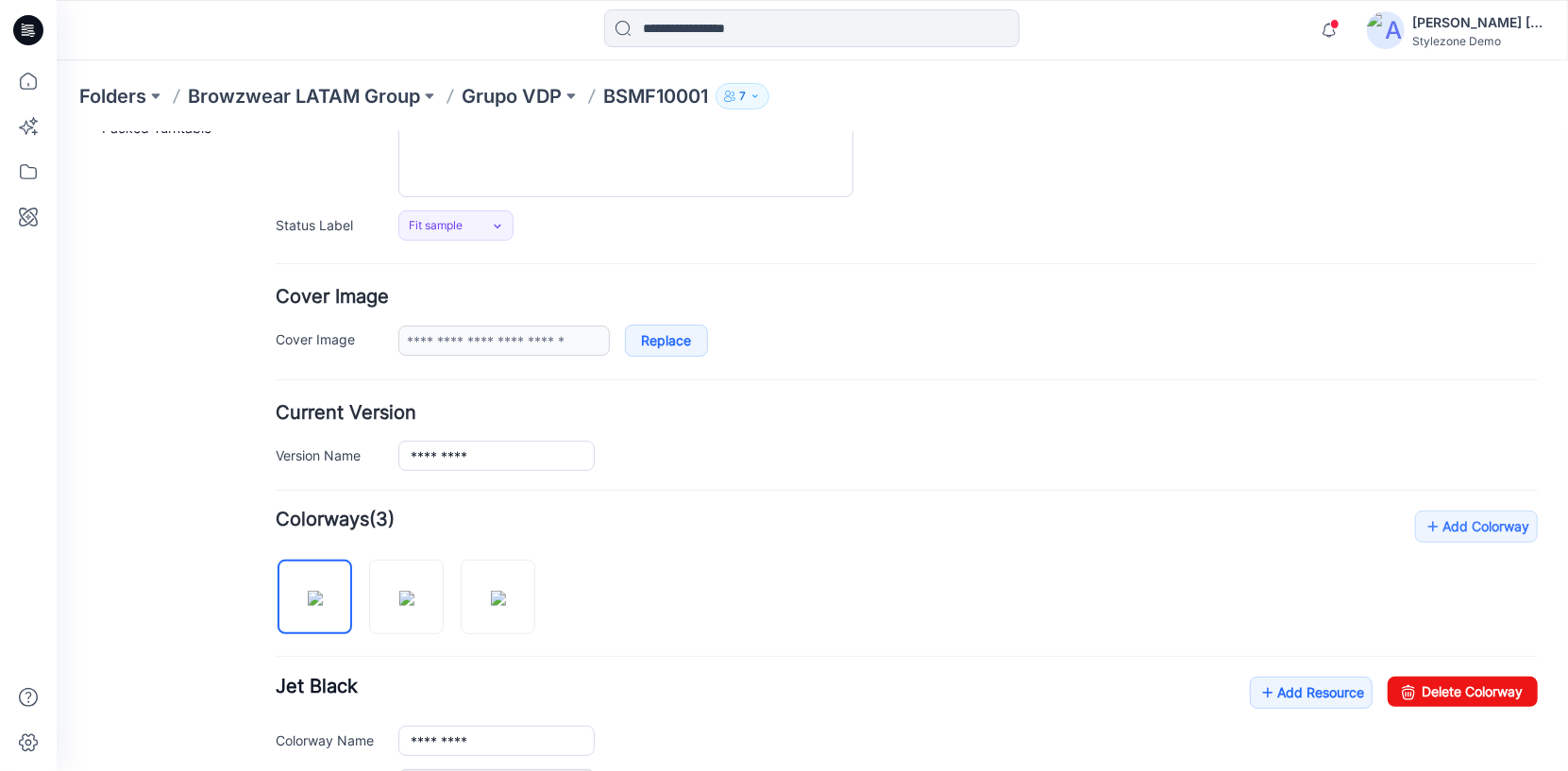
scroll to position [68, 0]
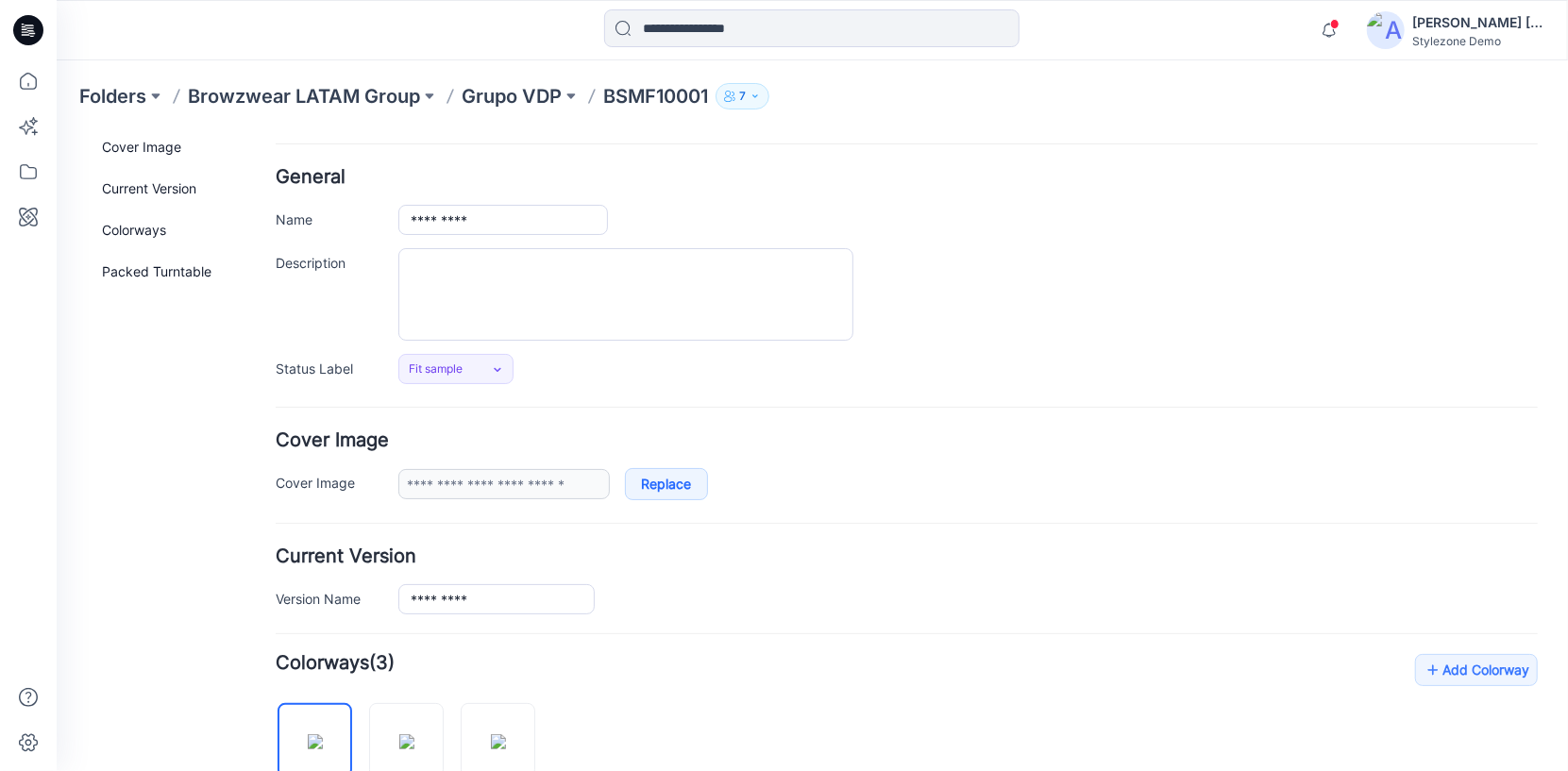
click at [1436, 34] on div "Stylezone Demo" at bounding box center [1478, 41] width 132 height 14
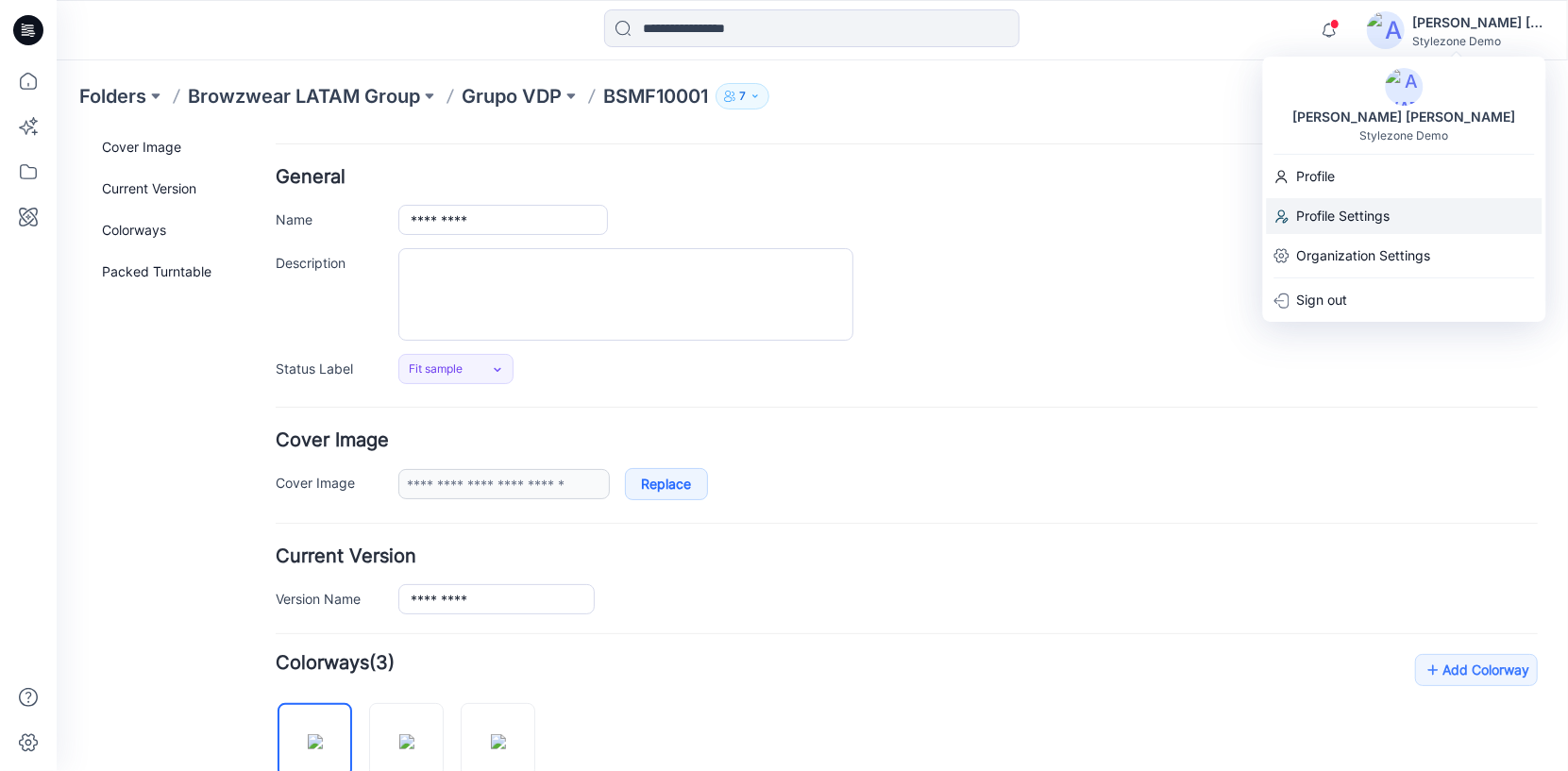
click at [1392, 215] on div "Profile Settings" at bounding box center [1405, 216] width 276 height 36
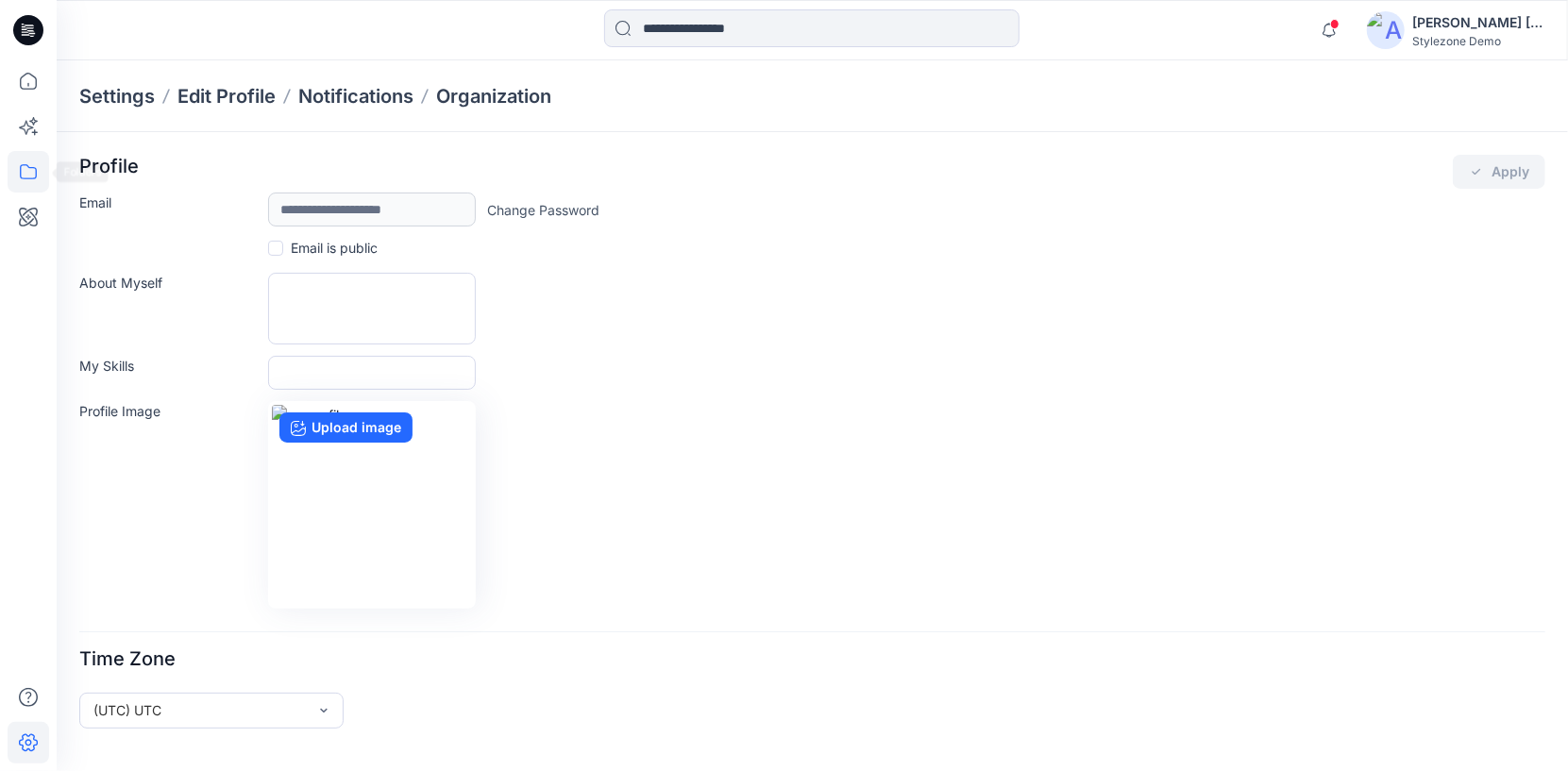
click at [40, 176] on icon at bounding box center [28, 171] width 41 height 41
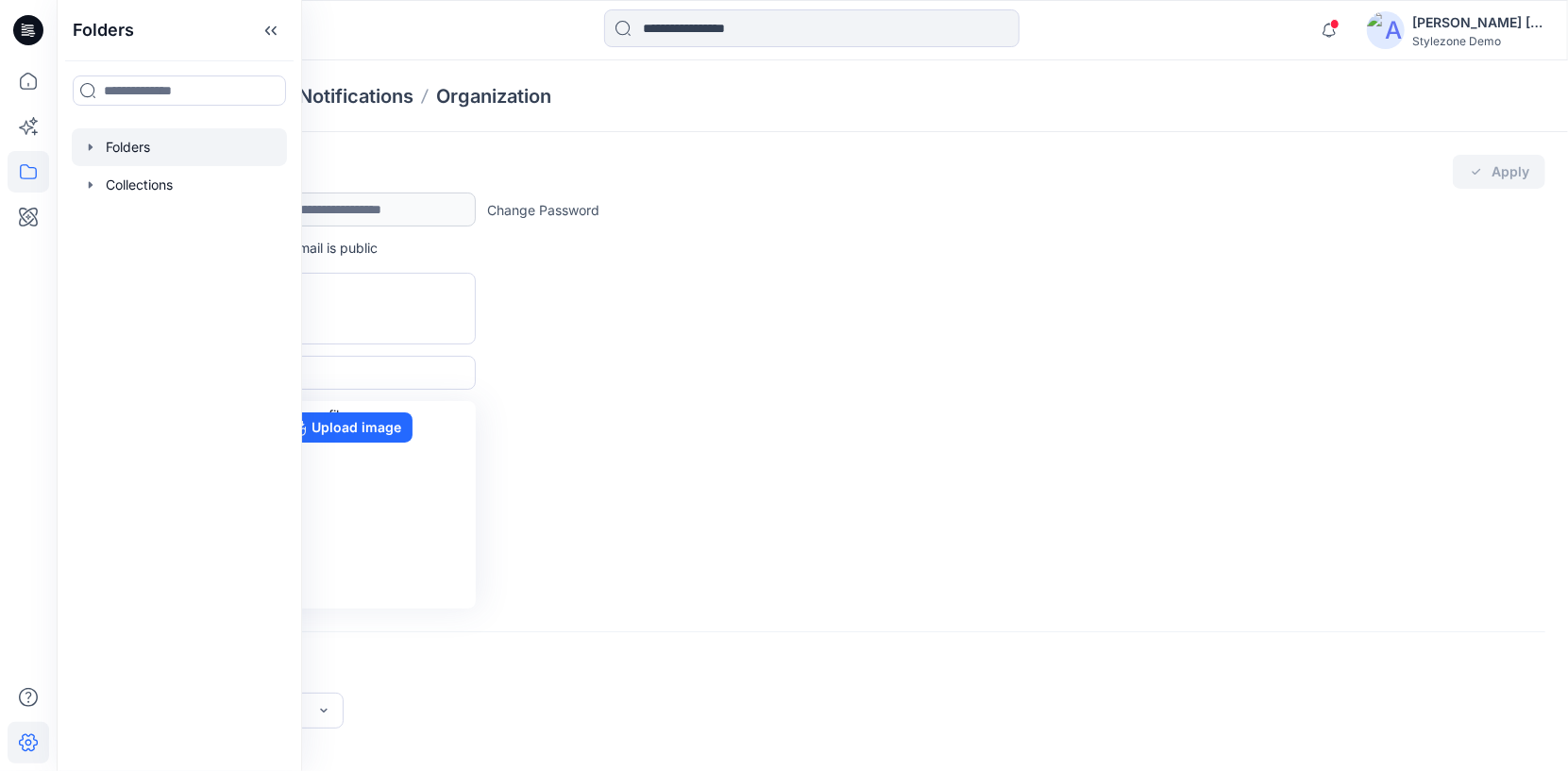
click at [126, 140] on div at bounding box center [179, 147] width 215 height 38
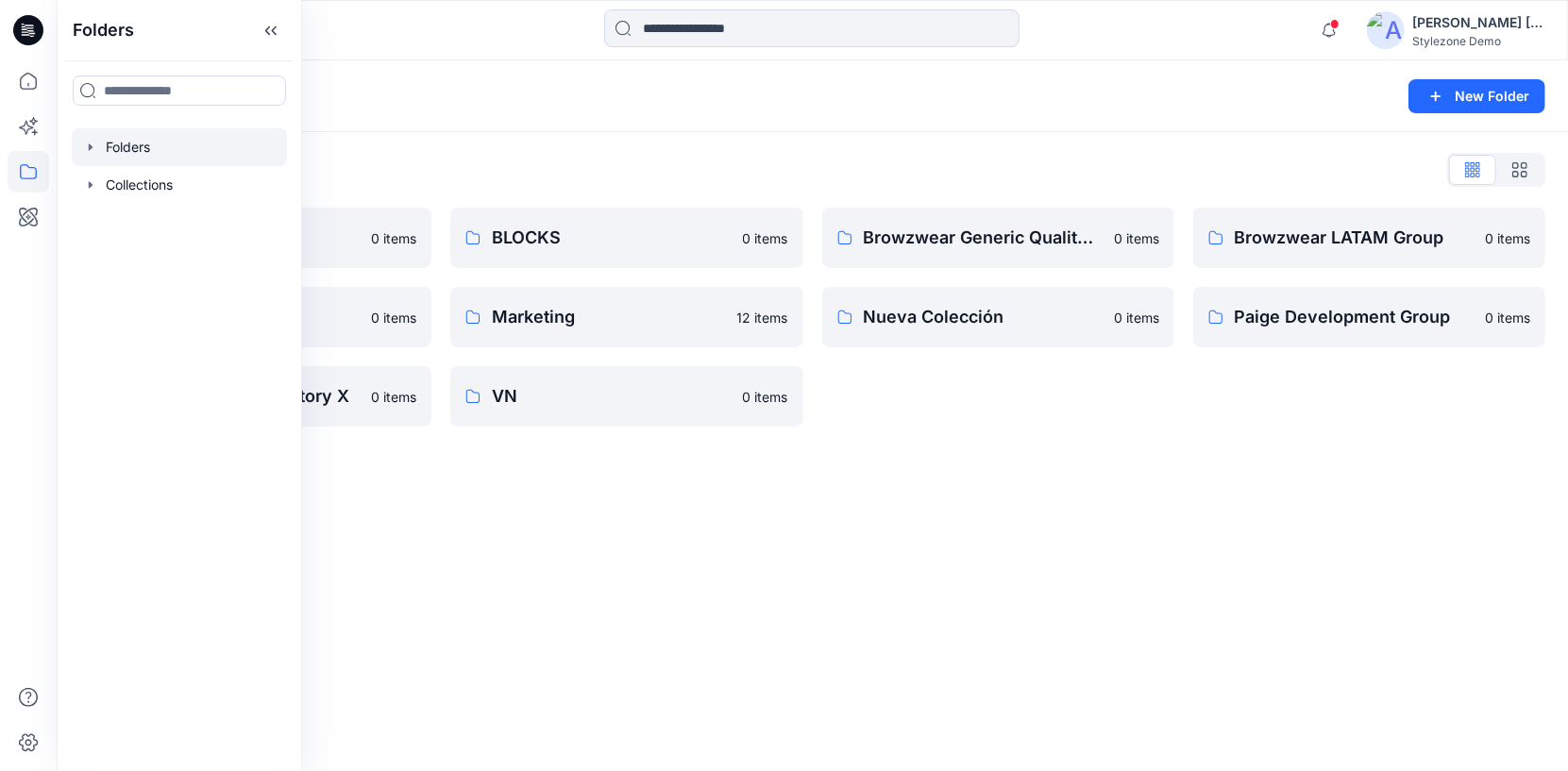
click at [847, 640] on div "Folders New Folder Folders List All Direct Importers 0 items Grupo1 0 items Pai…" at bounding box center [812, 416] width 1511 height 710
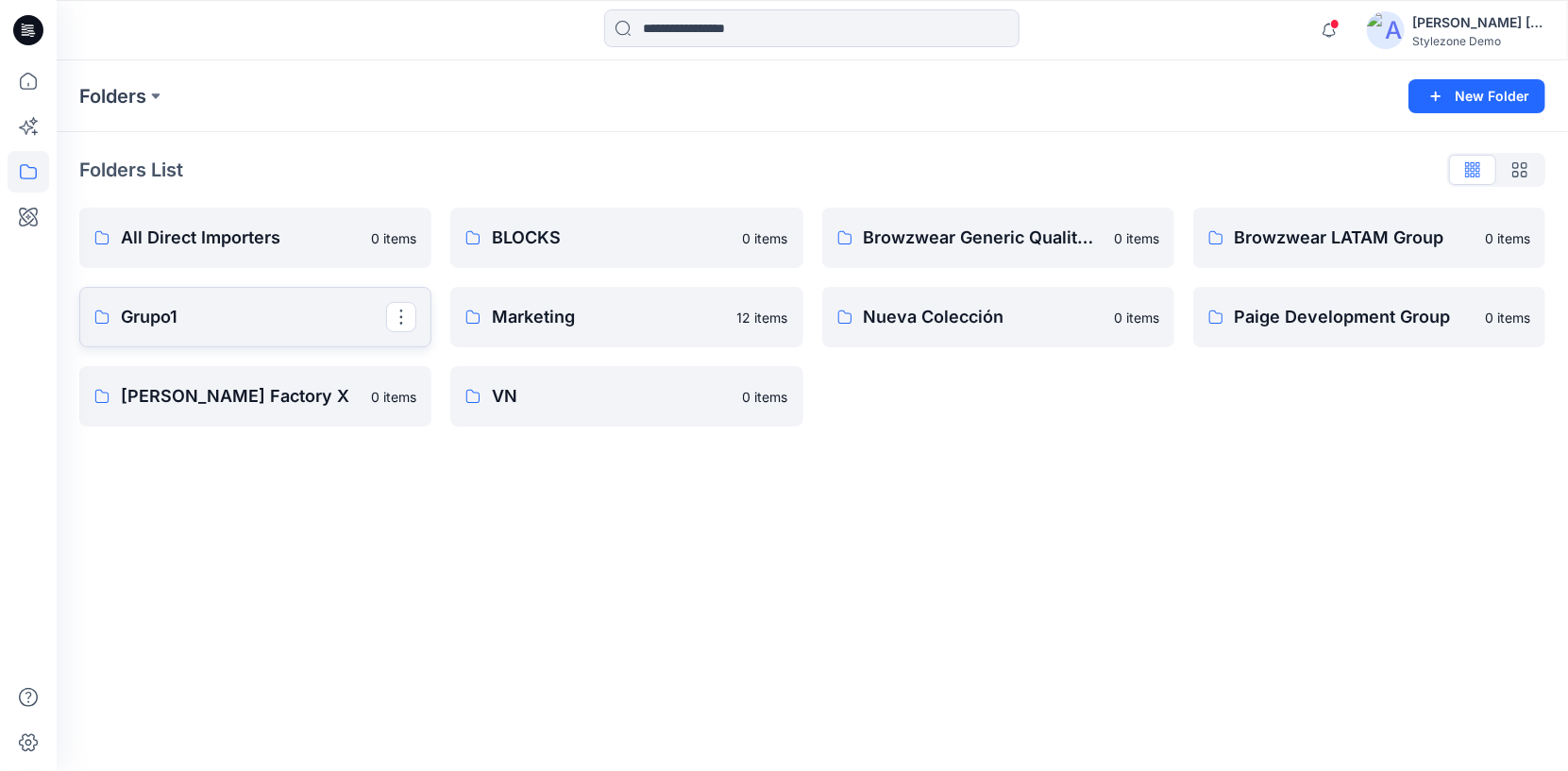
click at [225, 322] on p "Grupo1" at bounding box center [253, 317] width 265 height 26
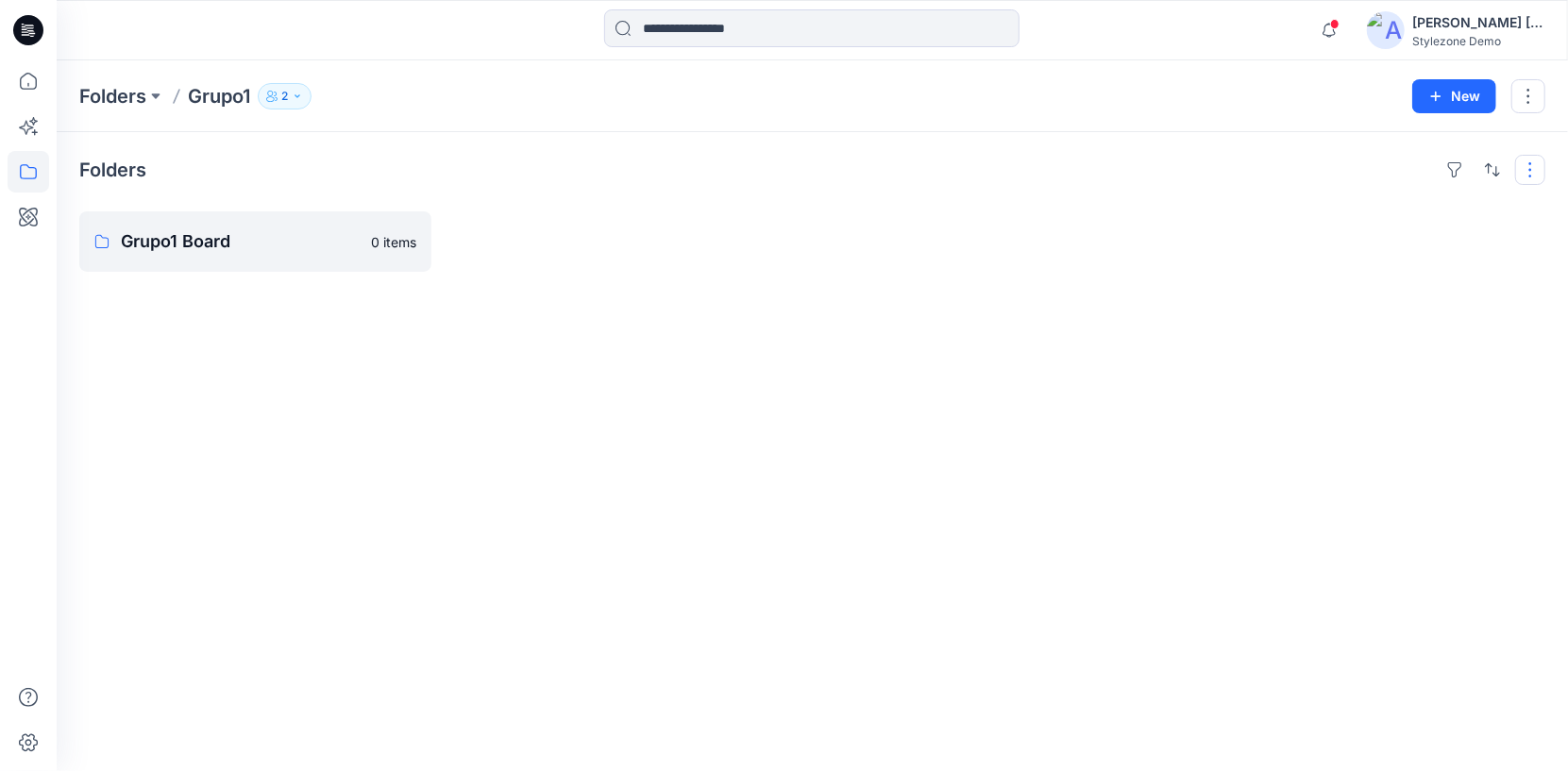
click at [1526, 165] on button "button" at bounding box center [1530, 169] width 30 height 30
click at [1525, 104] on button "button" at bounding box center [1528, 96] width 34 height 34
click at [1463, 143] on button "Edit" at bounding box center [1440, 142] width 204 height 35
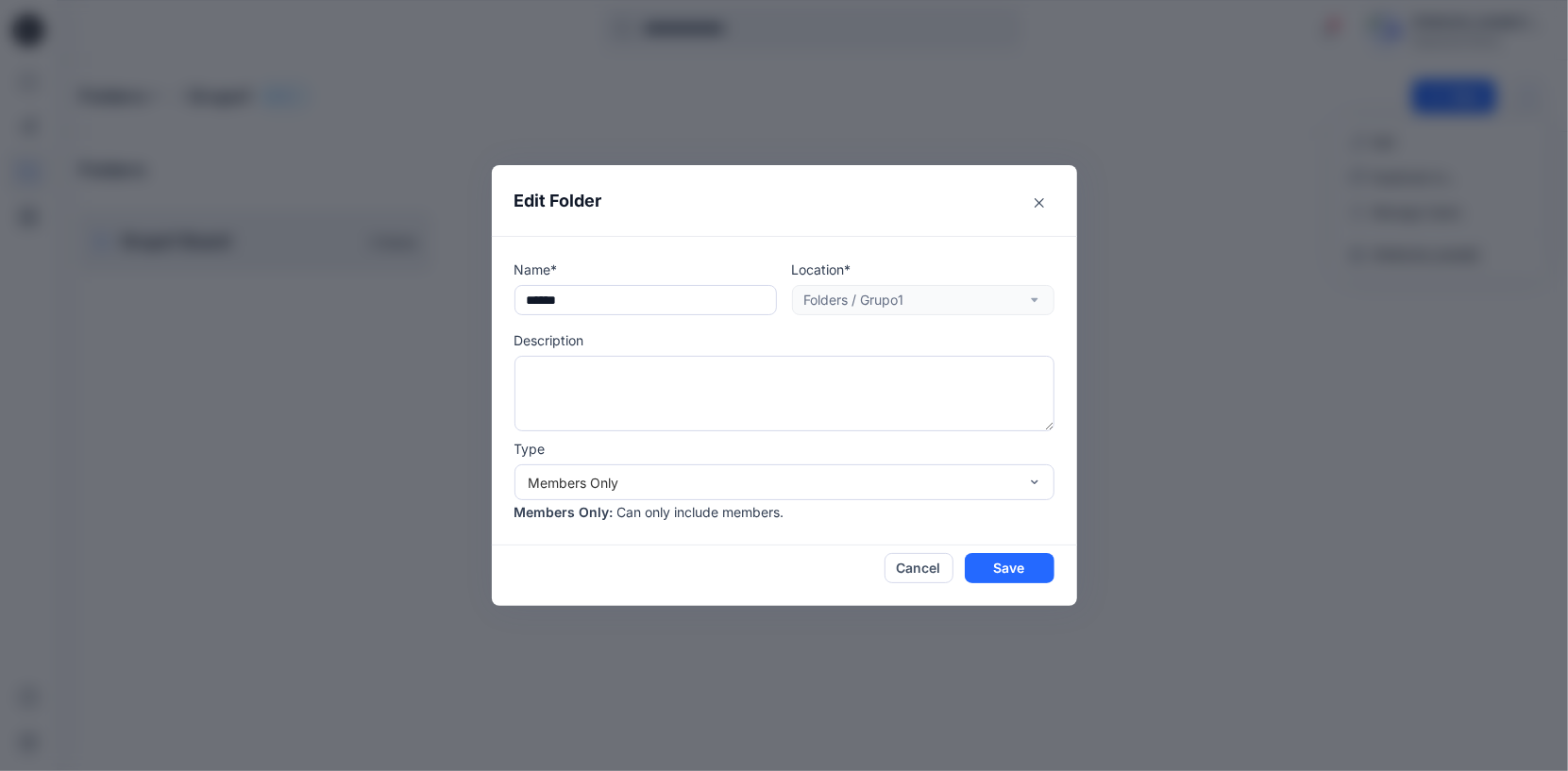
click at [1015, 450] on div "Type Members Only Members Only : Can only include members." at bounding box center [785, 479] width 540 height 83
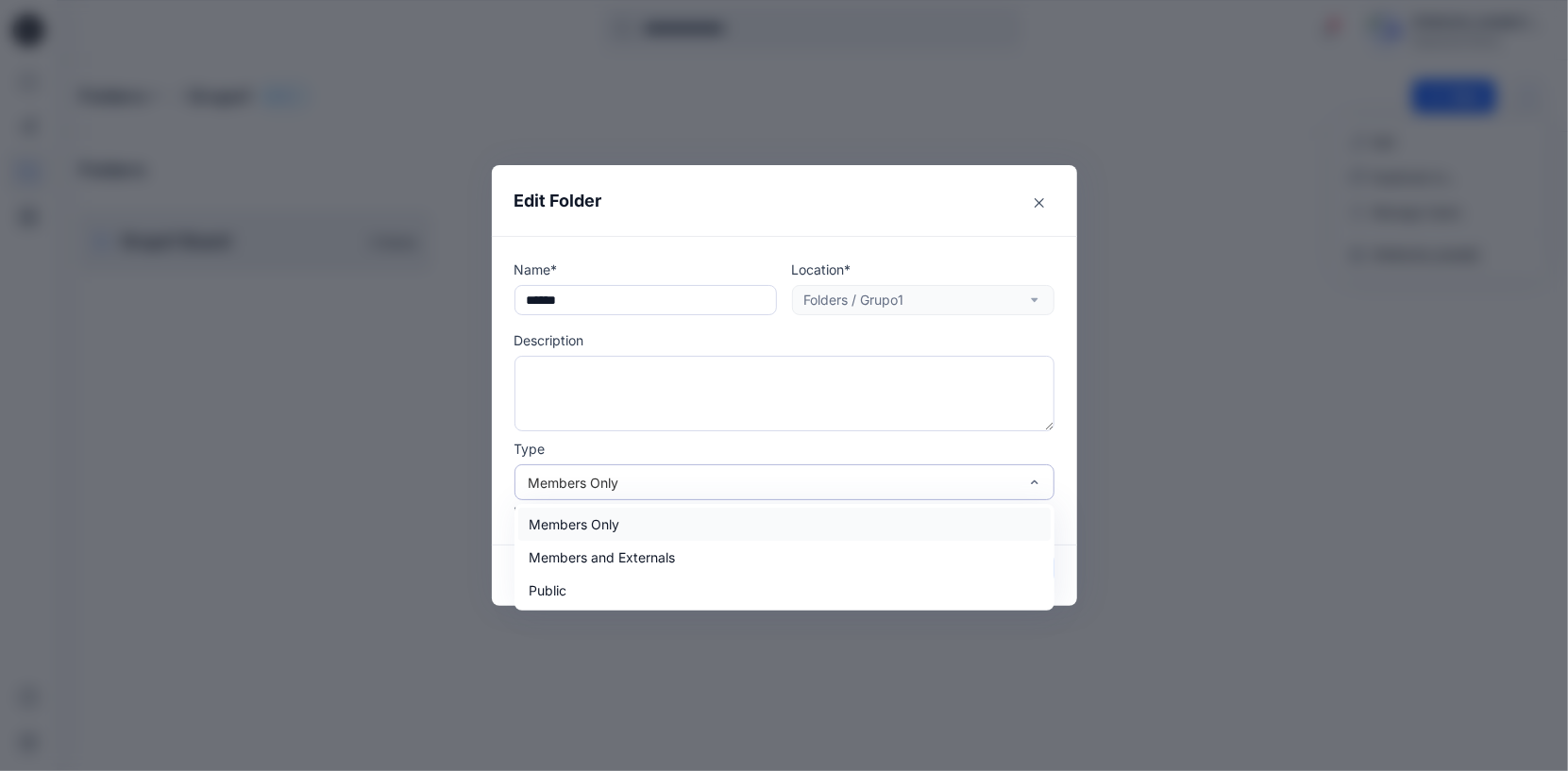
click at [1027, 475] on div at bounding box center [1034, 481] width 15 height 34
click at [363, 522] on div "Edit Folder Name* ****** Location* Folders / Grupo1 Description Type 3 results …" at bounding box center [784, 386] width 1568 height 771
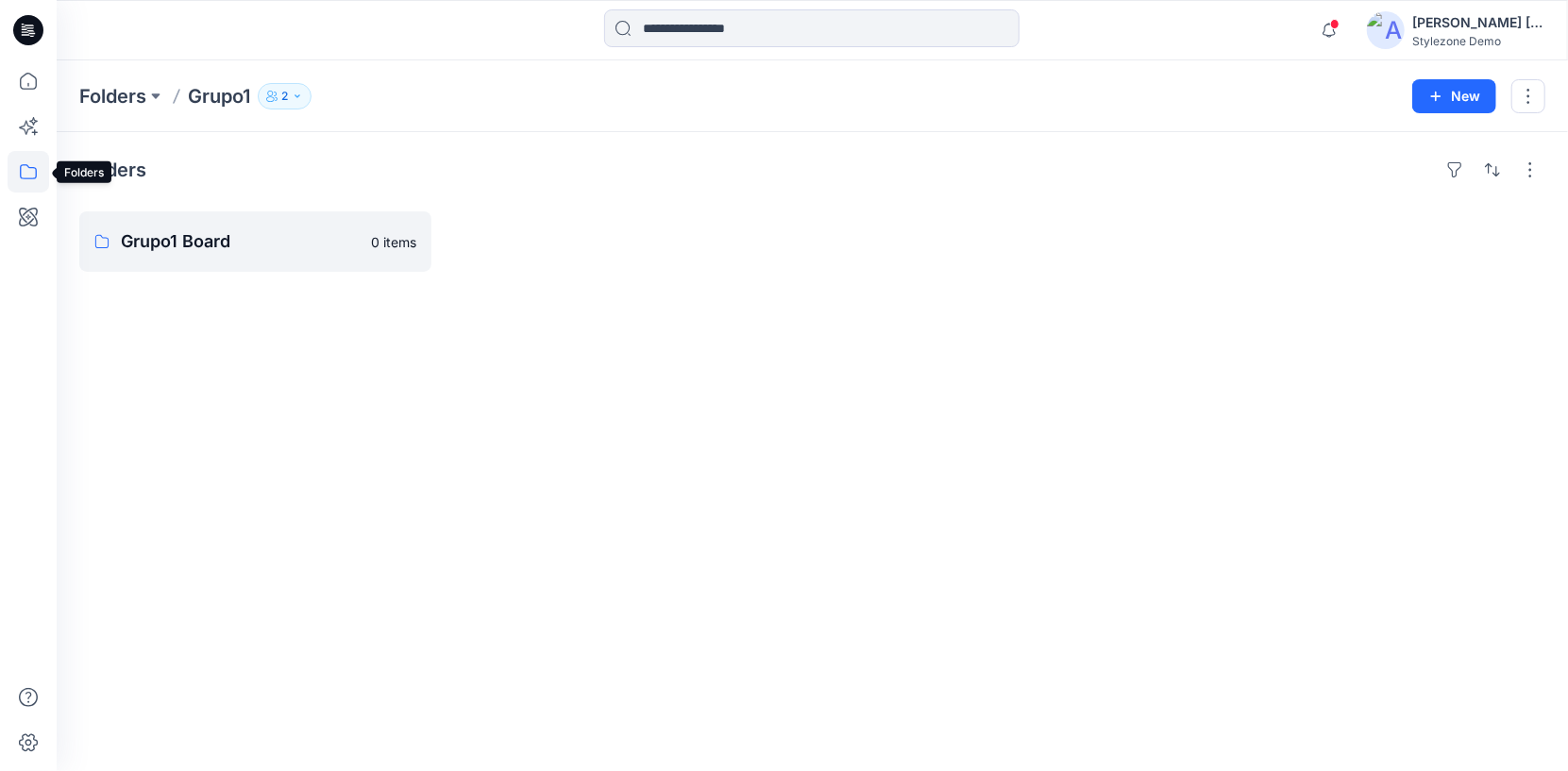
click at [28, 183] on icon at bounding box center [28, 171] width 41 height 41
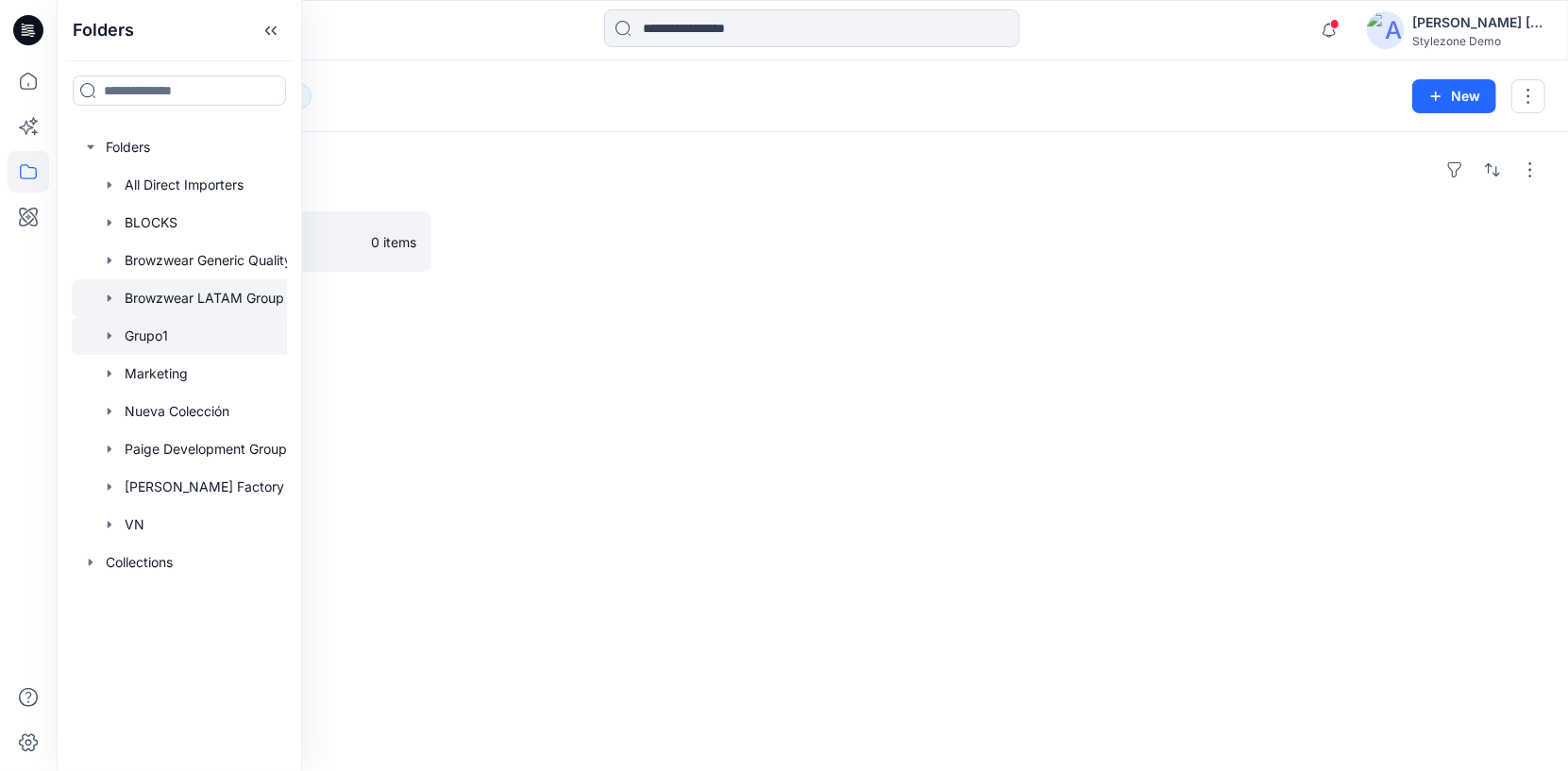
click at [276, 300] on div at bounding box center [204, 297] width 264 height 38
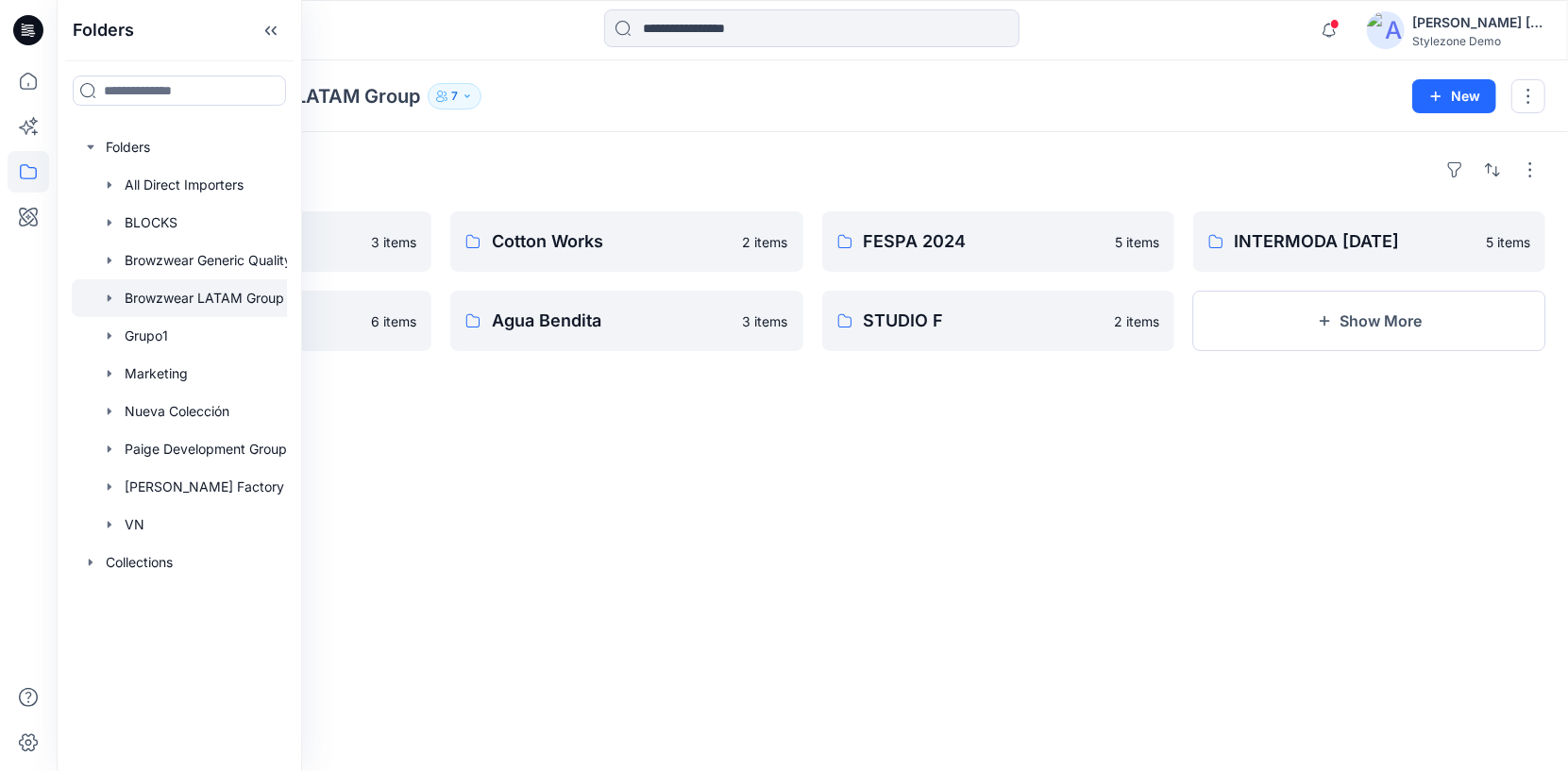
click at [1277, 142] on div "Folders Salon de la Moda 3 items Grupo VDP 6 items Cotton Works 2 items Agua Be…" at bounding box center [812, 451] width 1511 height 639
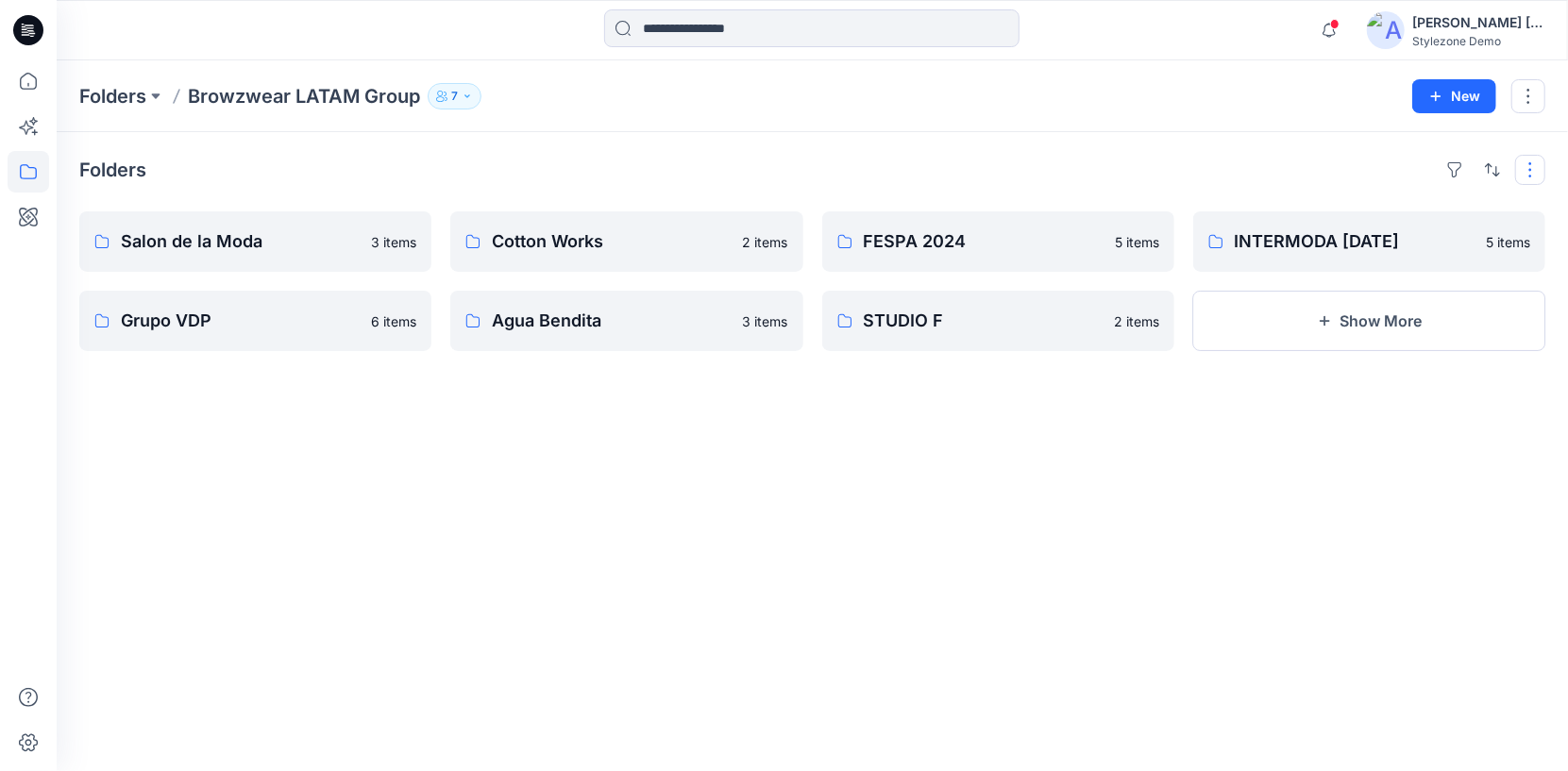
click at [1527, 168] on button "button" at bounding box center [1530, 169] width 30 height 30
click at [1536, 95] on button "button" at bounding box center [1528, 96] width 34 height 34
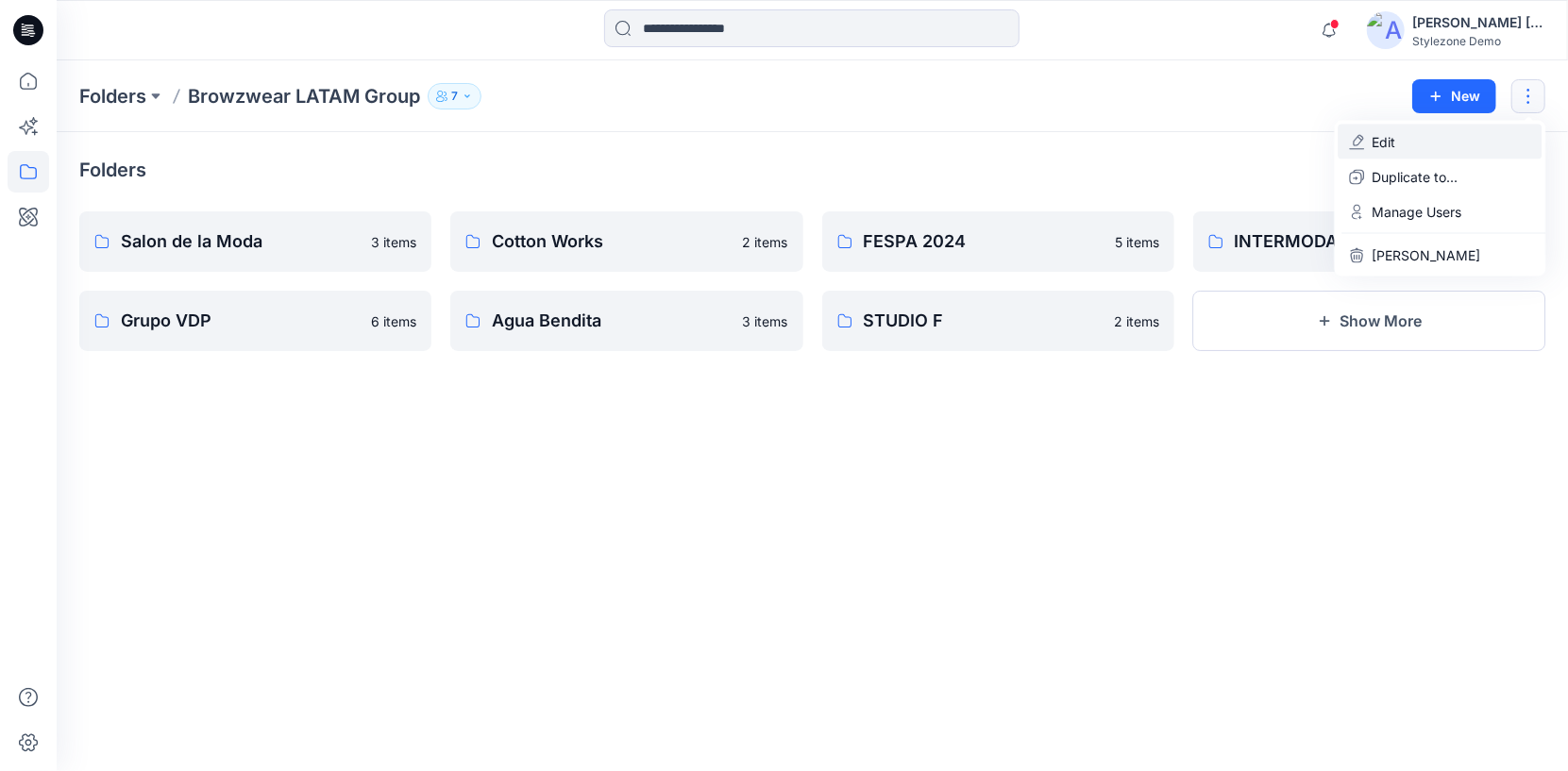
click at [1450, 139] on button "Edit" at bounding box center [1440, 142] width 204 height 35
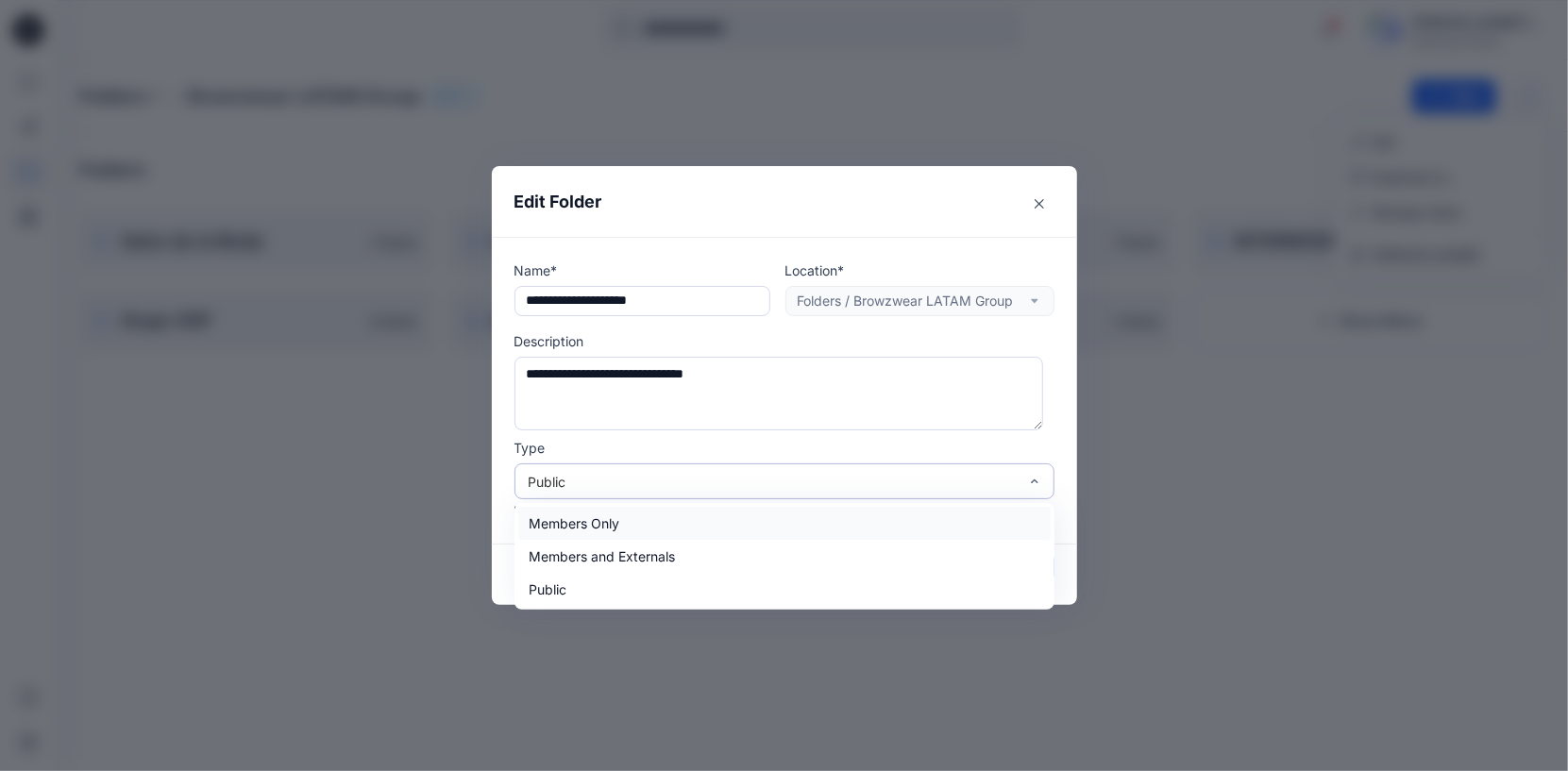
click at [616, 484] on div "Public" at bounding box center [773, 481] width 489 height 20
click at [665, 514] on div "Members Only" at bounding box center [784, 523] width 532 height 33
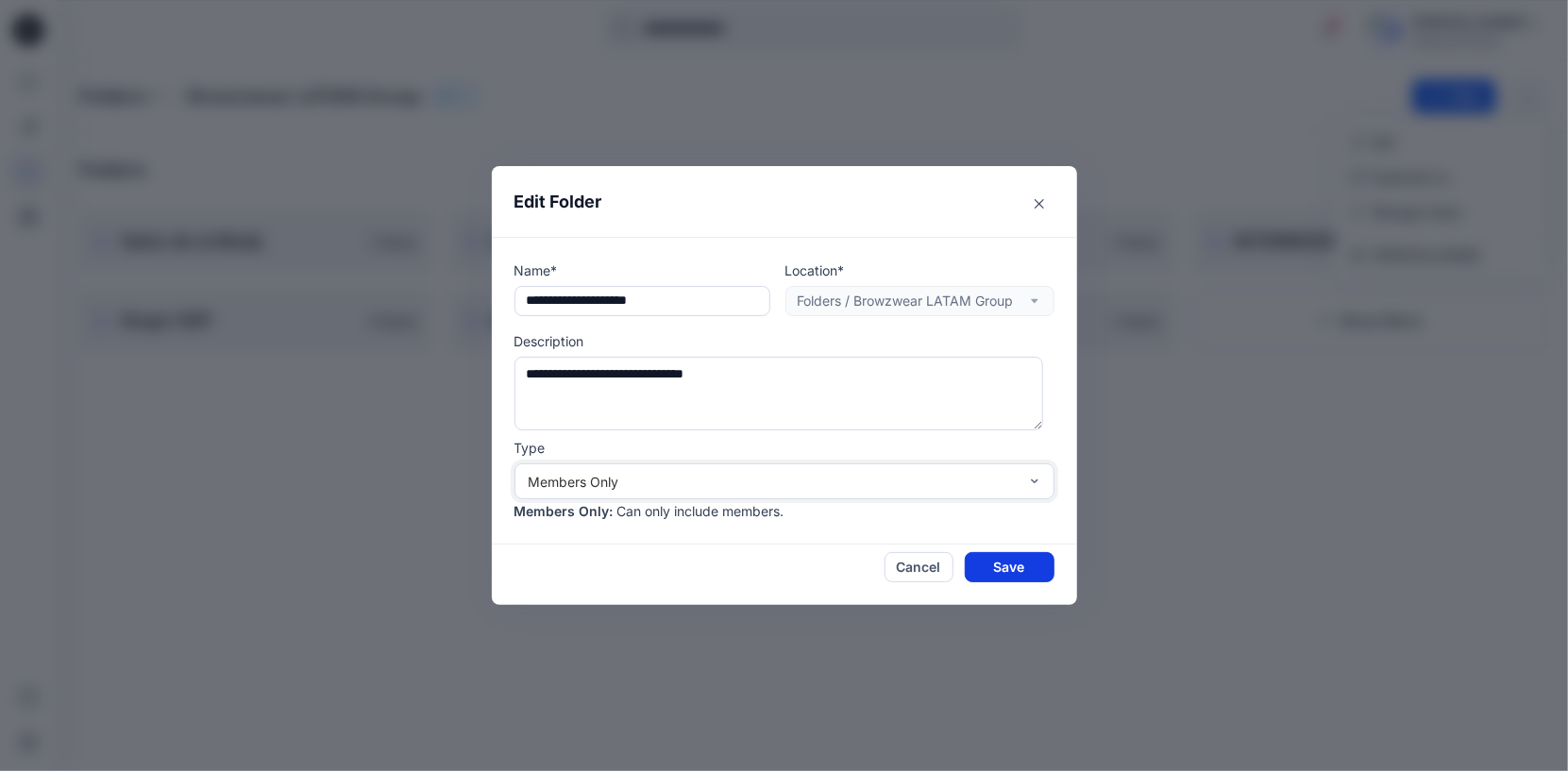
click at [1010, 575] on button "Save" at bounding box center [1010, 567] width 90 height 30
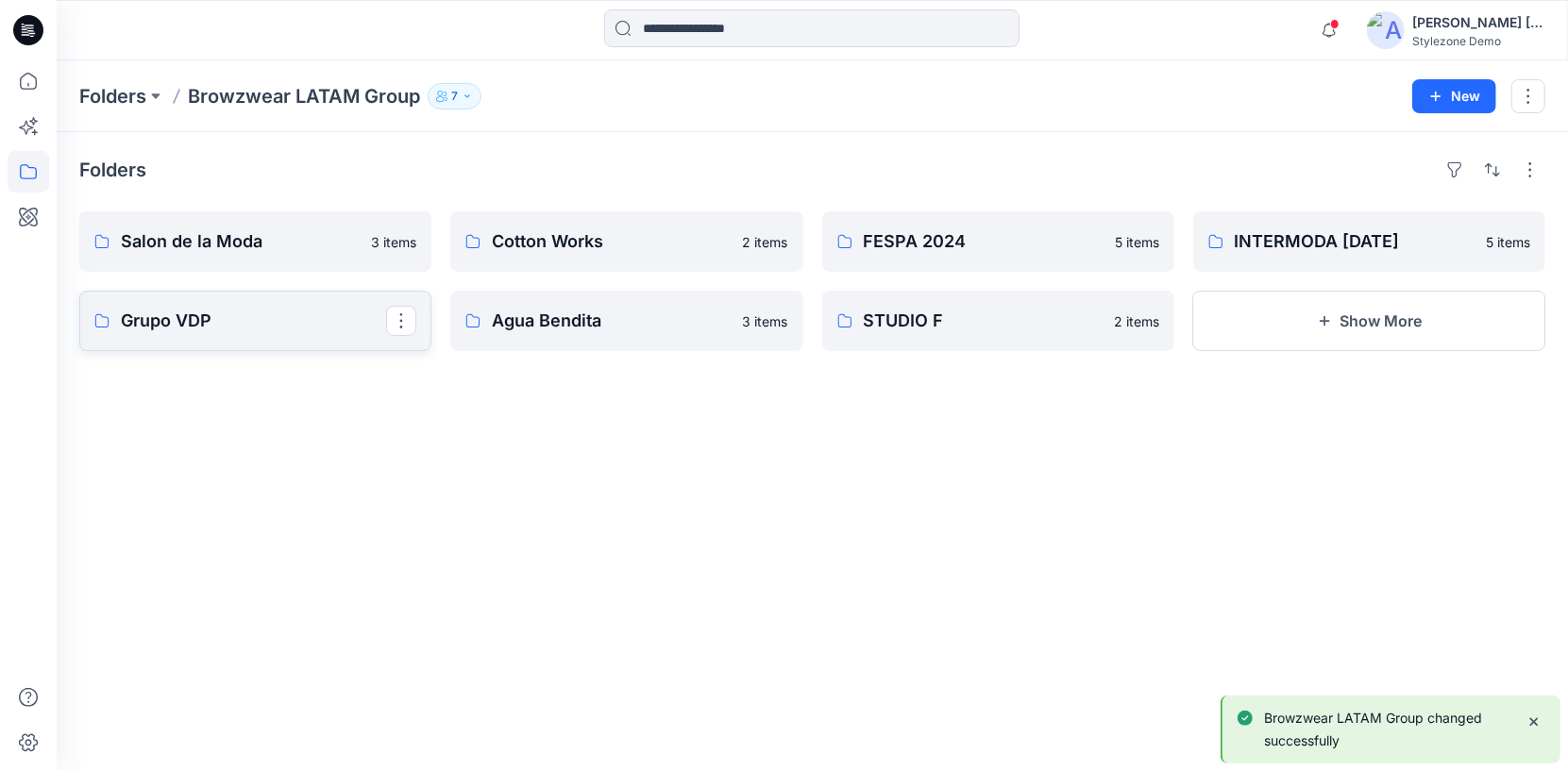
click at [211, 313] on p "Grupo VDP" at bounding box center [253, 320] width 265 height 26
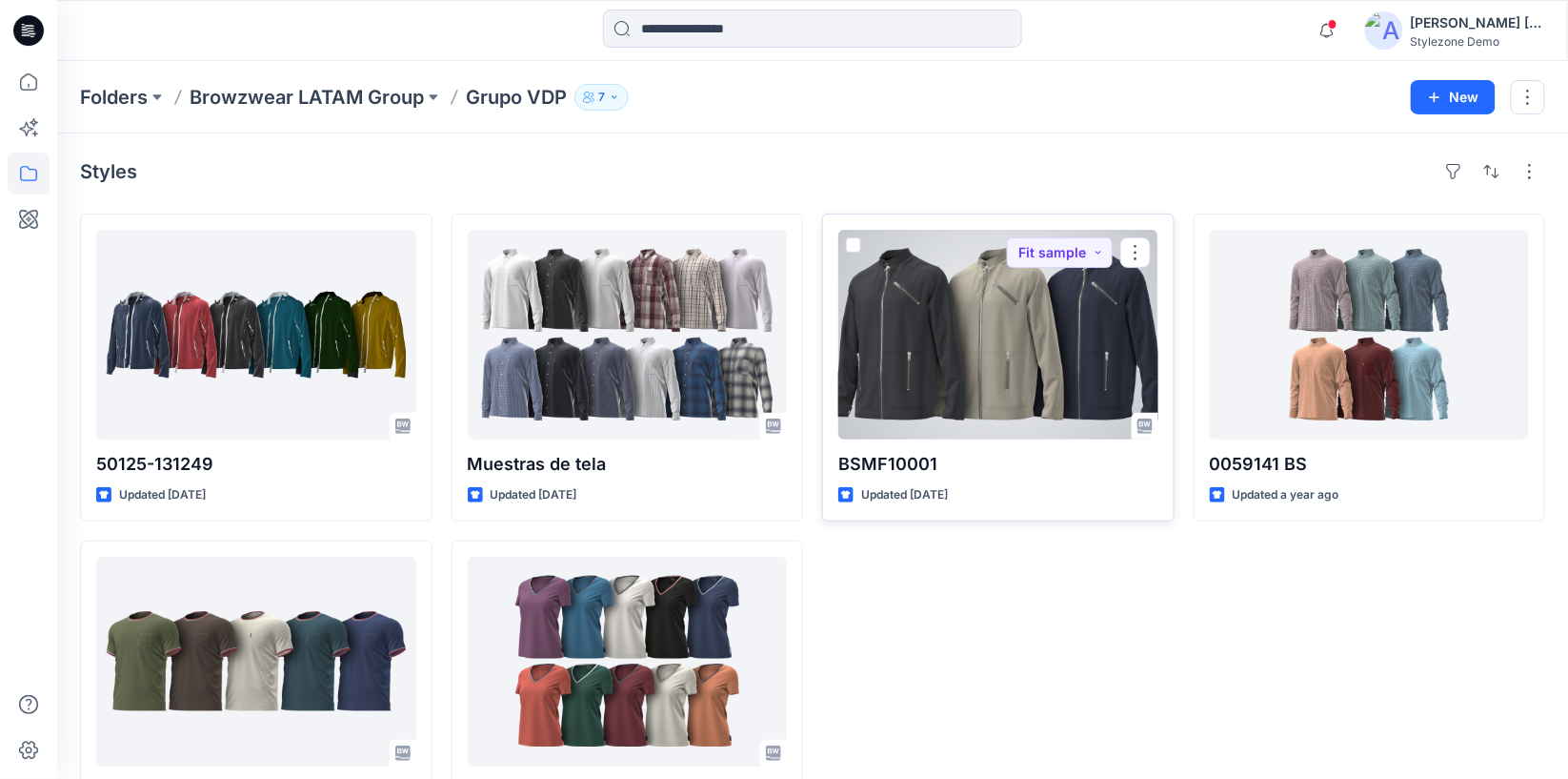
click at [1057, 326] on div at bounding box center [999, 334] width 320 height 210
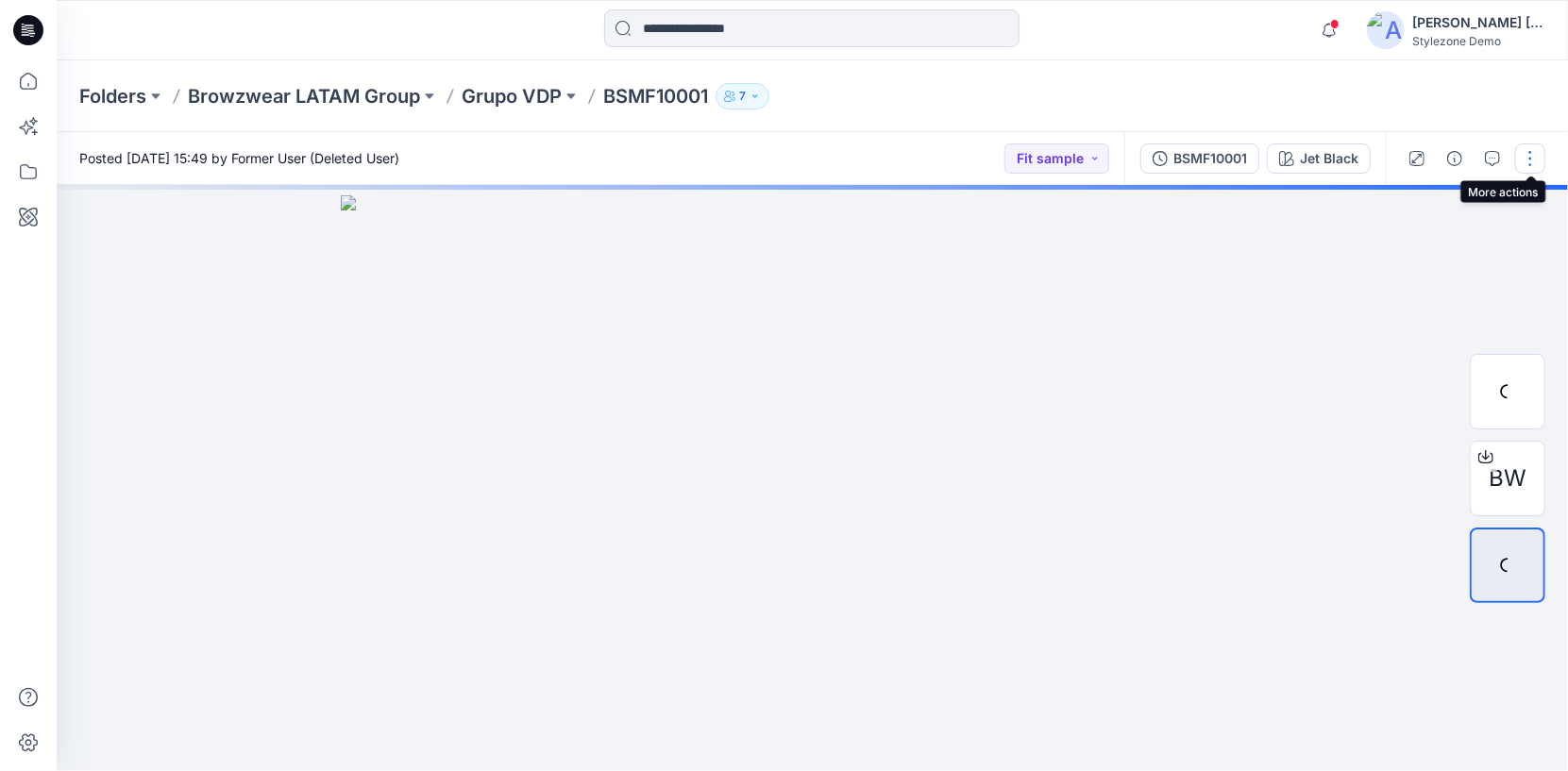
click at [1525, 161] on button "button" at bounding box center [1530, 159] width 30 height 30
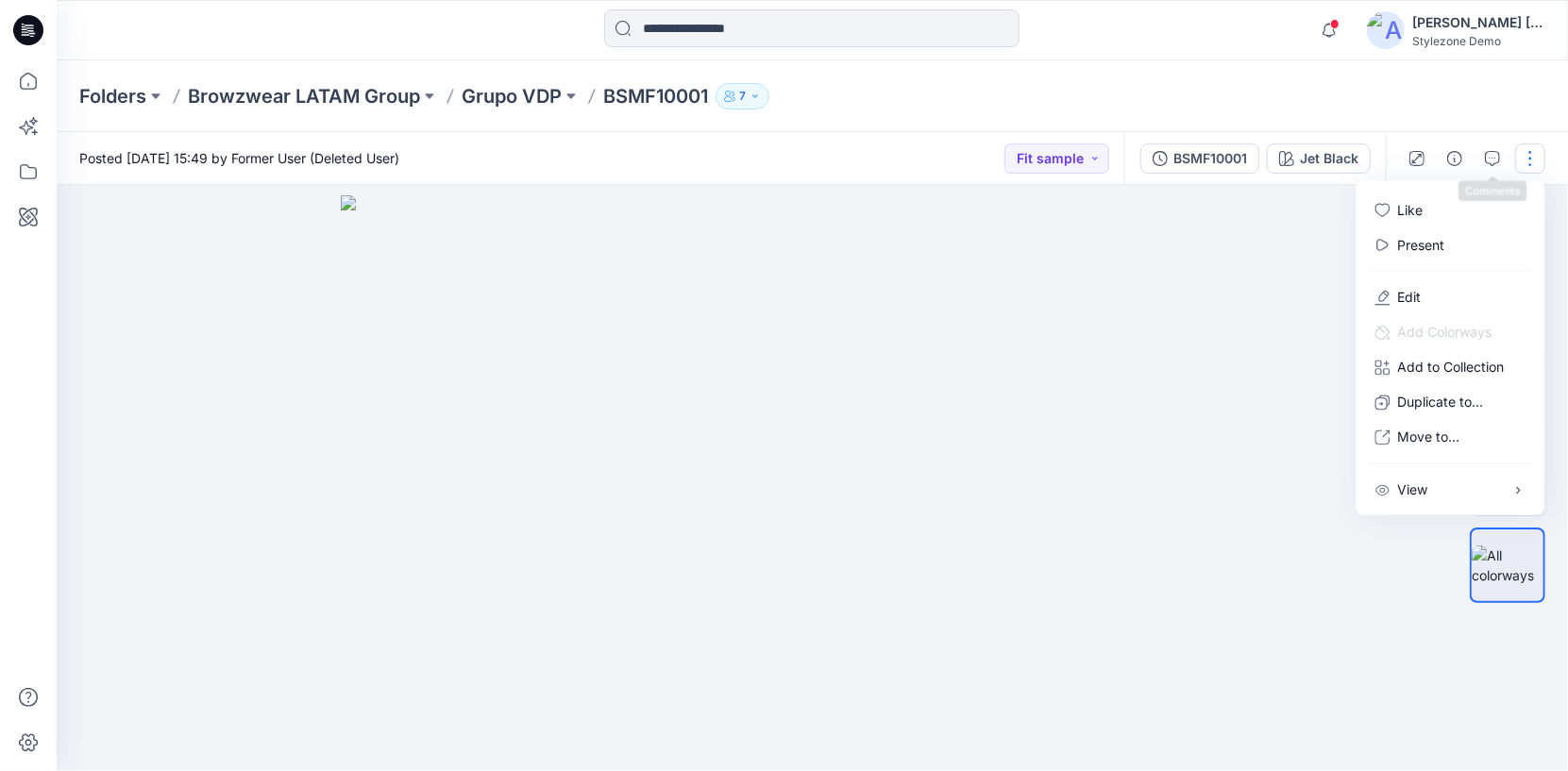
click at [1448, 90] on div "Folders Browzwear LATAM Group Grupo VDP BSMF10001 7" at bounding box center [812, 96] width 1511 height 71
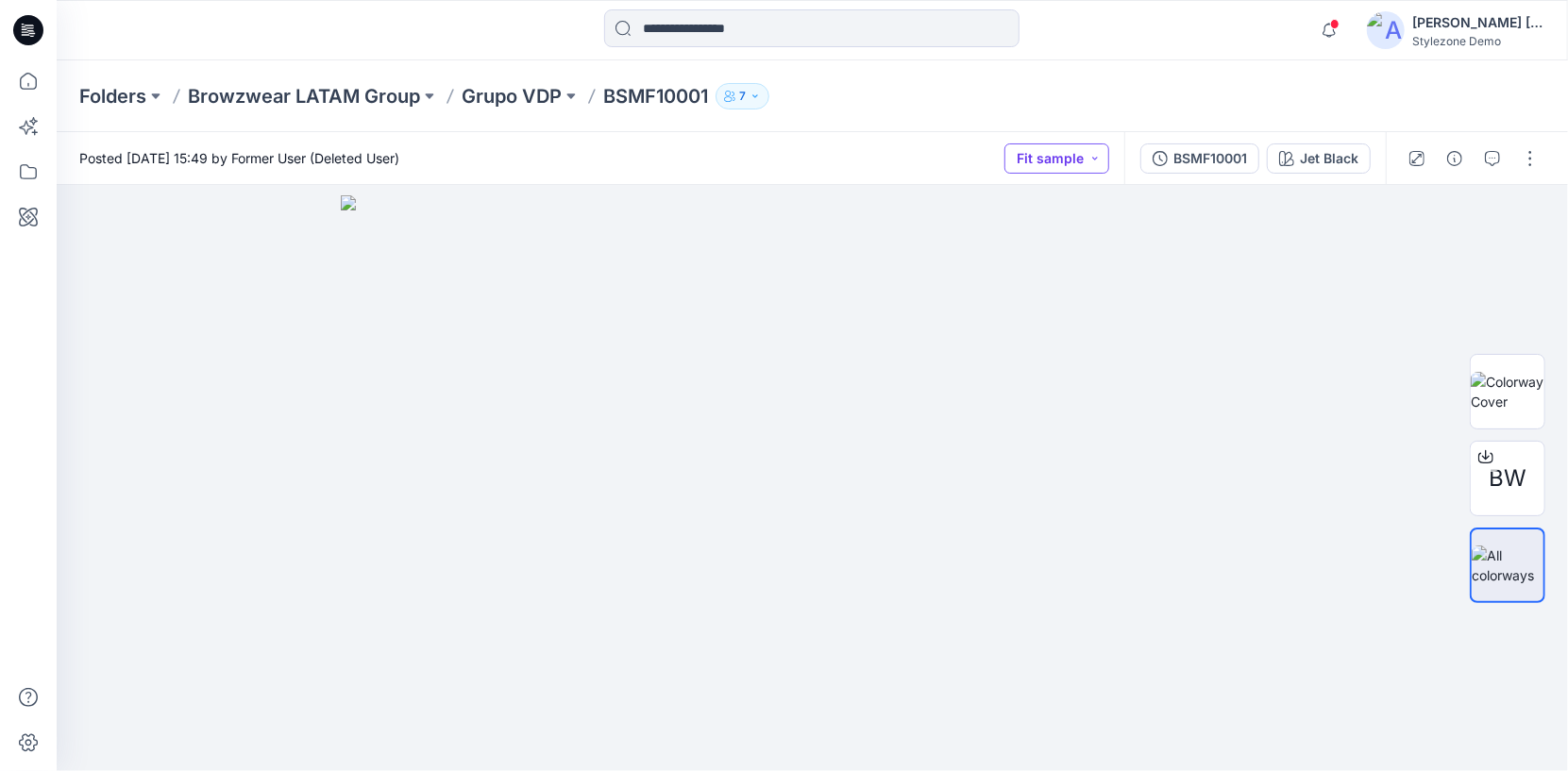
click at [1089, 166] on button "Fit sample" at bounding box center [1056, 159] width 105 height 30
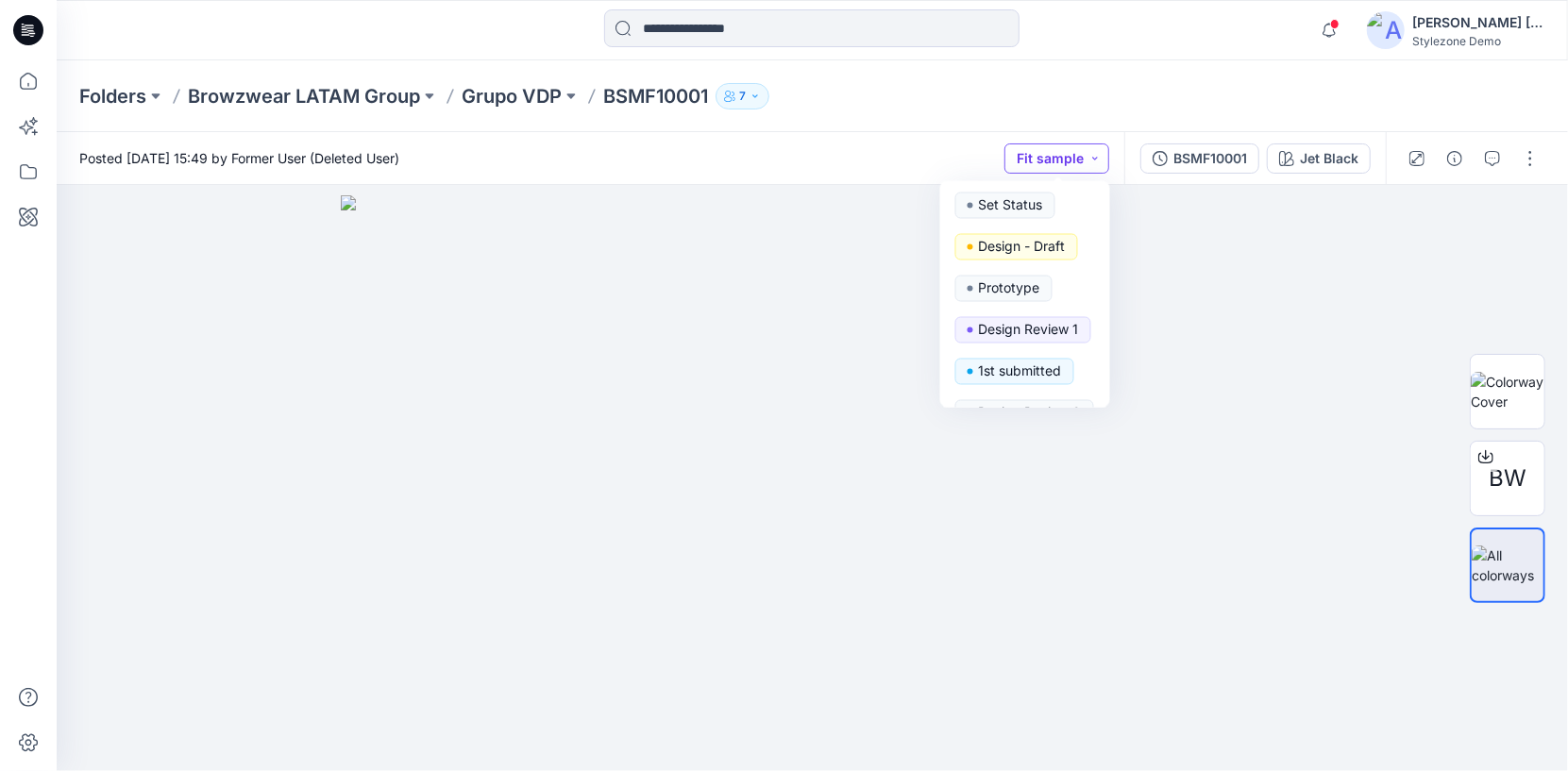
click at [1102, 159] on button "Fit sample" at bounding box center [1056, 159] width 105 height 30
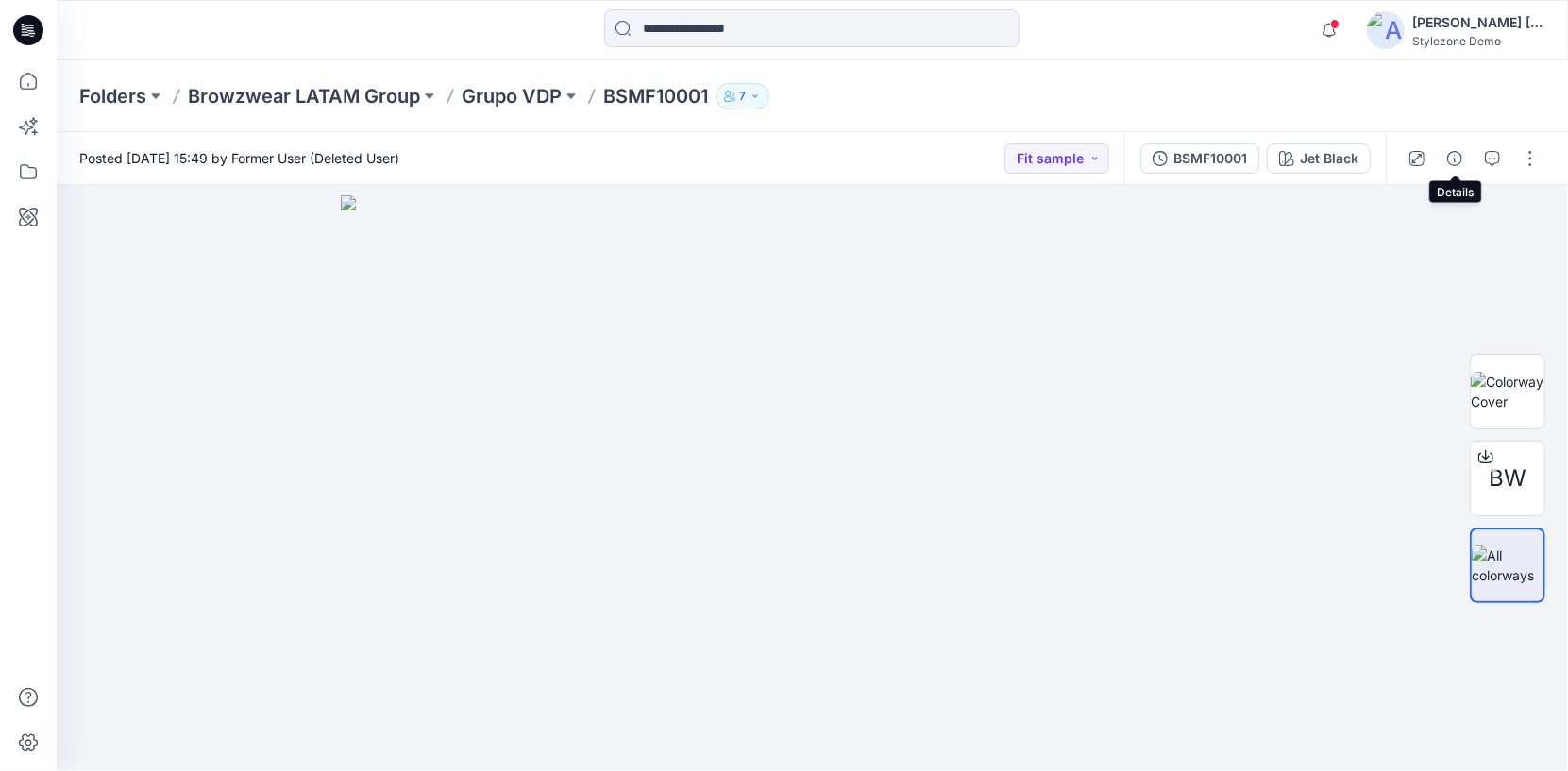
click at [1454, 165] on icon "button" at bounding box center [1453, 158] width 15 height 15
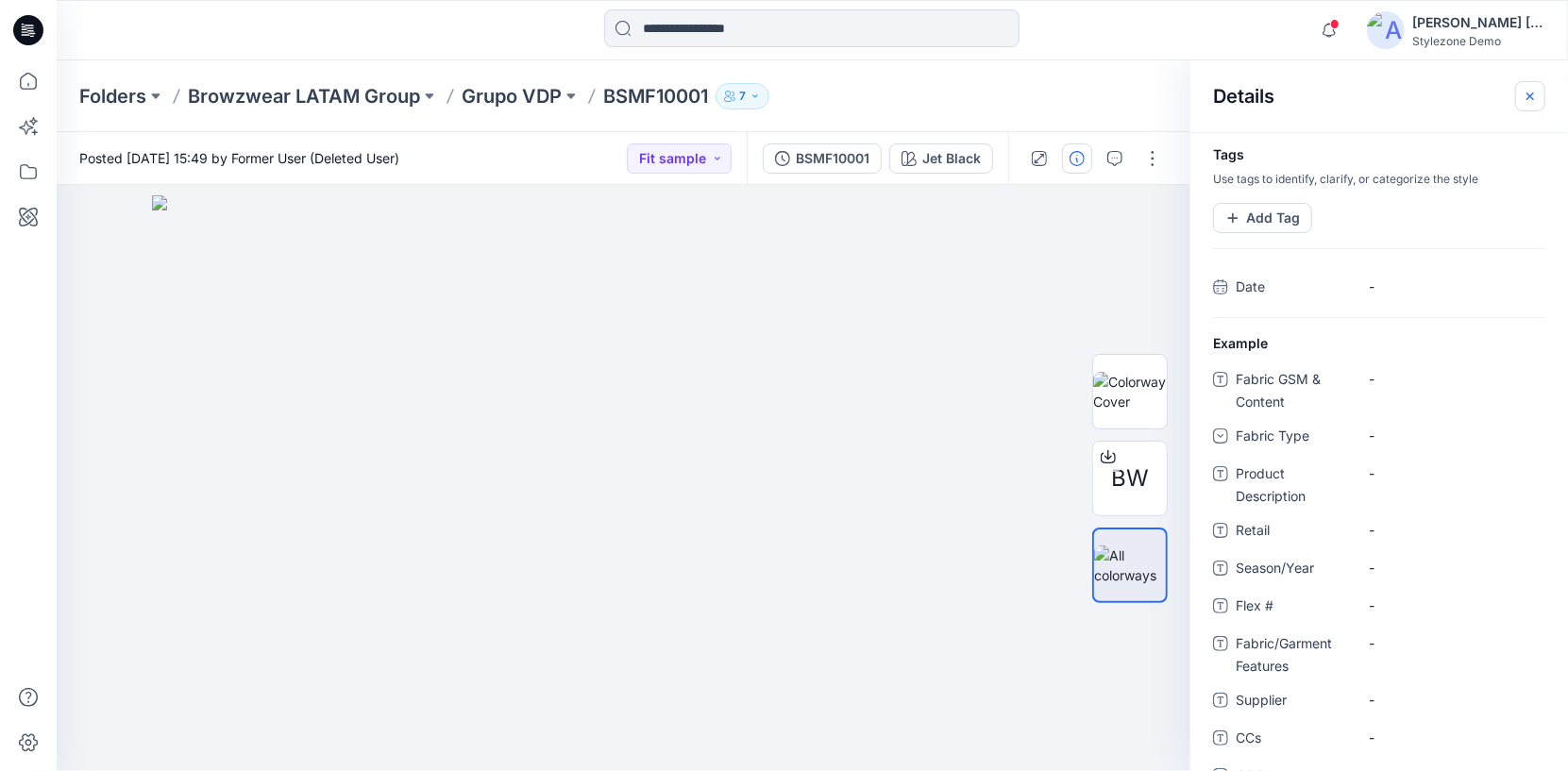
click at [1530, 92] on icon "button" at bounding box center [1530, 96] width 15 height 15
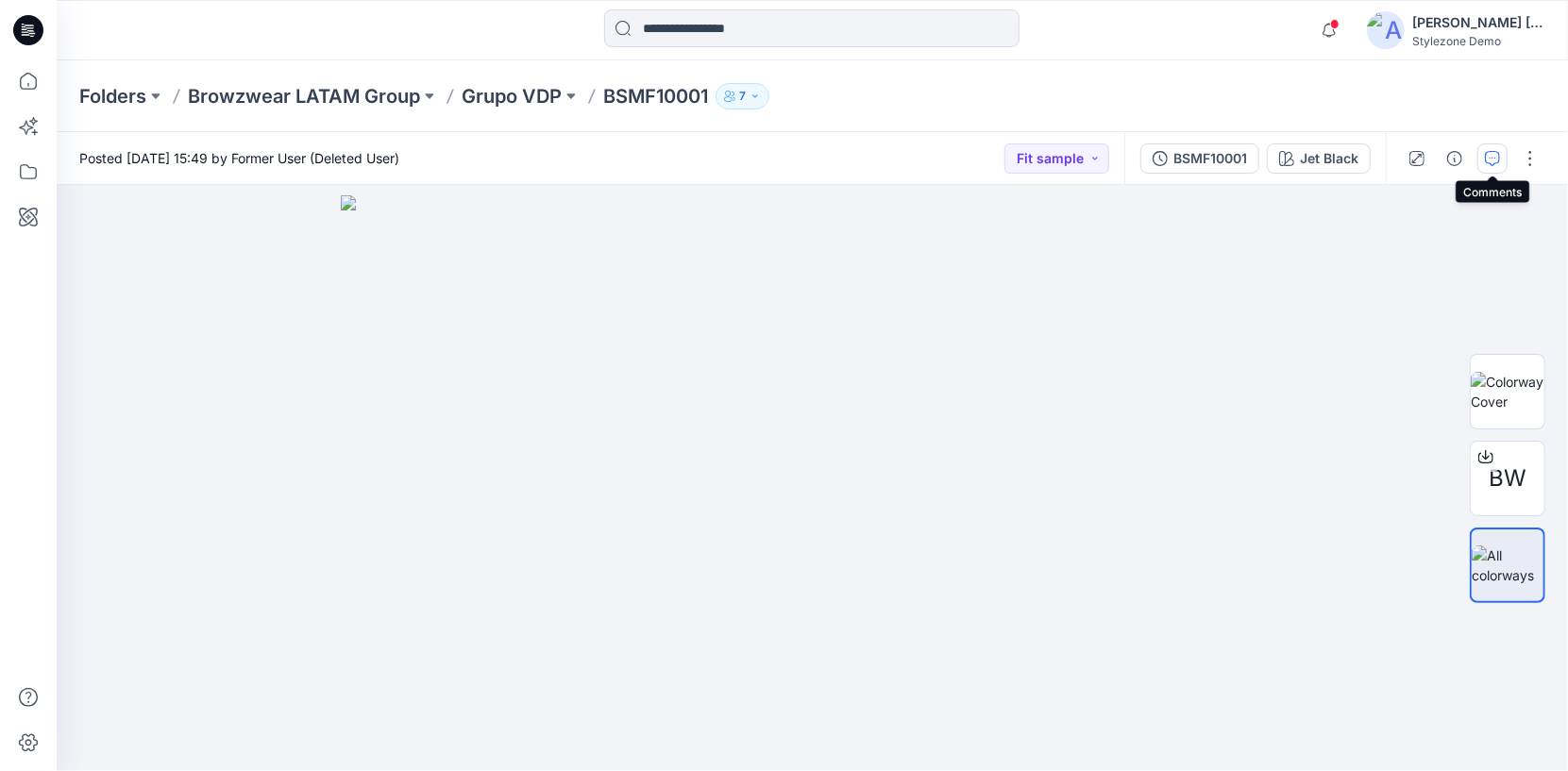
click at [1482, 162] on button "button" at bounding box center [1492, 159] width 30 height 30
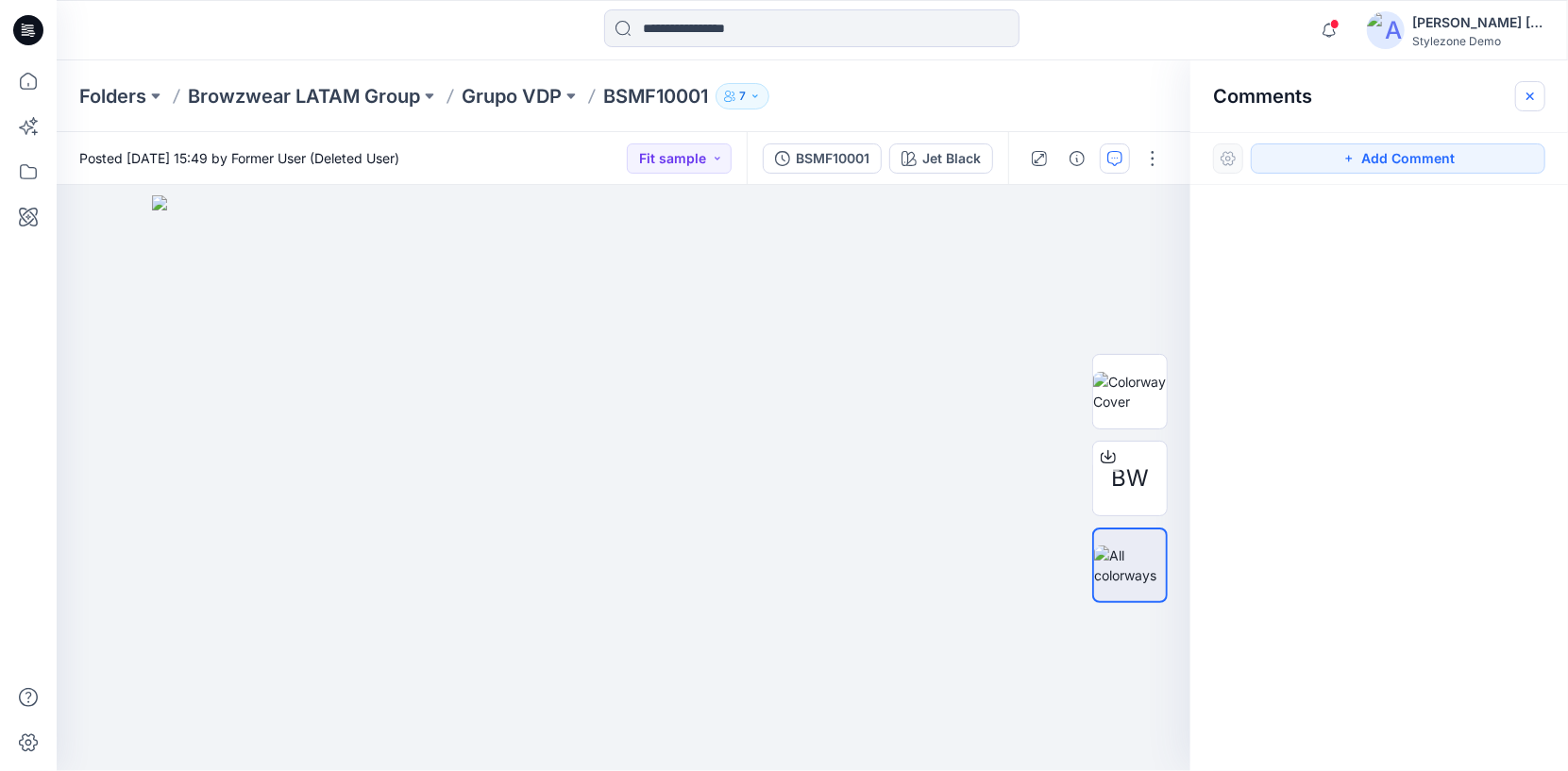
click at [1524, 97] on icon "button" at bounding box center [1530, 96] width 15 height 15
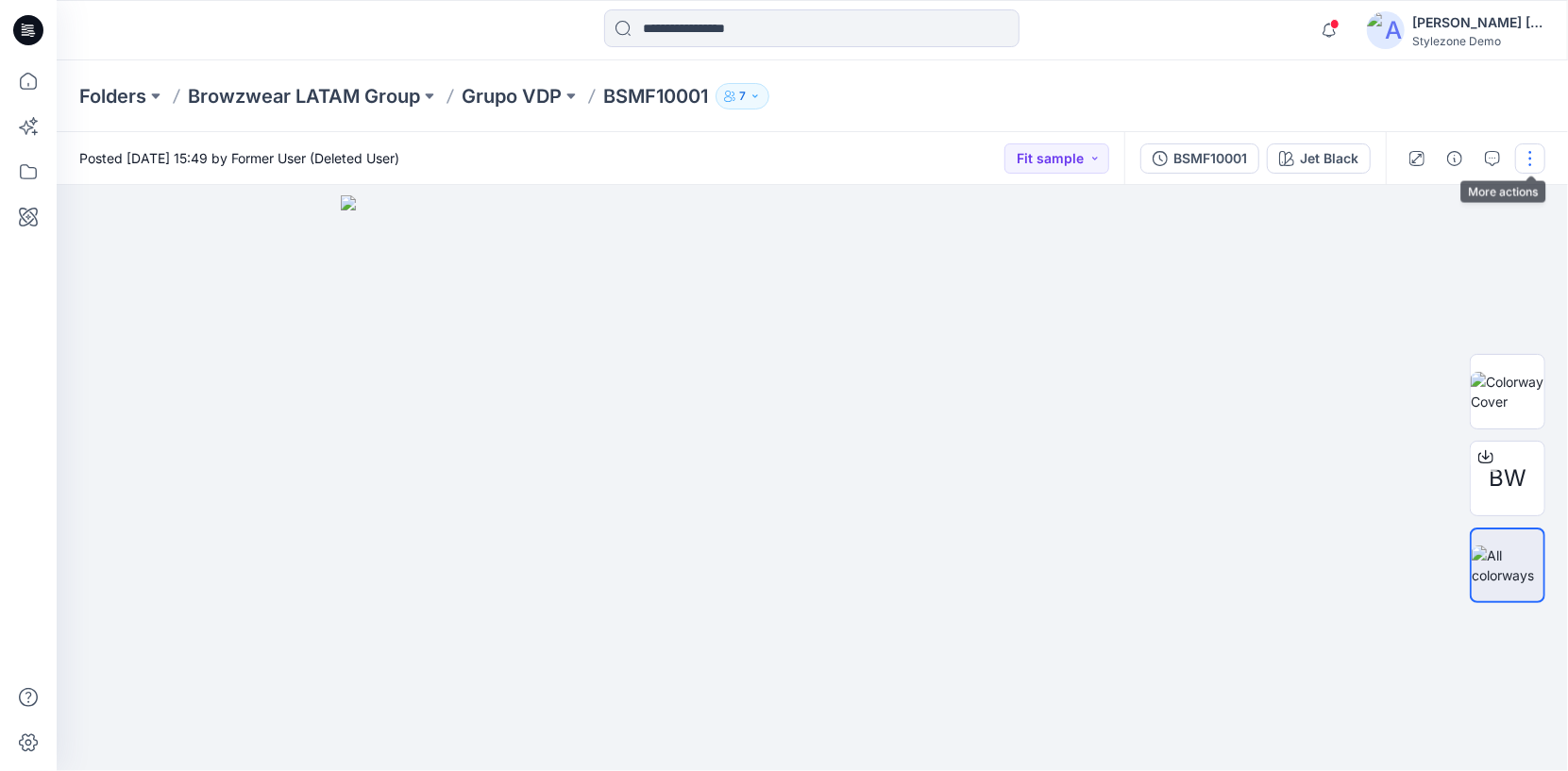
click at [1535, 161] on button "button" at bounding box center [1530, 159] width 30 height 30
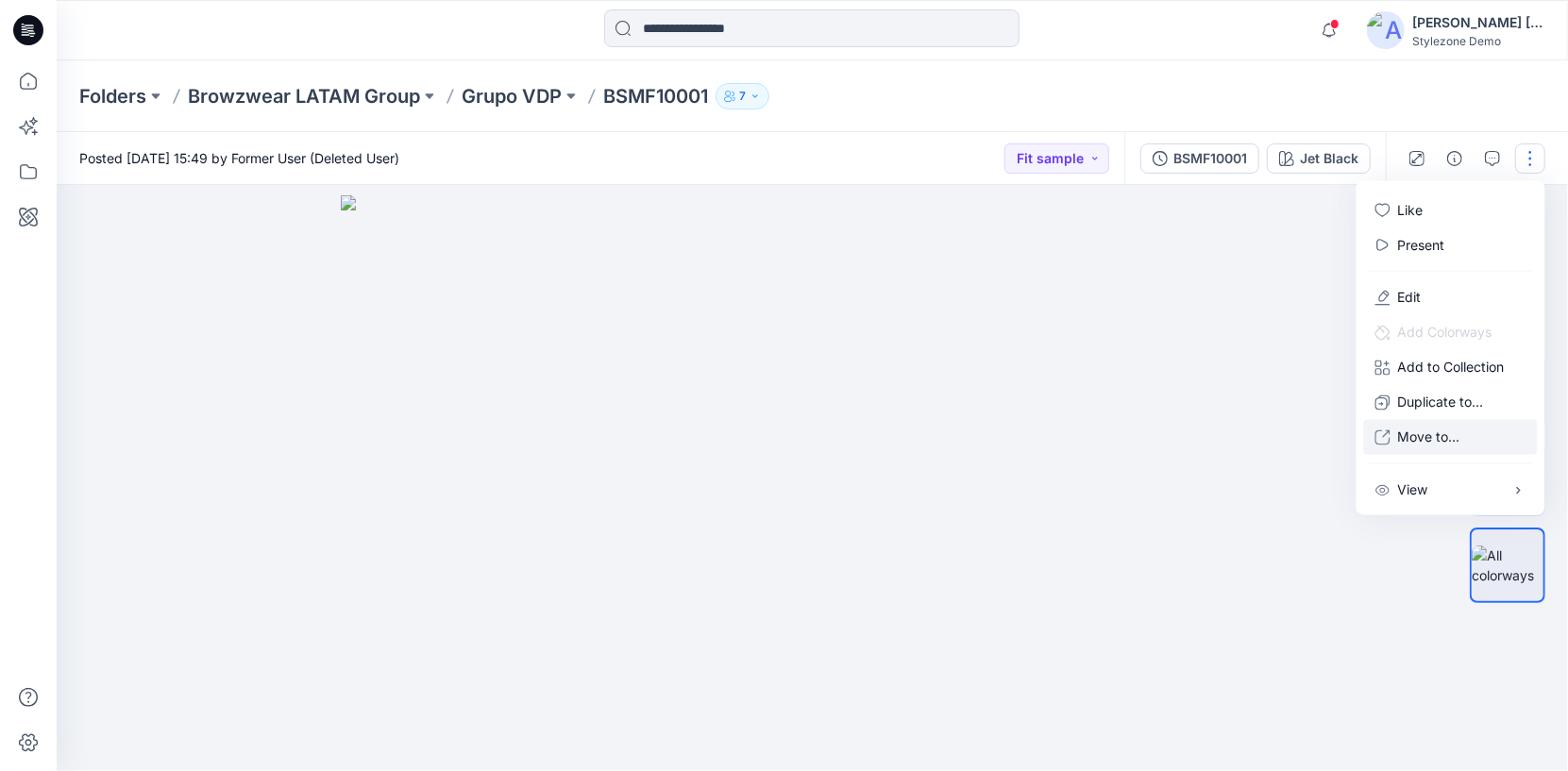
click at [1454, 435] on p "Move to..." at bounding box center [1429, 437] width 63 height 20
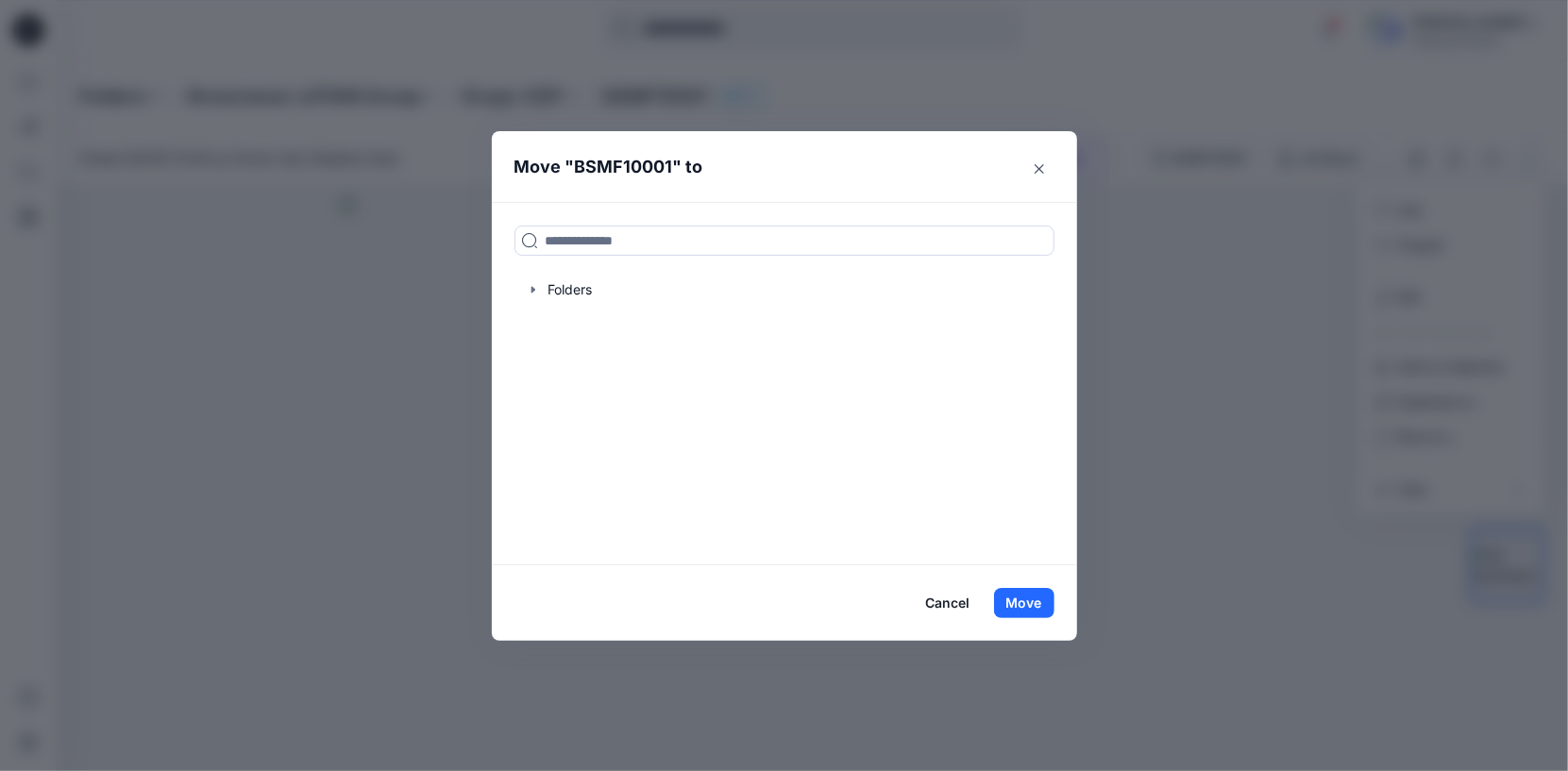
click at [1035, 170] on icon "Close" at bounding box center [1039, 169] width 10 height 10
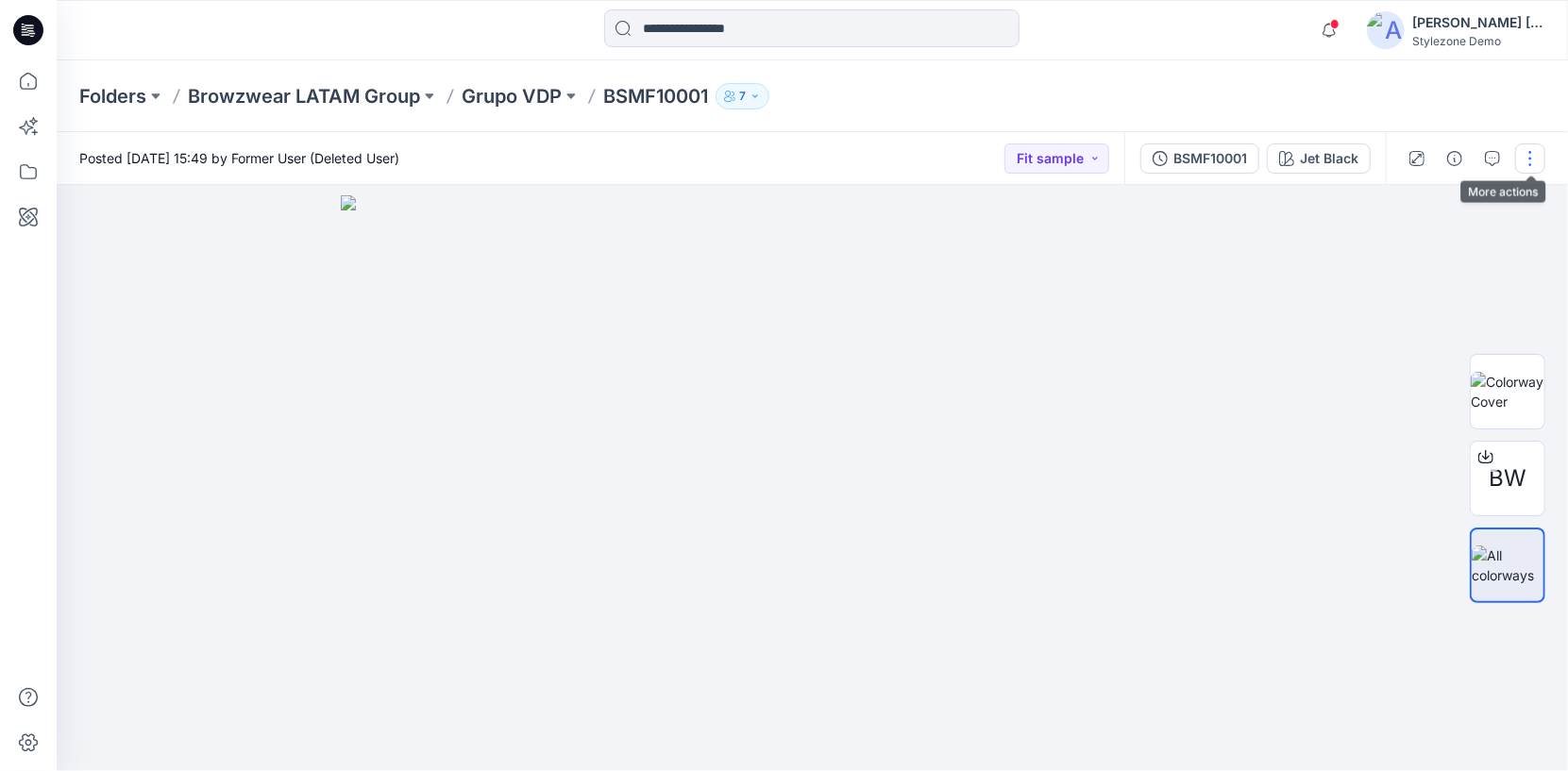
click at [1527, 166] on button "button" at bounding box center [1530, 159] width 30 height 30
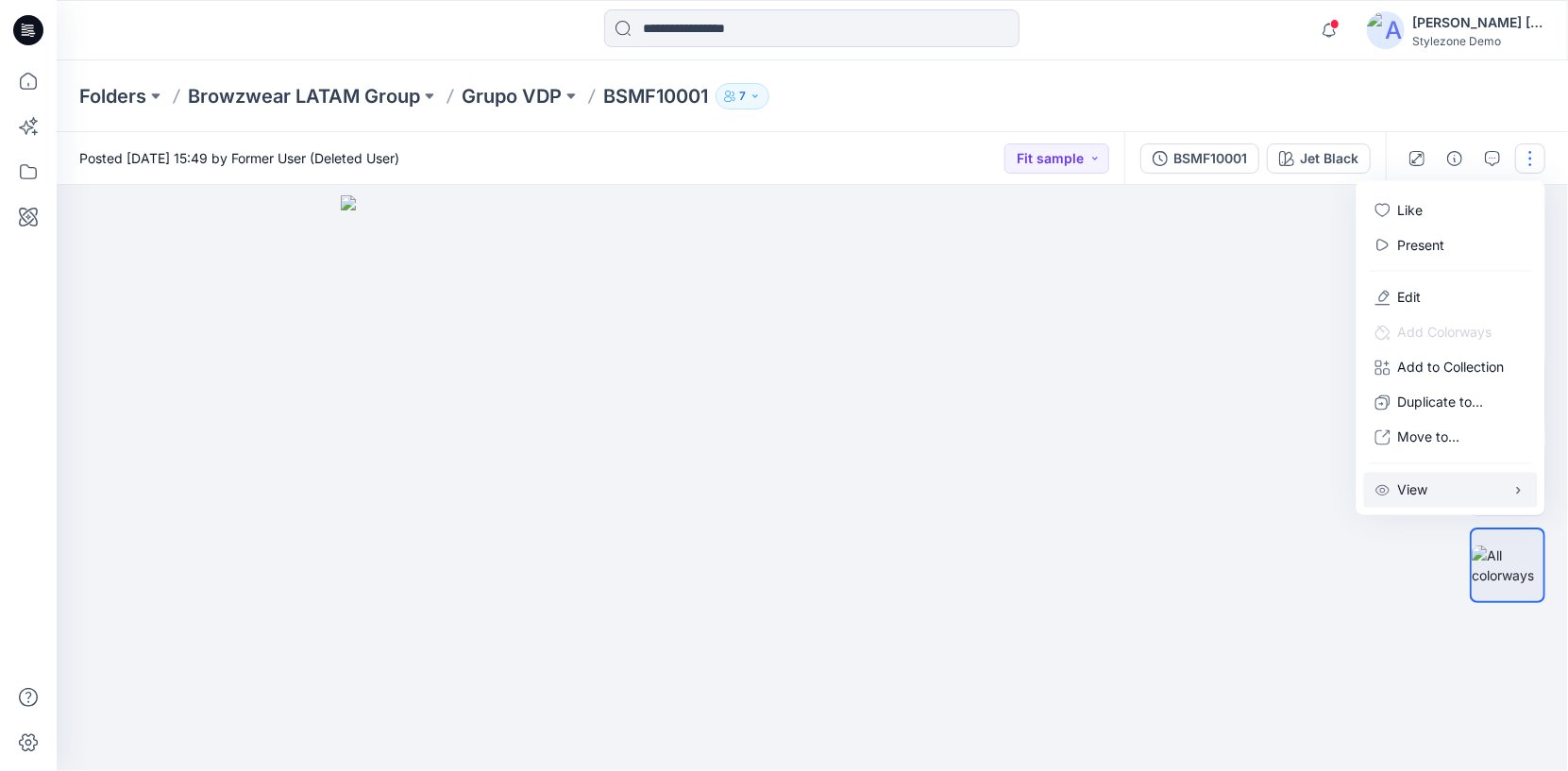
click at [1480, 481] on button "View" at bounding box center [1451, 490] width 173 height 35
click at [669, 92] on p "BSMF10001" at bounding box center [655, 96] width 105 height 26
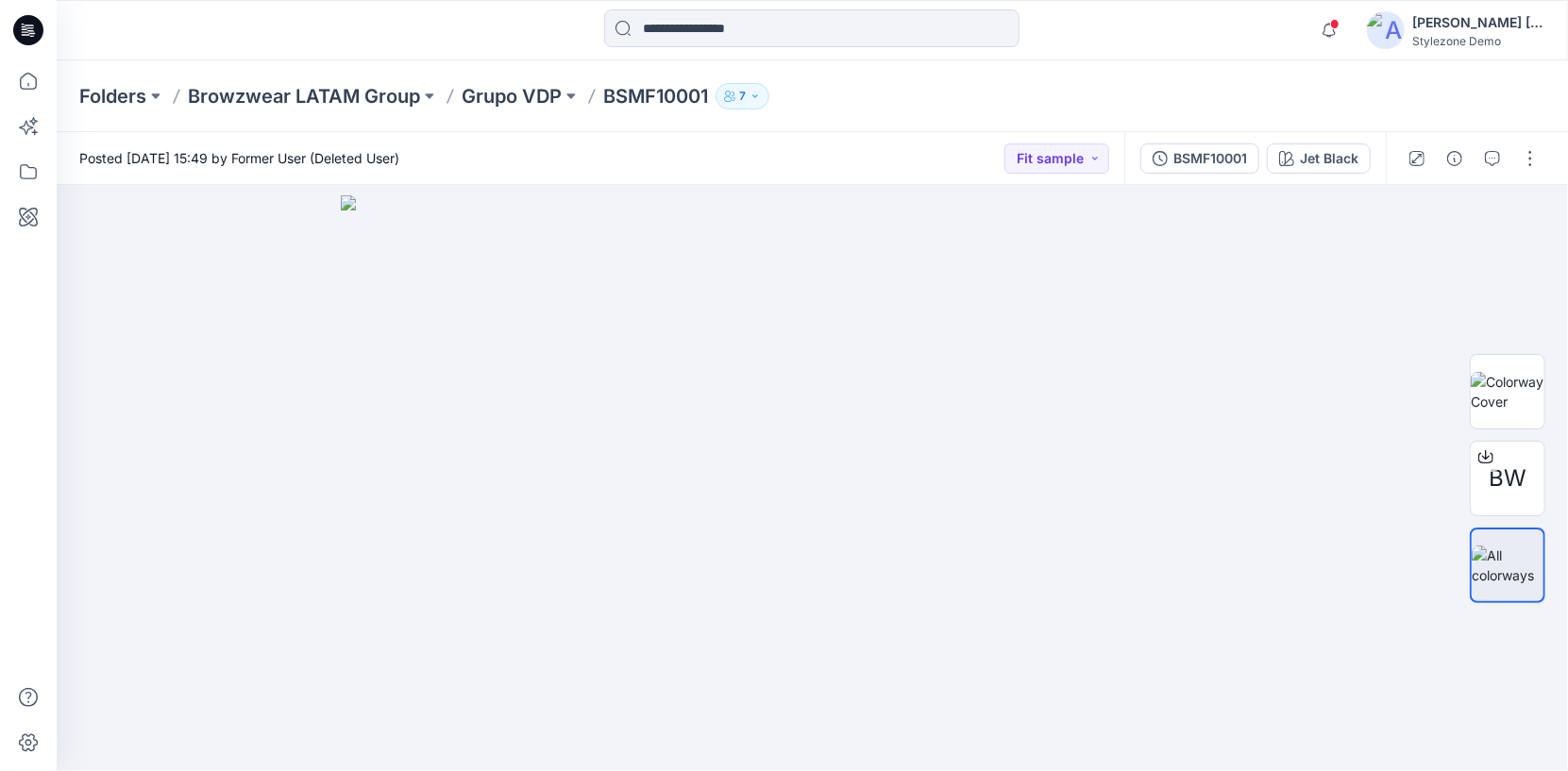
click at [752, 94] on button "7" at bounding box center [742, 96] width 54 height 26
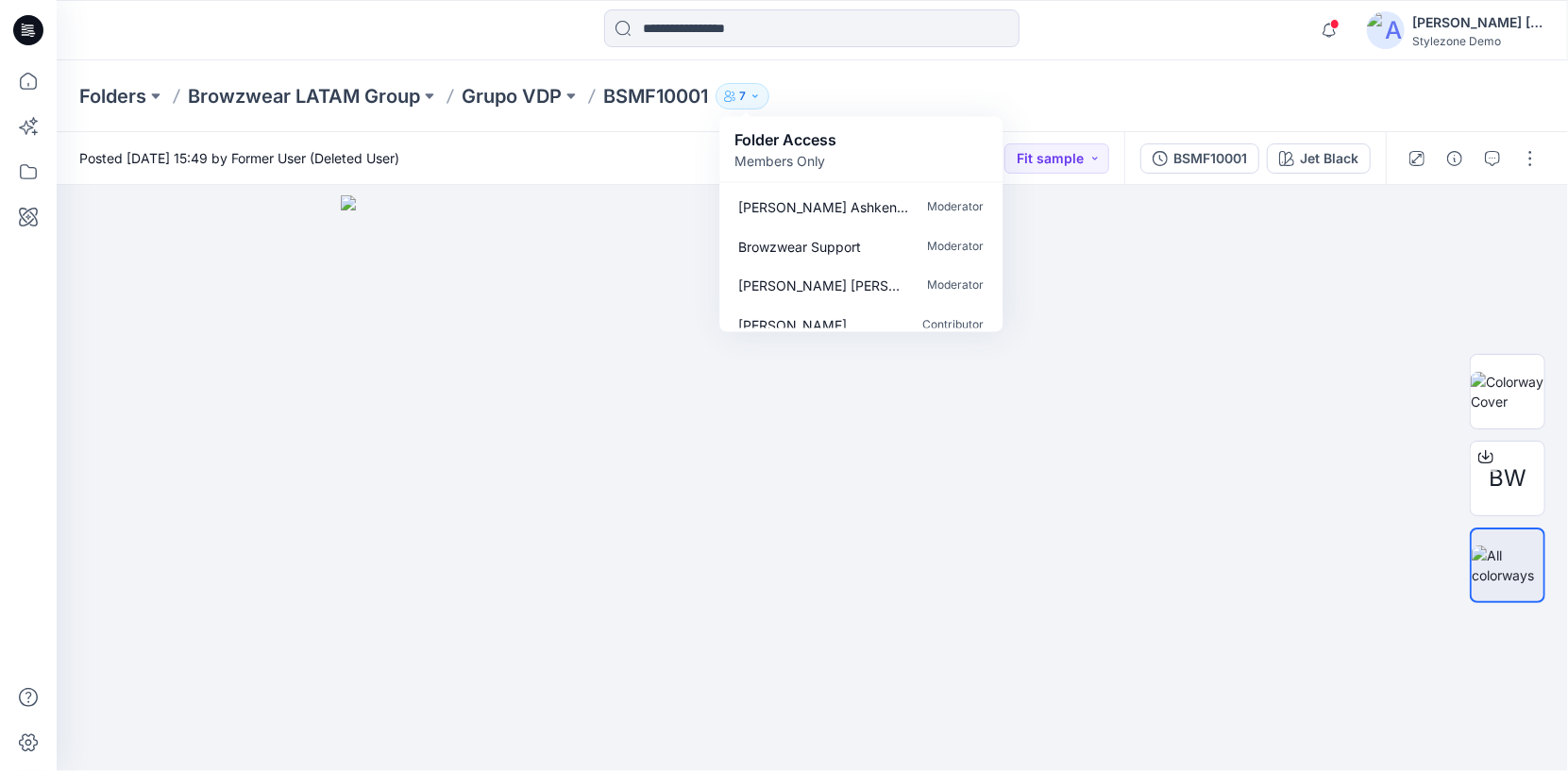
click at [829, 171] on div "Folder Access Members Only" at bounding box center [860, 150] width 283 height 66
click at [784, 141] on p "Folder Access" at bounding box center [785, 139] width 102 height 23
click at [851, 291] on p "[PERSON_NAME] [PERSON_NAME]" at bounding box center [823, 286] width 170 height 20
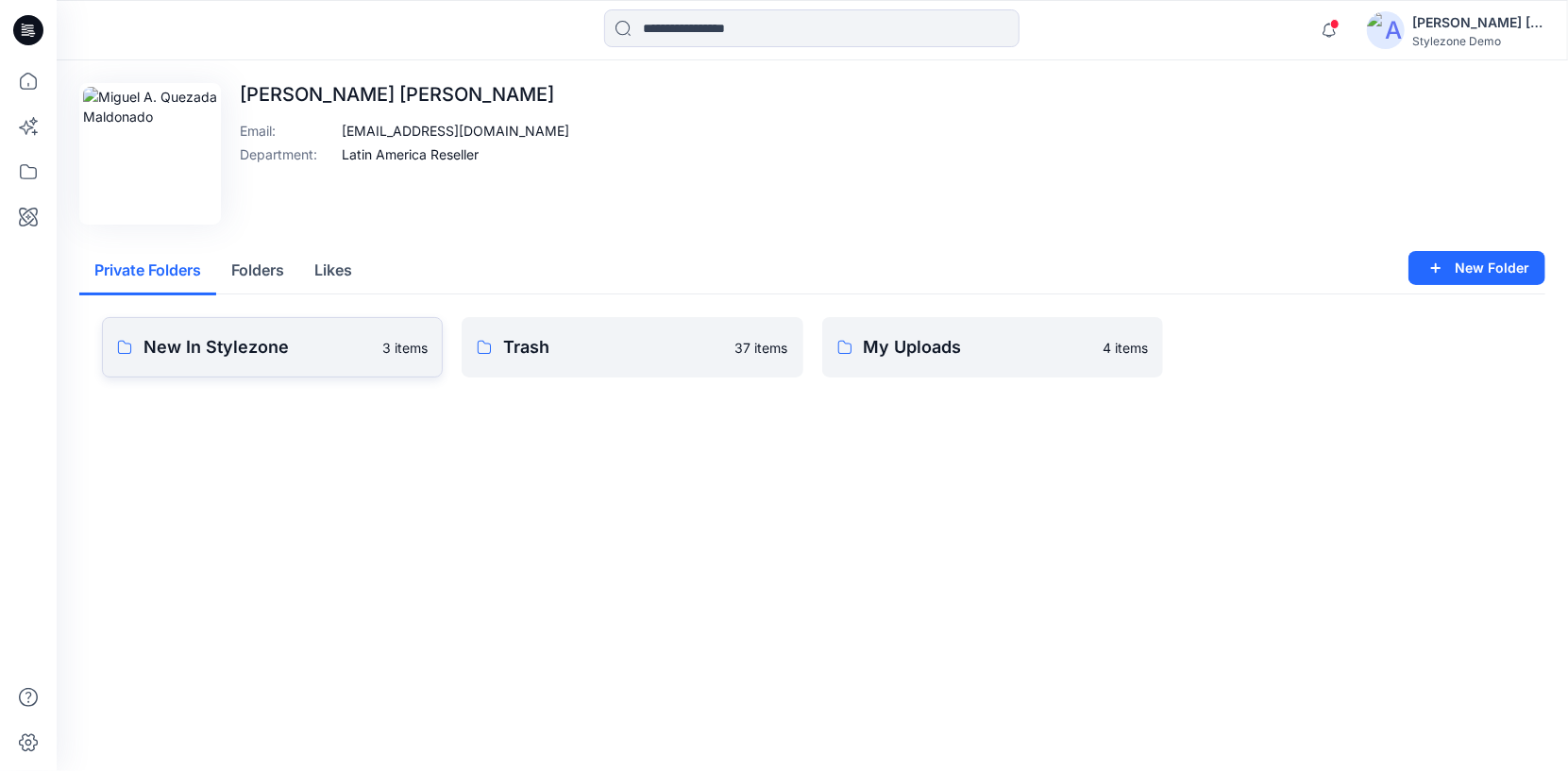
click at [256, 332] on link "New In Stylezone 3 items" at bounding box center [272, 347] width 341 height 61
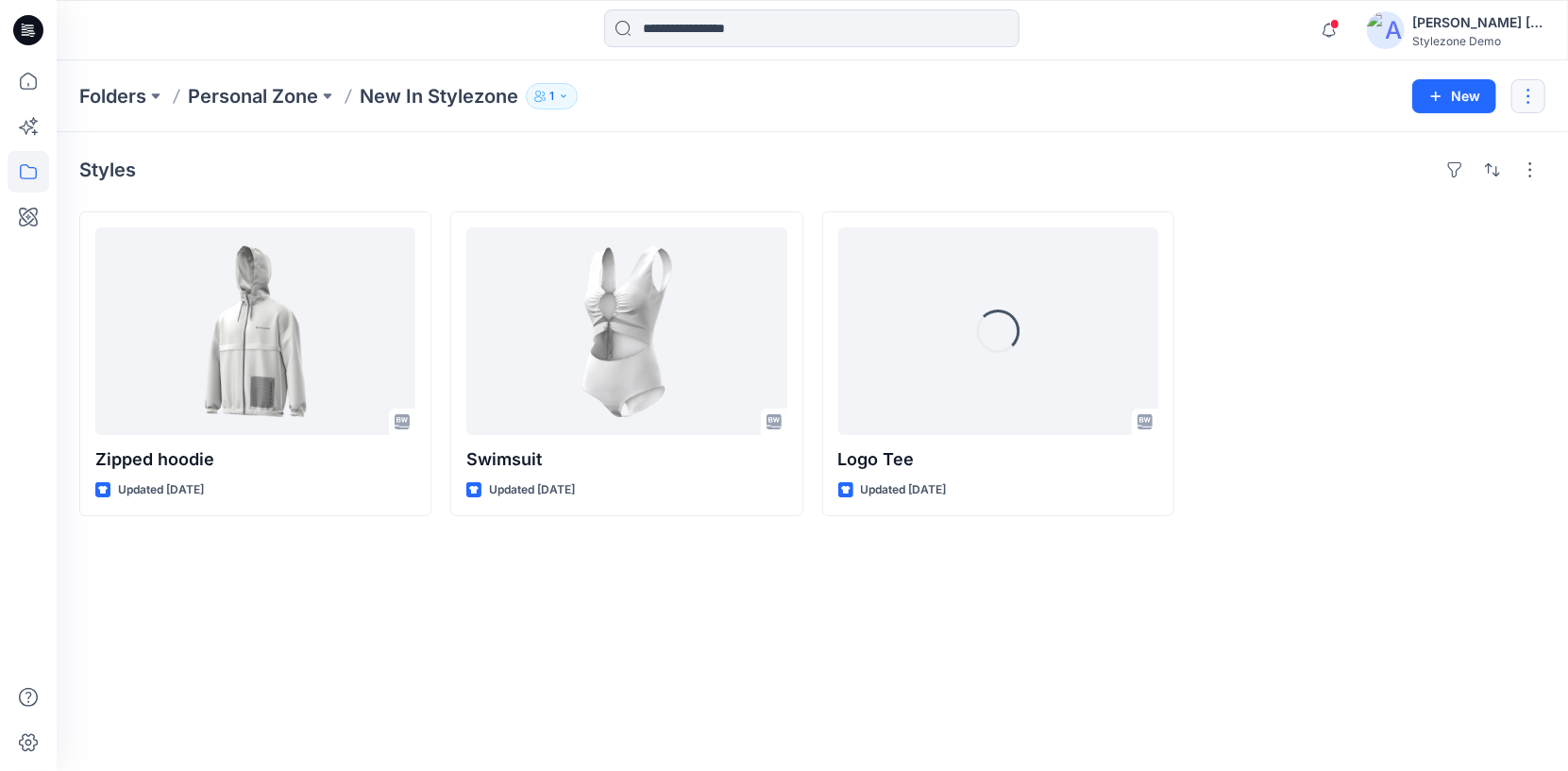
click at [1536, 100] on button "button" at bounding box center [1528, 96] width 34 height 34
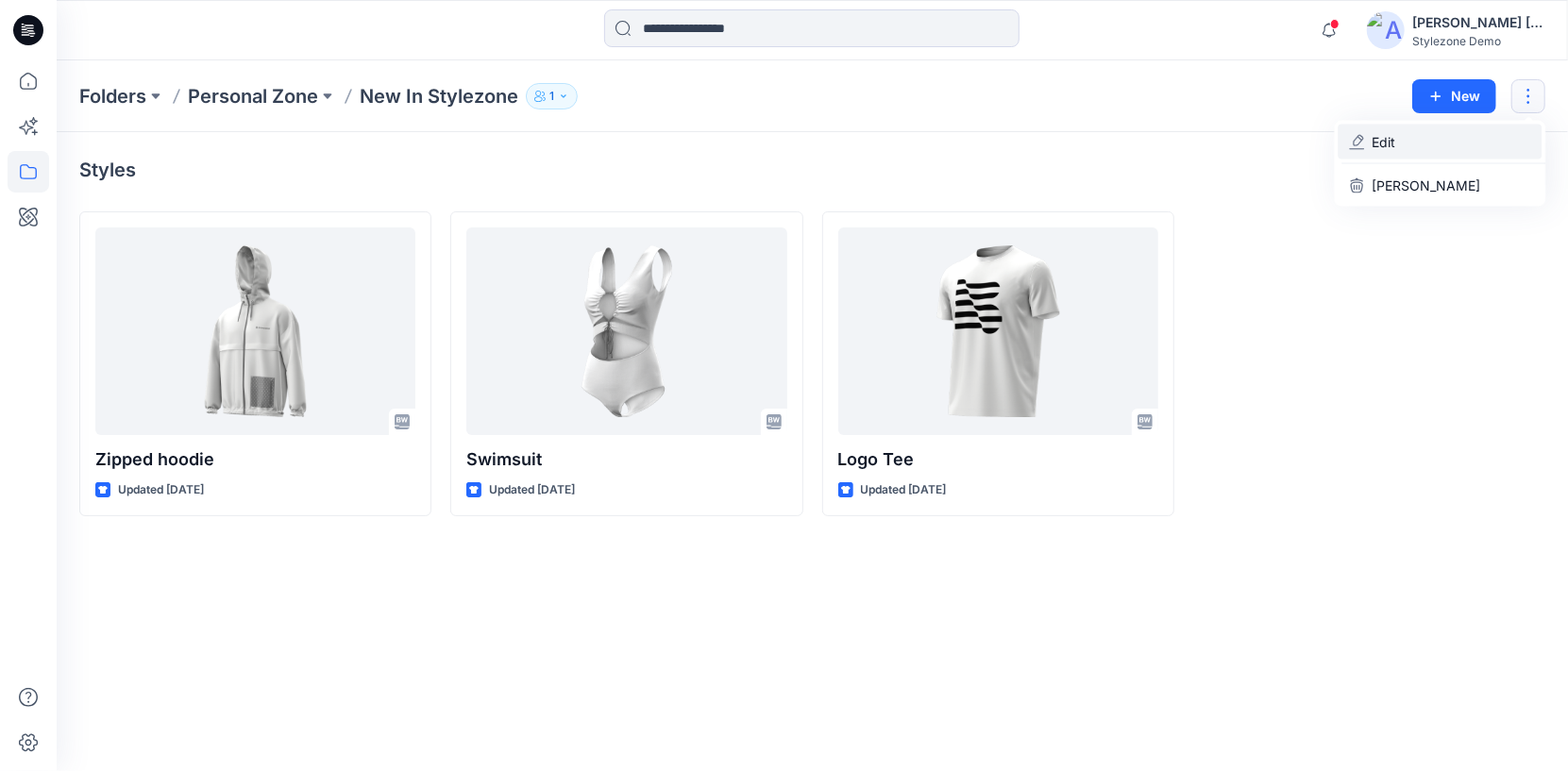
click at [1499, 135] on button "Edit" at bounding box center [1440, 142] width 204 height 35
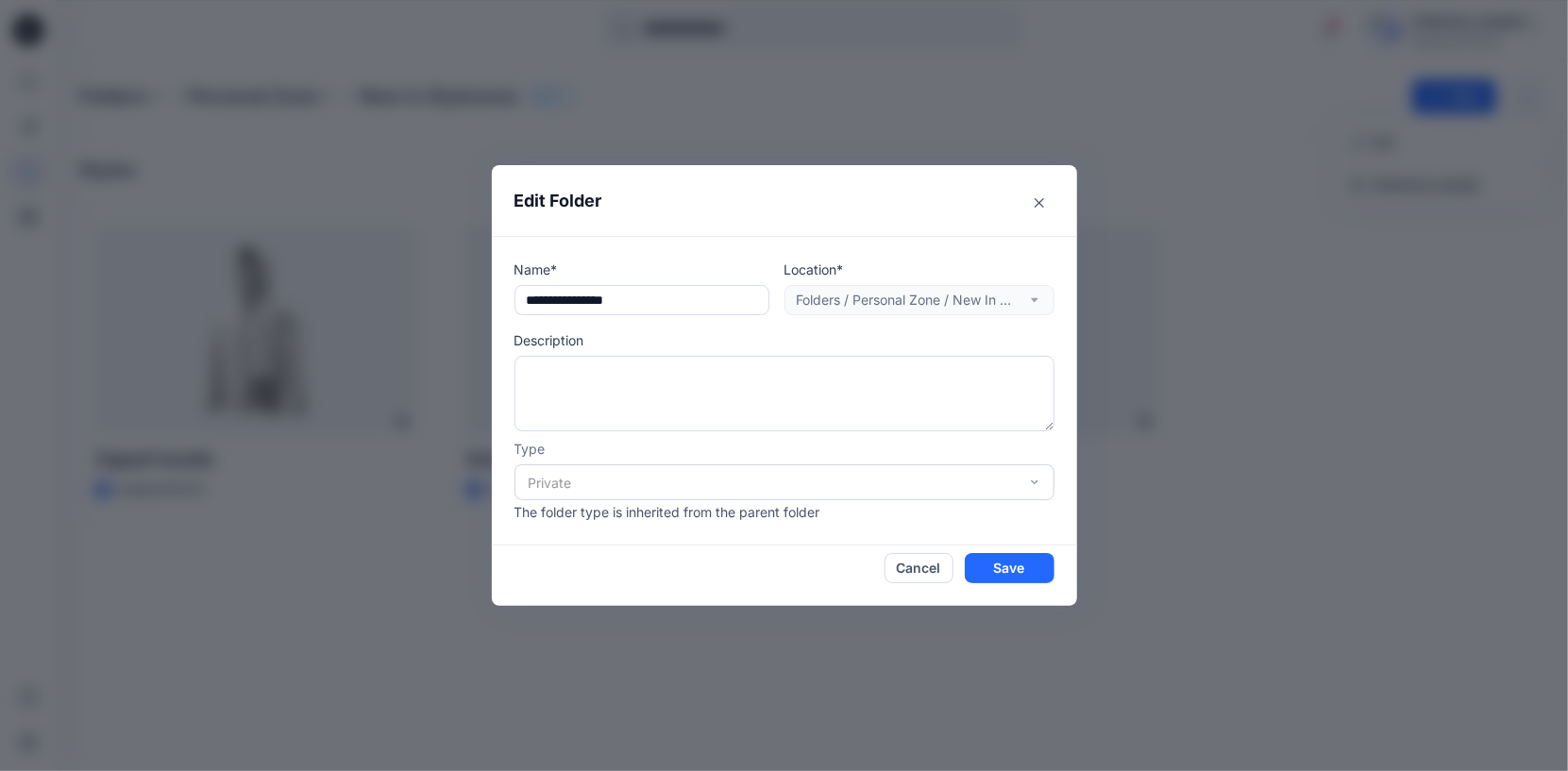
click at [1023, 215] on header "Edit Folder" at bounding box center [784, 201] width 585 height 70
click at [1047, 205] on button "Close" at bounding box center [1038, 203] width 30 height 30
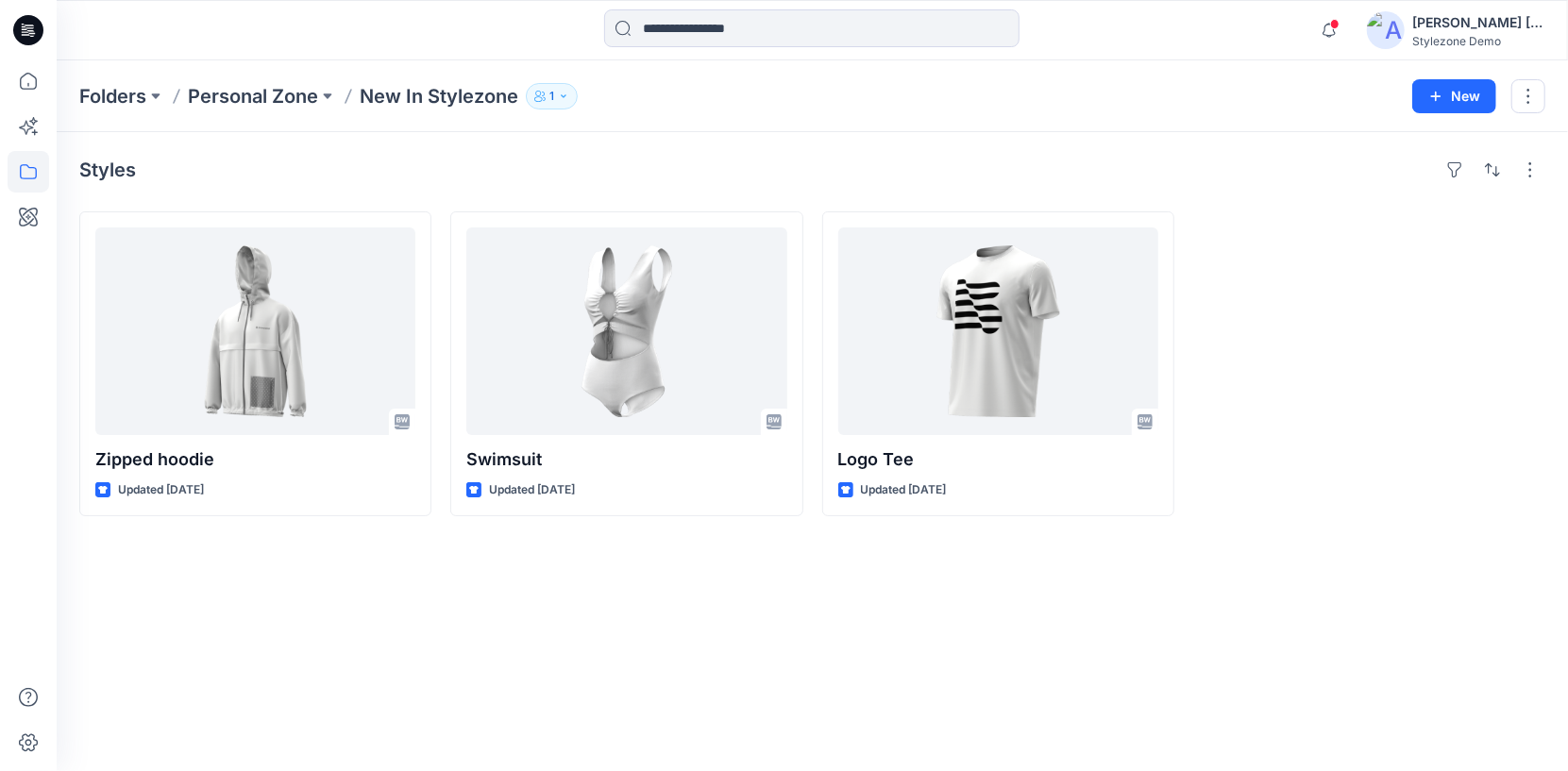
click at [1524, 113] on button "button" at bounding box center [1528, 96] width 34 height 34
click at [1527, 105] on button "button" at bounding box center [1528, 96] width 34 height 34
click at [1528, 164] on button "button" at bounding box center [1530, 169] width 30 height 30
click at [1491, 393] on div at bounding box center [1369, 363] width 352 height 304
click at [1514, 22] on div "[PERSON_NAME] [PERSON_NAME]" at bounding box center [1478, 23] width 132 height 23
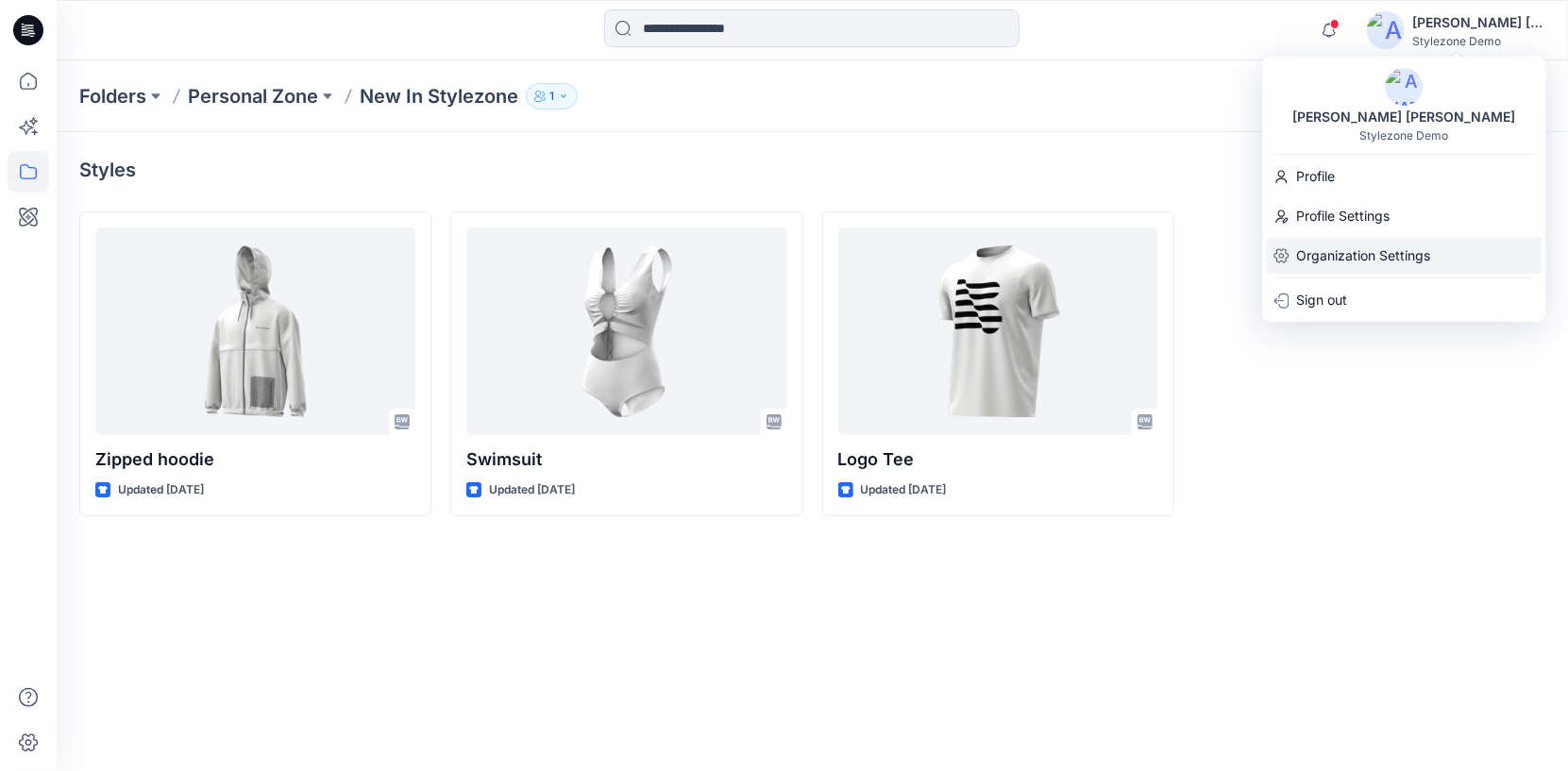
click at [1338, 248] on p "Organization Settings" at bounding box center [1363, 255] width 134 height 36
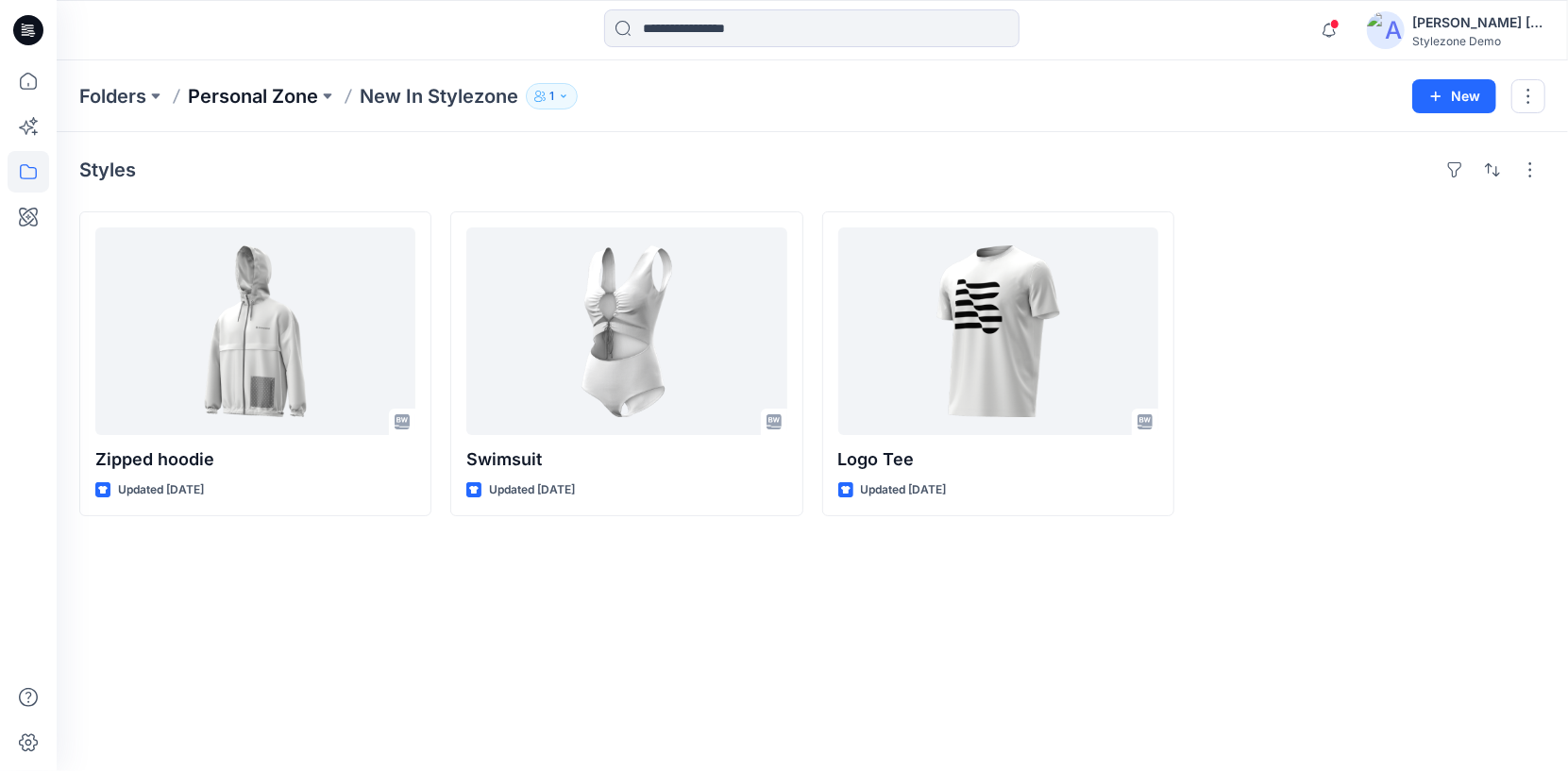
click at [294, 96] on p "Personal Zone" at bounding box center [253, 96] width 130 height 26
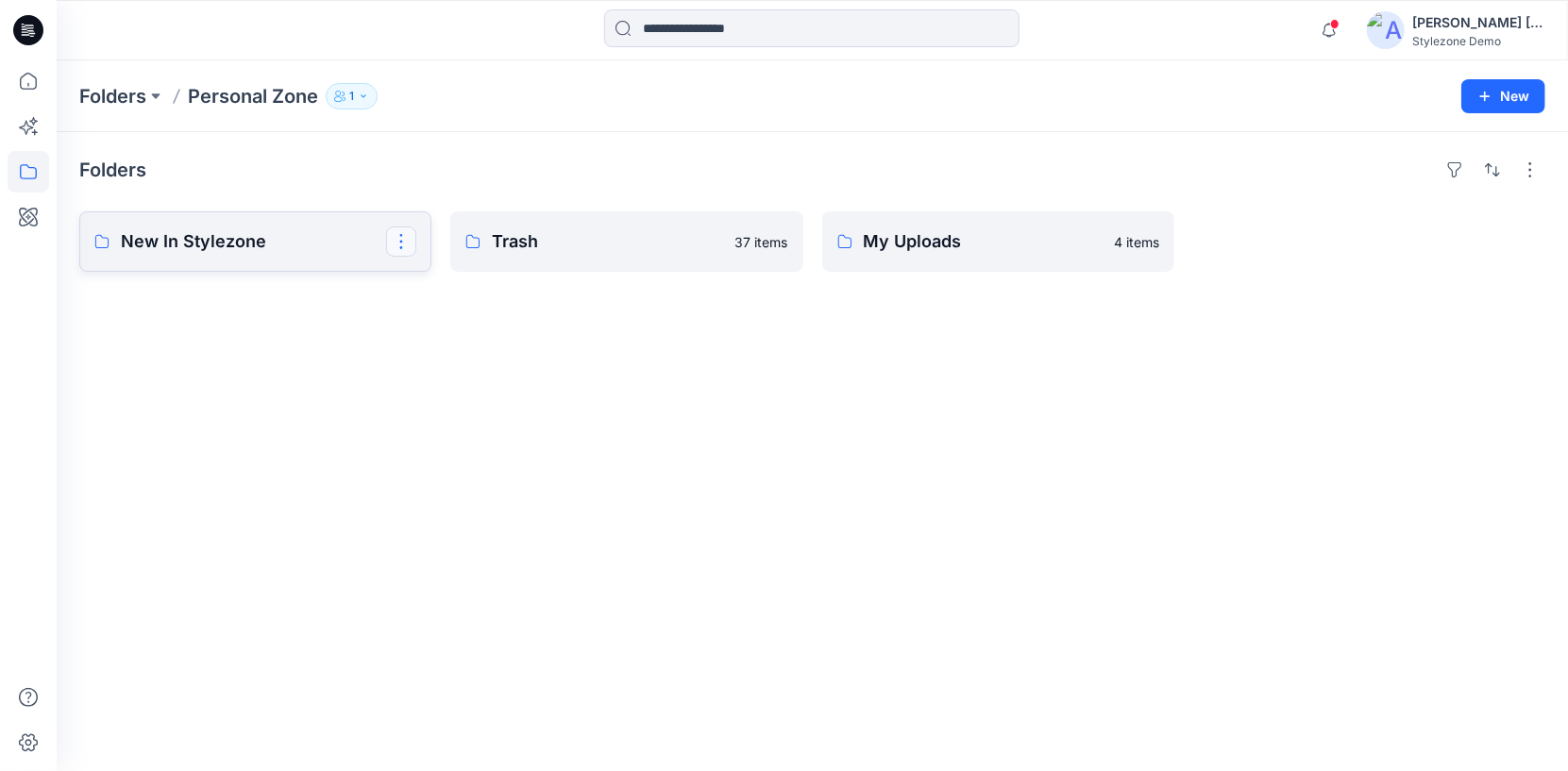
click at [405, 248] on button "button" at bounding box center [400, 241] width 30 height 30
click at [425, 282] on p "Edit" at bounding box center [436, 286] width 23 height 20
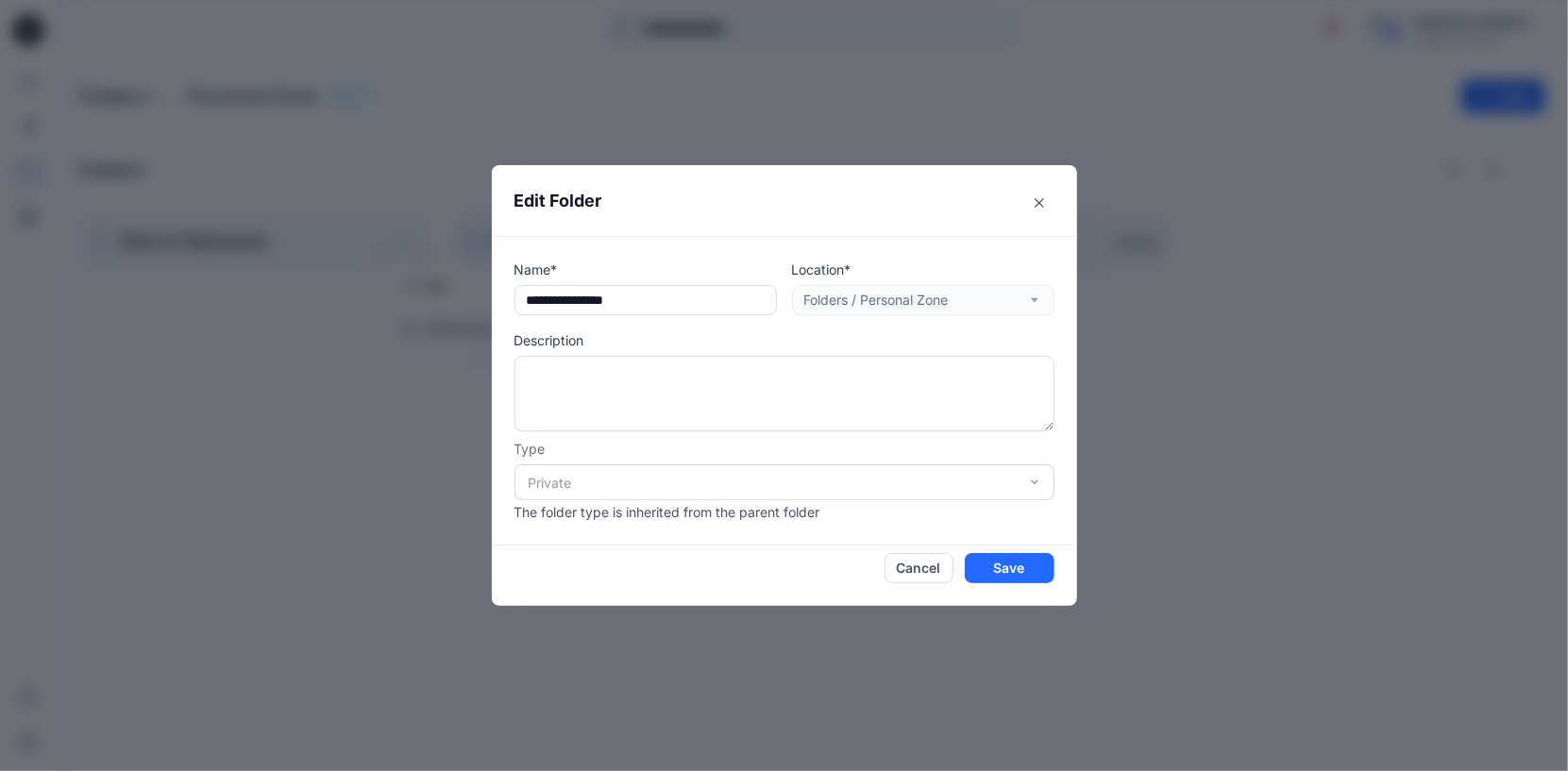
click at [945, 306] on div "Location* Folders / Personal Zone" at bounding box center [923, 287] width 262 height 56
click at [986, 304] on div "Location* Folders / Personal Zone" at bounding box center [923, 287] width 262 height 56
click at [965, 496] on div "Private" at bounding box center [785, 481] width 540 height 36
click at [994, 486] on div "Private" at bounding box center [785, 481] width 540 height 36
drag, startPoint x: 1029, startPoint y: 200, endPoint x: 992, endPoint y: 210, distance: 38.3
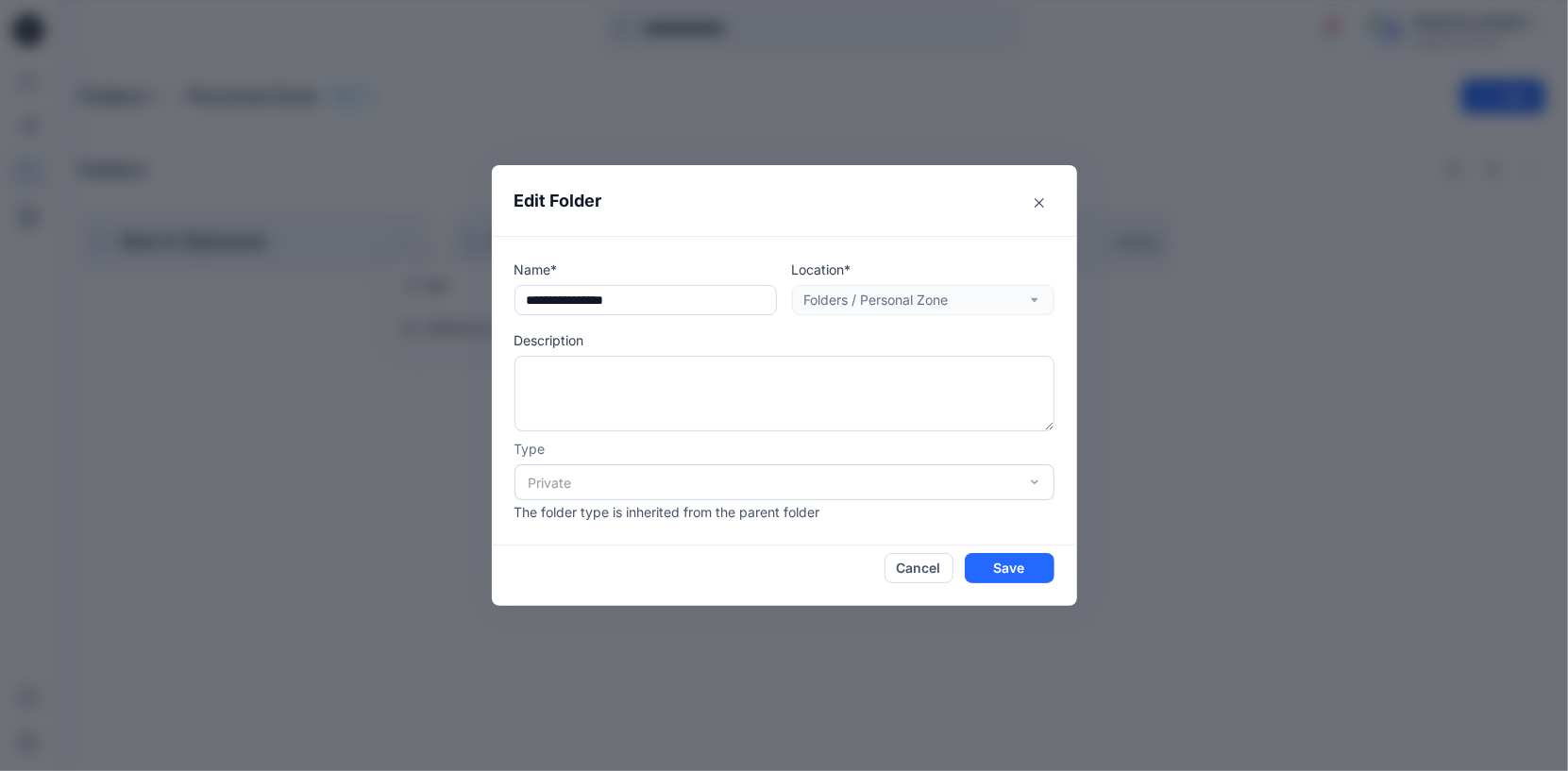
click at [1029, 201] on button "Close" at bounding box center [1038, 203] width 30 height 30
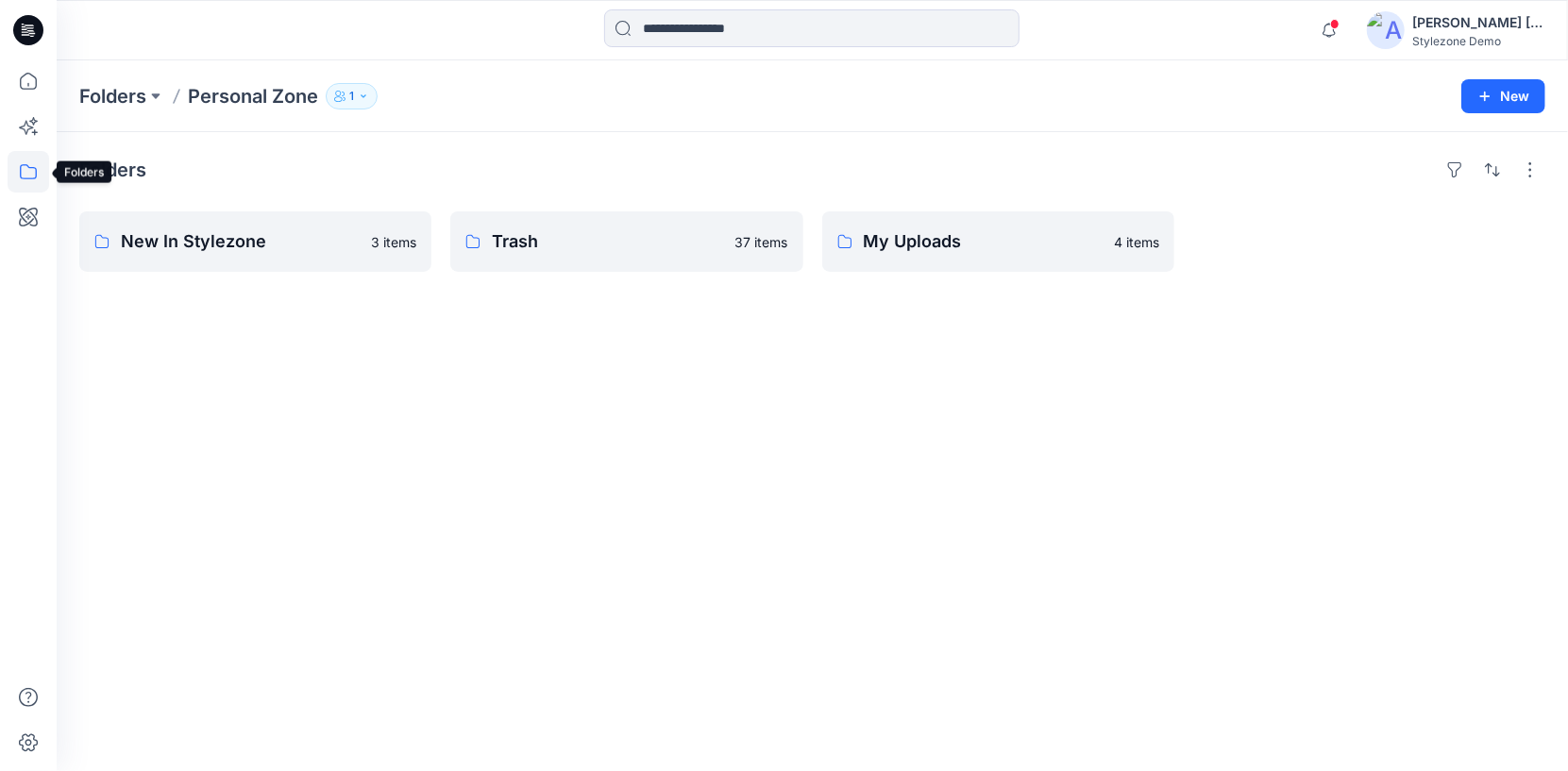
click at [17, 163] on icon at bounding box center [28, 171] width 41 height 41
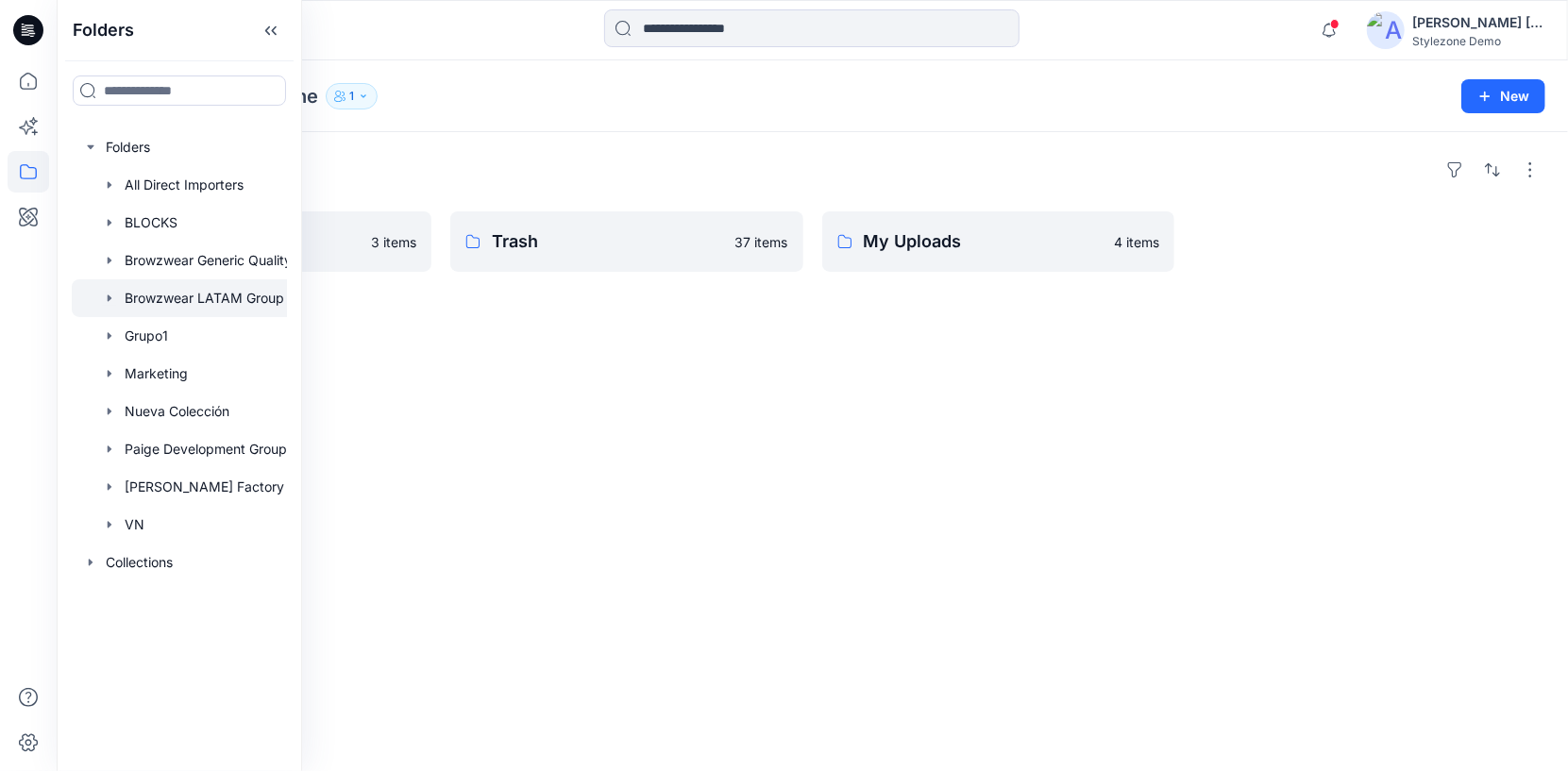
click at [114, 299] on icon "button" at bounding box center [109, 297] width 15 height 15
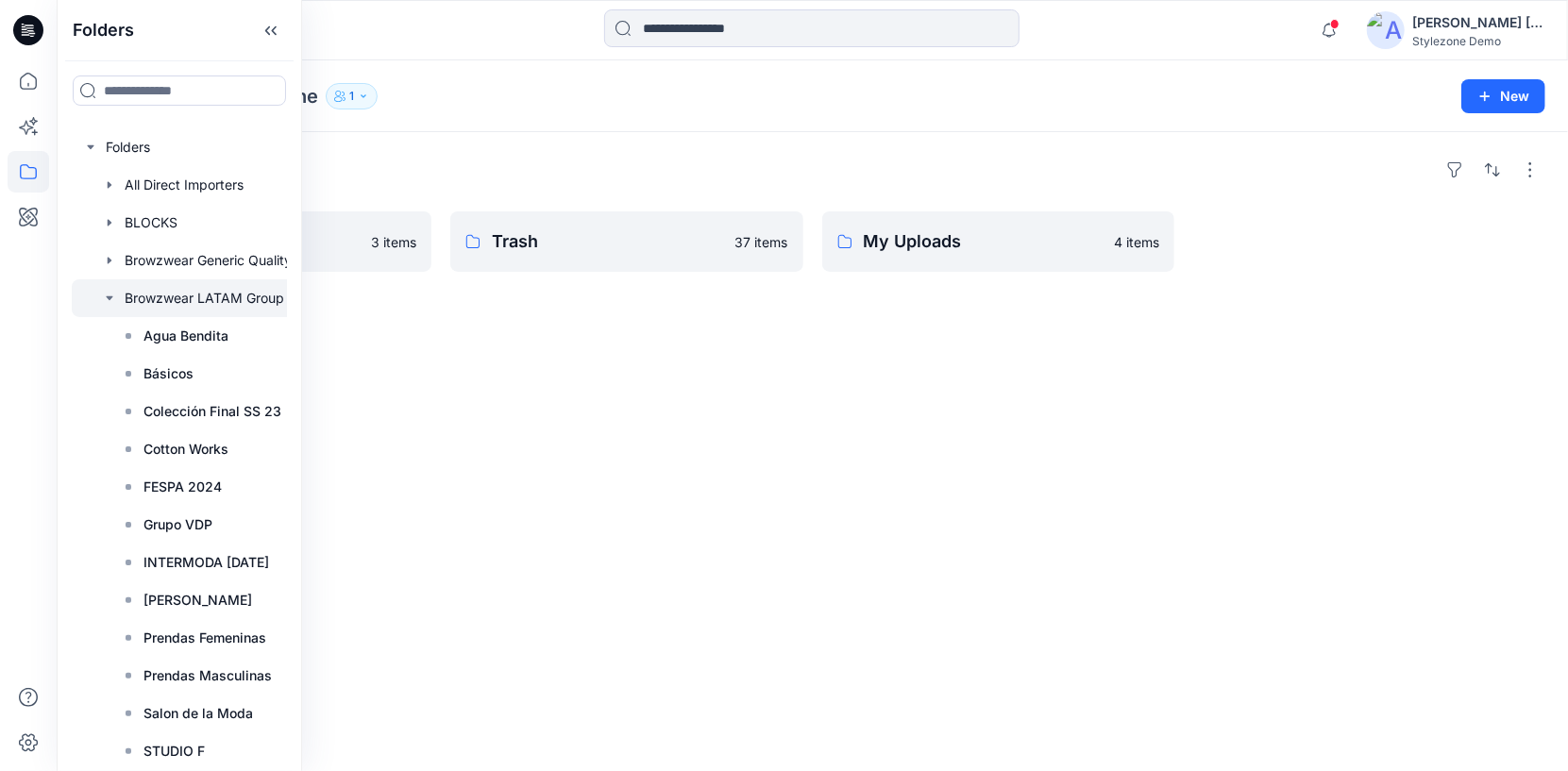
click at [156, 301] on div at bounding box center [204, 297] width 264 height 38
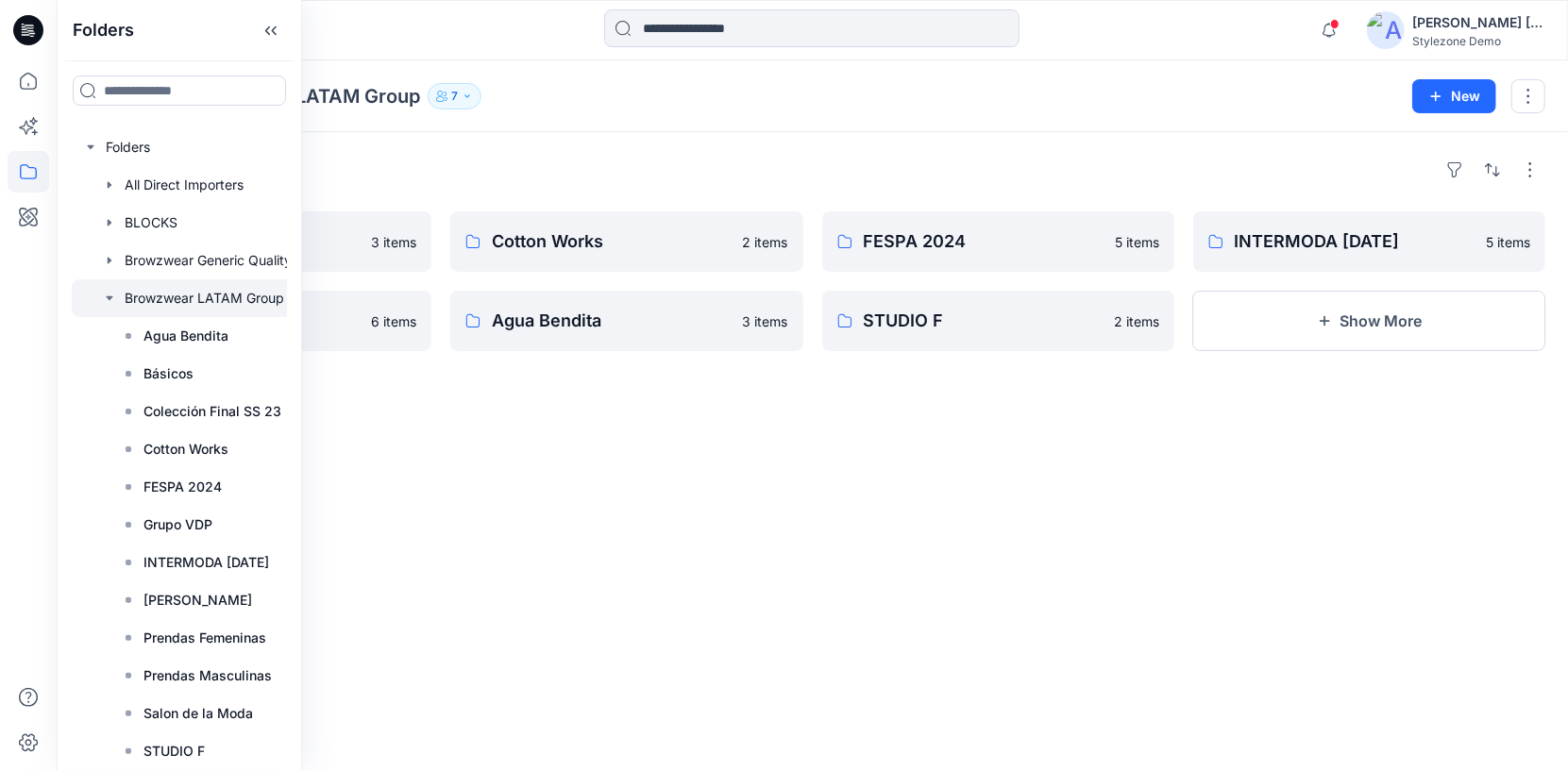
click at [651, 427] on div "Folders Salon de la Moda 3 items Grupo VDP 6 items Cotton Works 2 items Agua Be…" at bounding box center [812, 451] width 1511 height 639
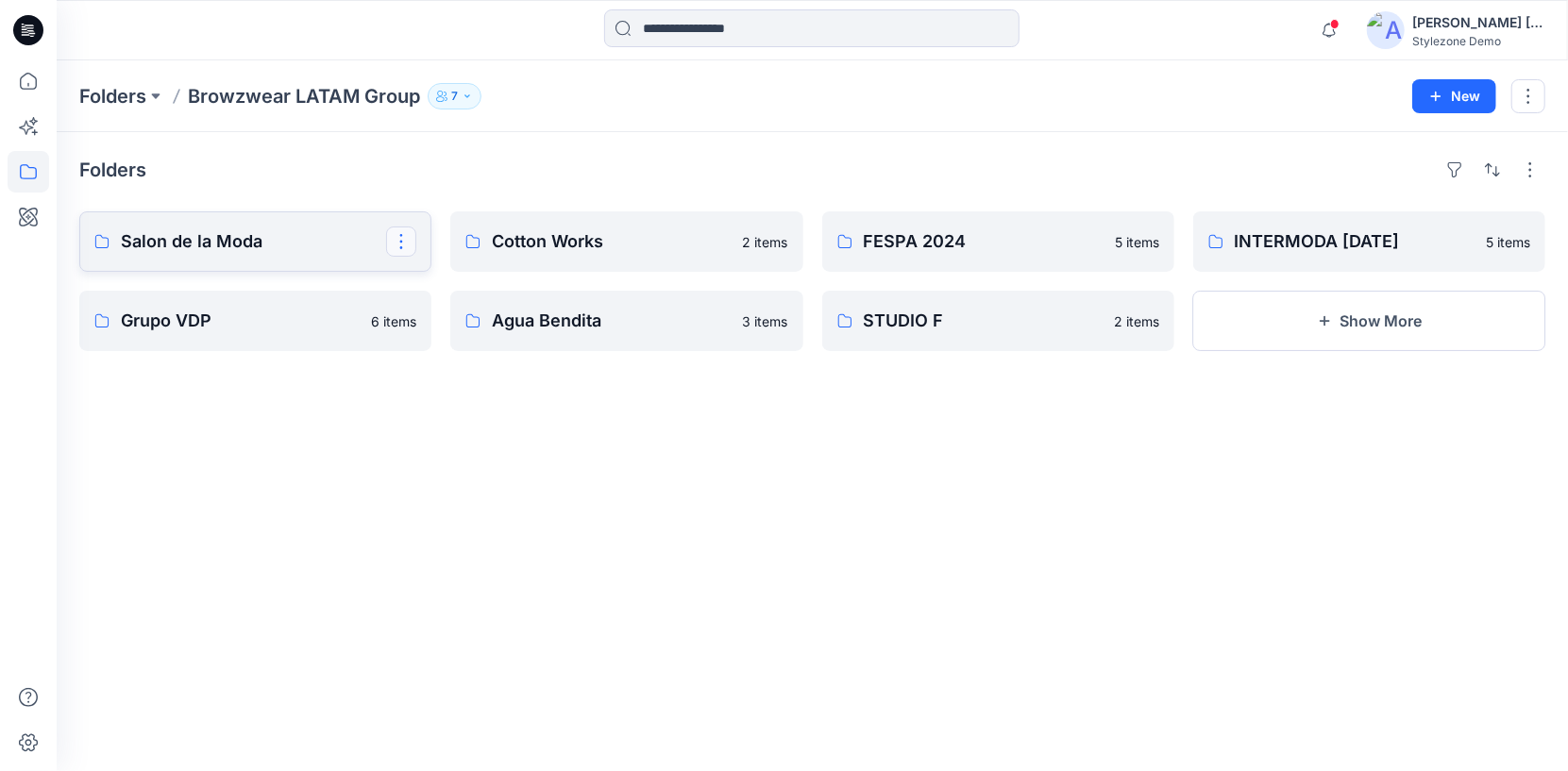
click at [407, 240] on button "button" at bounding box center [400, 241] width 30 height 30
click at [422, 277] on button "Edit" at bounding box center [491, 286] width 204 height 35
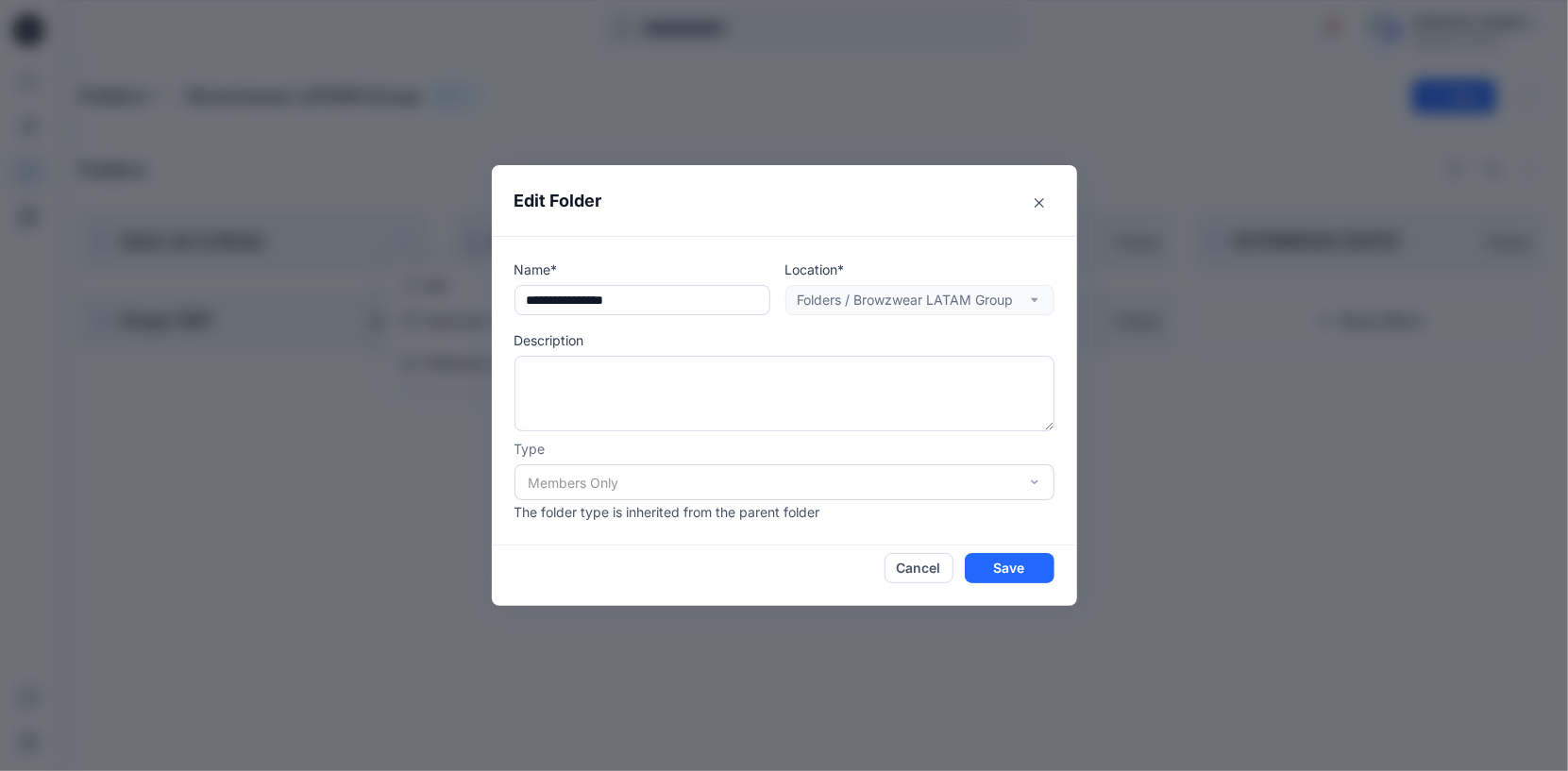
click at [836, 494] on div "Members Only" at bounding box center [785, 481] width 540 height 36
click at [873, 485] on div "Members Only" at bounding box center [785, 481] width 540 height 36
click at [877, 297] on div "Location* Folders / Browzwear LATAM Group" at bounding box center [919, 287] width 269 height 56
click at [886, 290] on div "Location* Folders / Browzwear LATAM Group" at bounding box center [919, 287] width 269 height 56
click at [870, 484] on div "Members Only" at bounding box center [785, 481] width 540 height 36
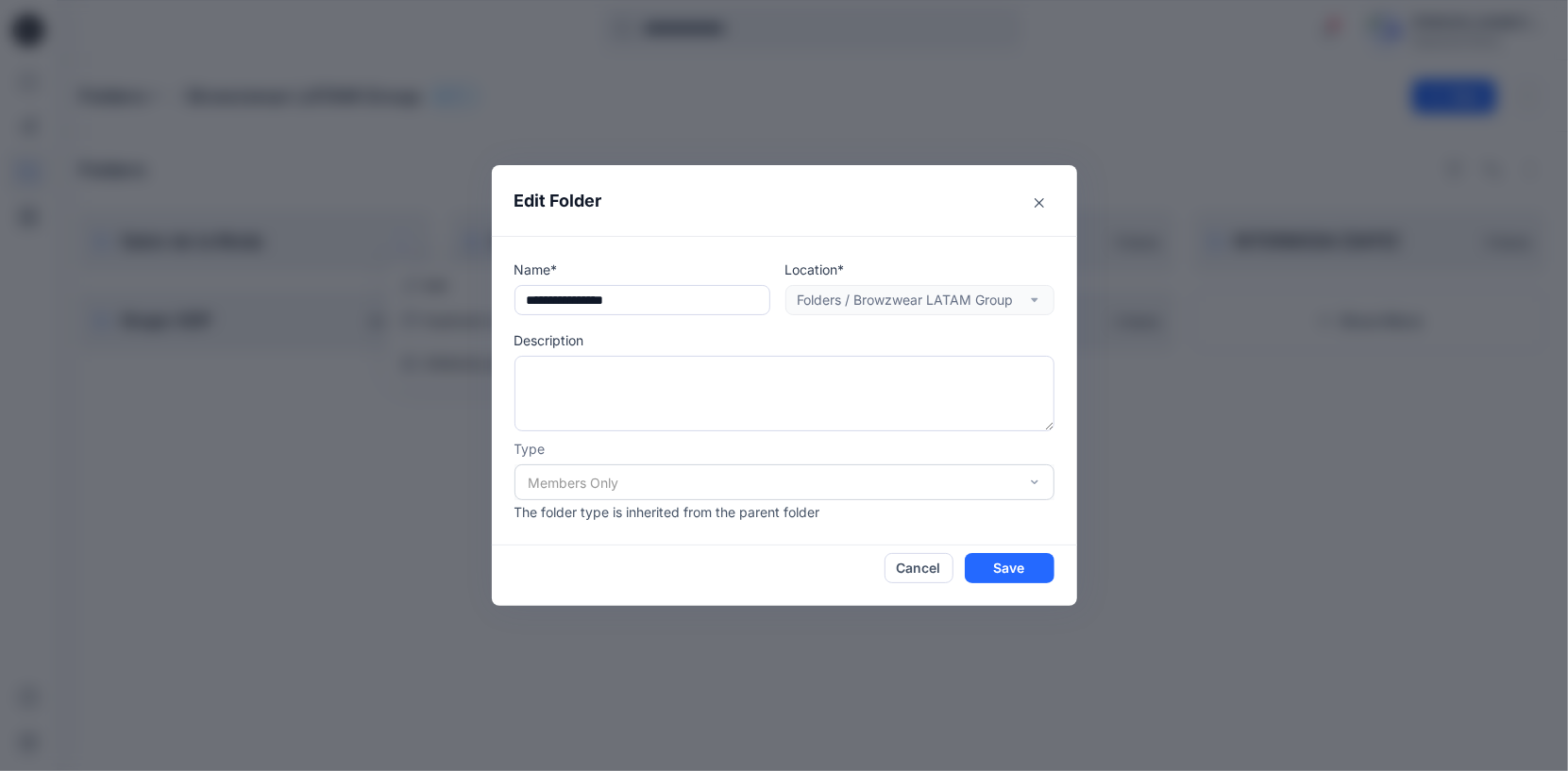
click at [886, 491] on div "Members Only" at bounding box center [785, 481] width 540 height 36
click at [1035, 214] on button "Close" at bounding box center [1038, 203] width 30 height 30
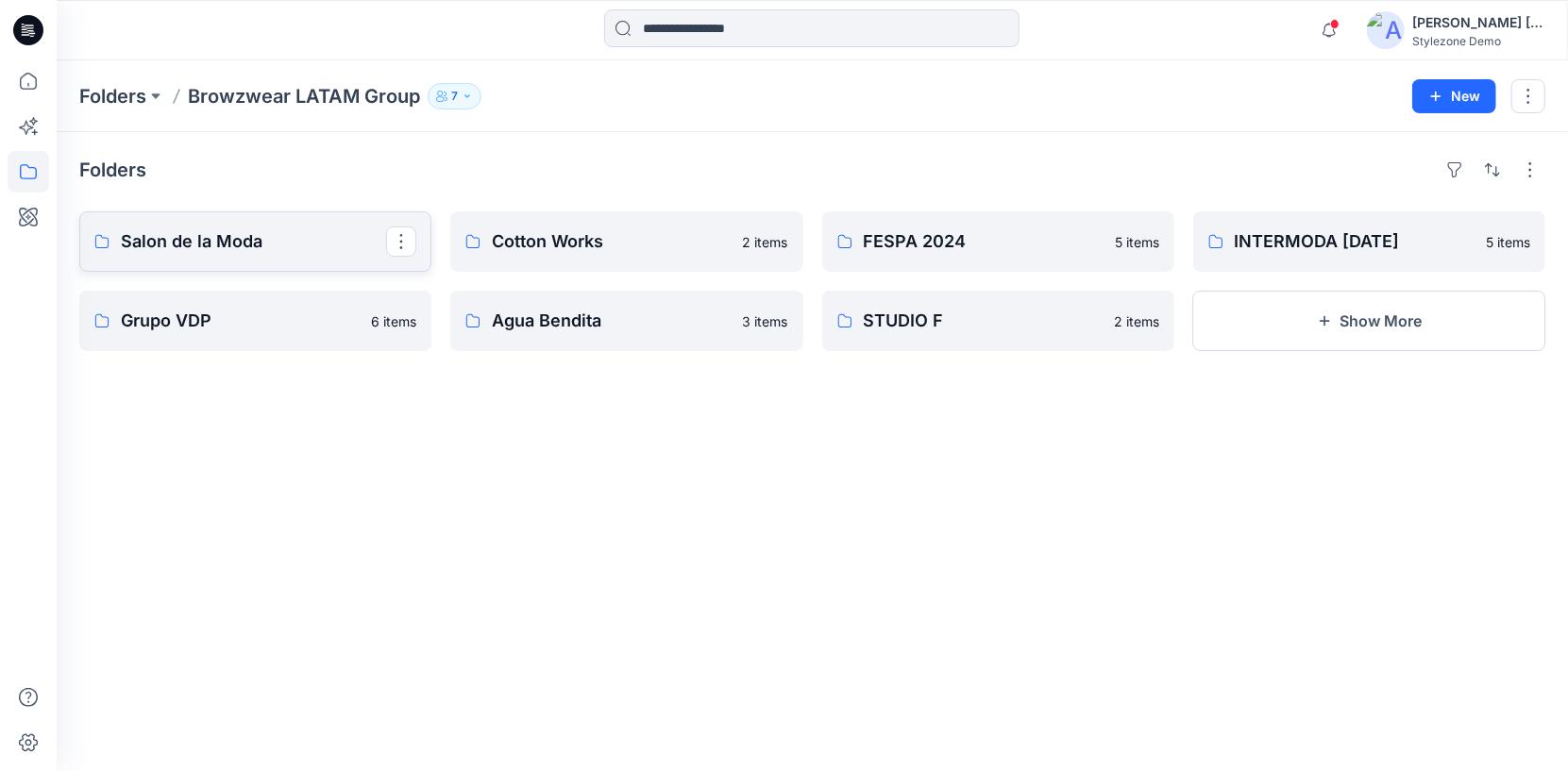
click at [280, 226] on link "Salon de la Moda" at bounding box center [255, 242] width 352 height 61
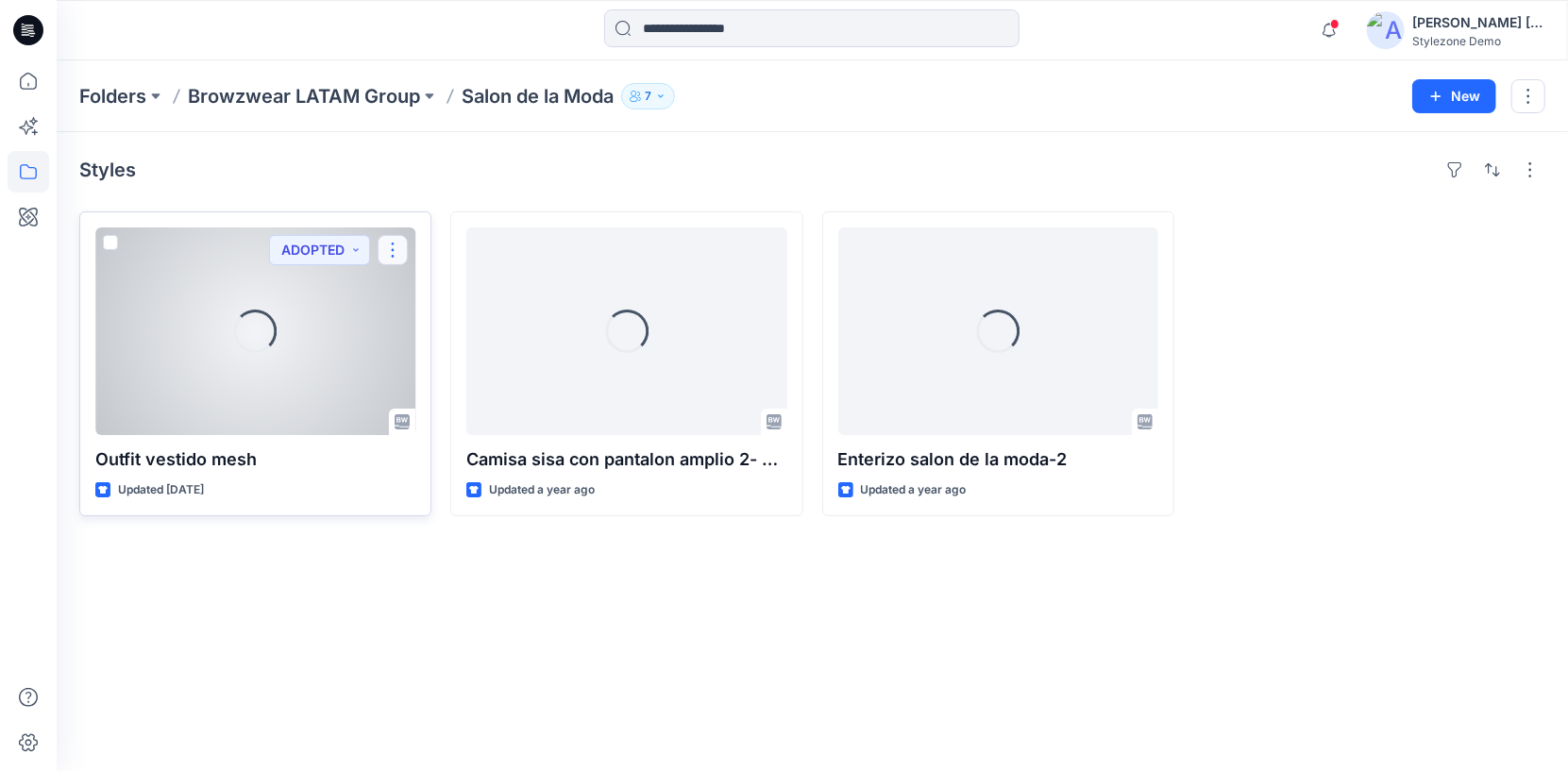
click at [388, 250] on button "button" at bounding box center [392, 249] width 30 height 30
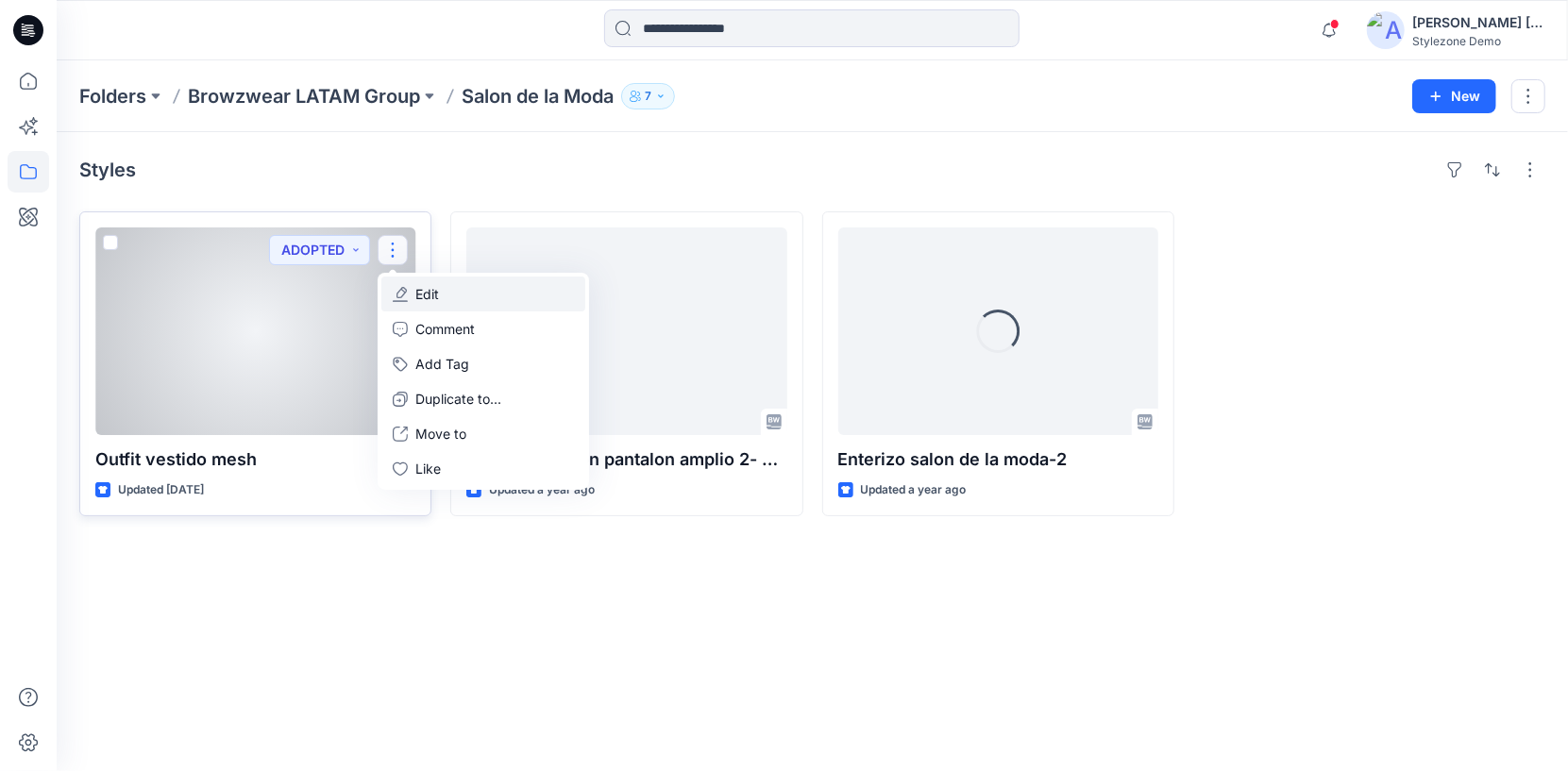
click at [413, 302] on button "Edit" at bounding box center [484, 295] width 204 height 35
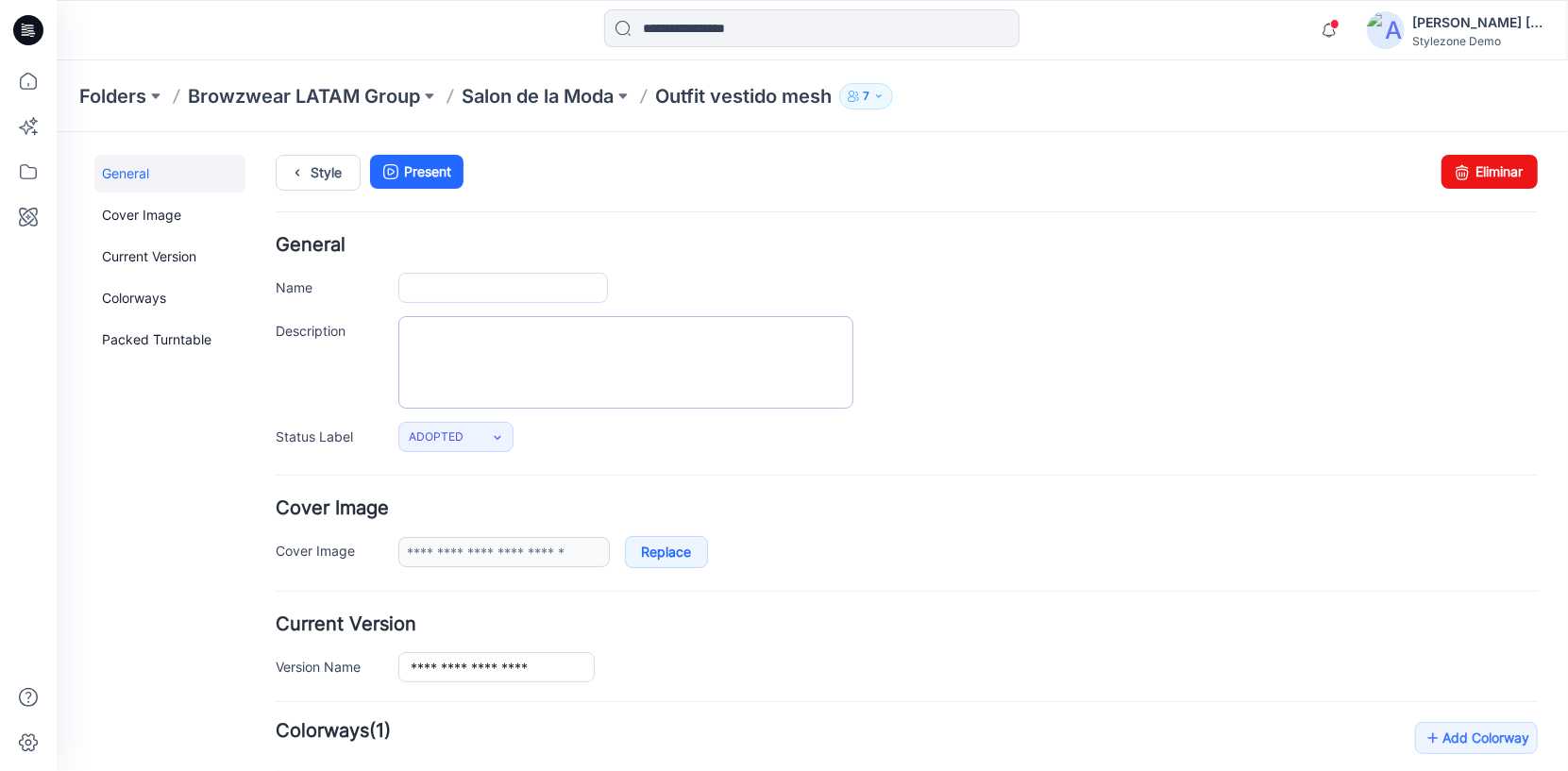
type input "**********"
